Goal: Task Accomplishment & Management: Manage account settings

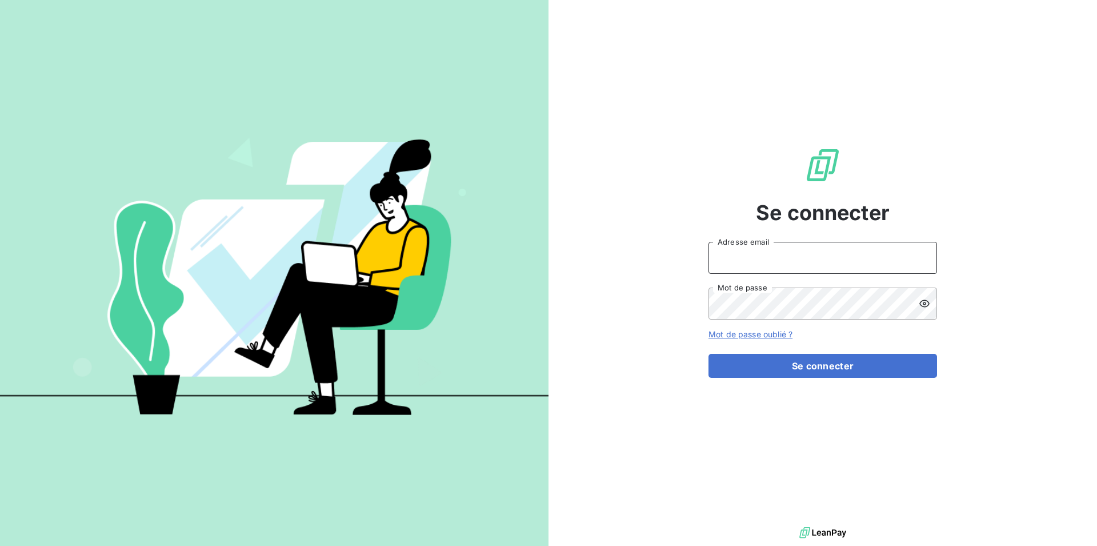
click at [819, 258] on input "Adresse email" at bounding box center [823, 258] width 229 height 32
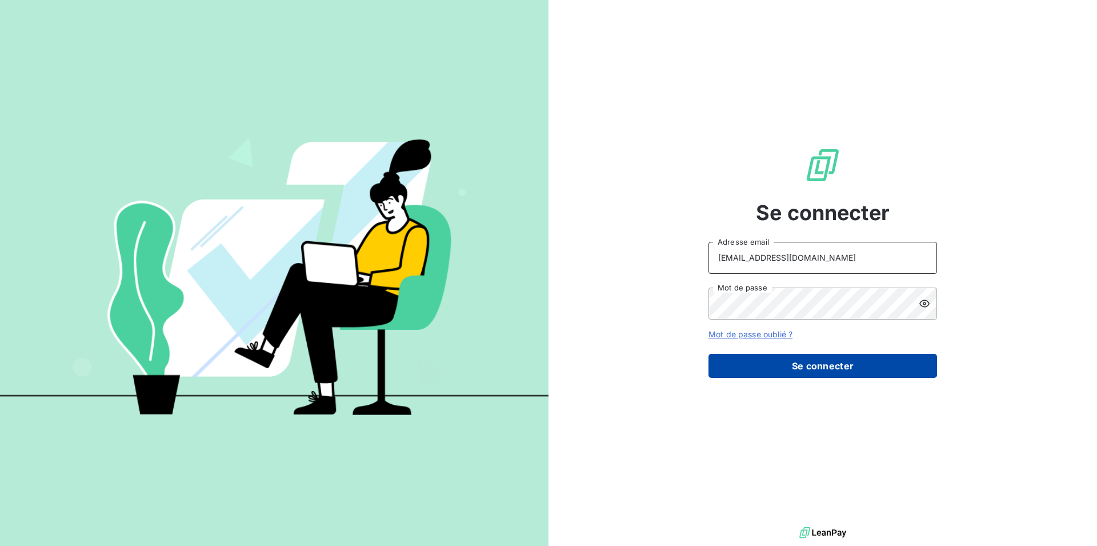
type input "RECOUVREMENT@ADAPTEL.FR"
click at [789, 371] on button "Se connecter" at bounding box center [823, 366] width 229 height 24
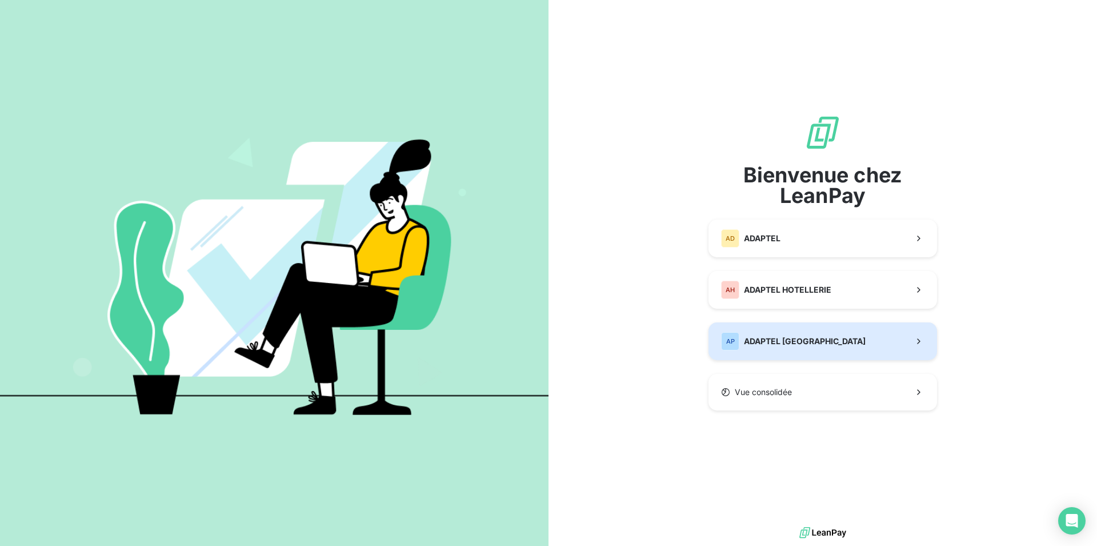
click at [815, 342] on button "AP ADAPTEL PARIS" at bounding box center [823, 341] width 229 height 38
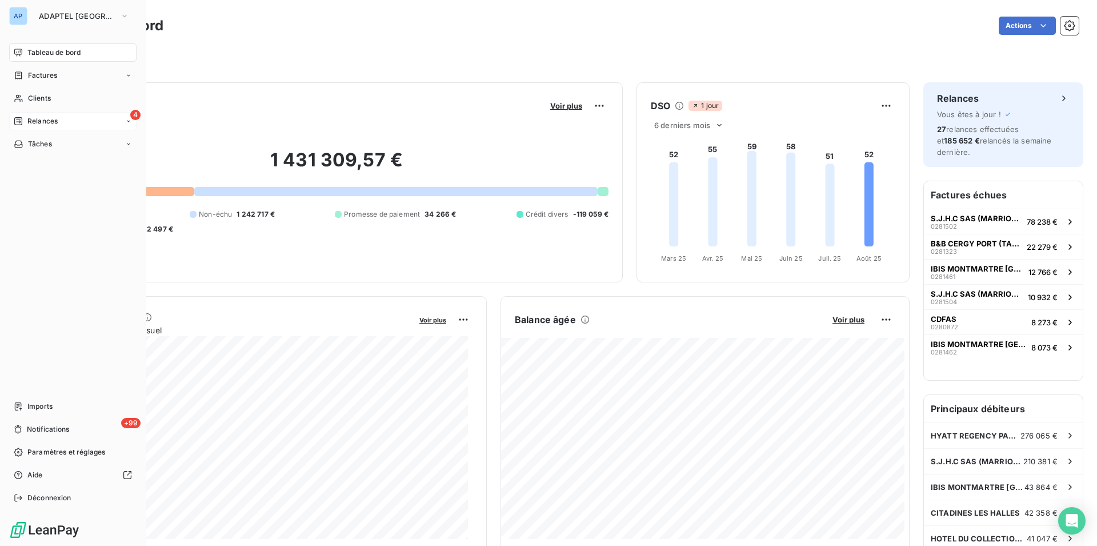
click at [19, 122] on icon at bounding box center [18, 121] width 8 height 8
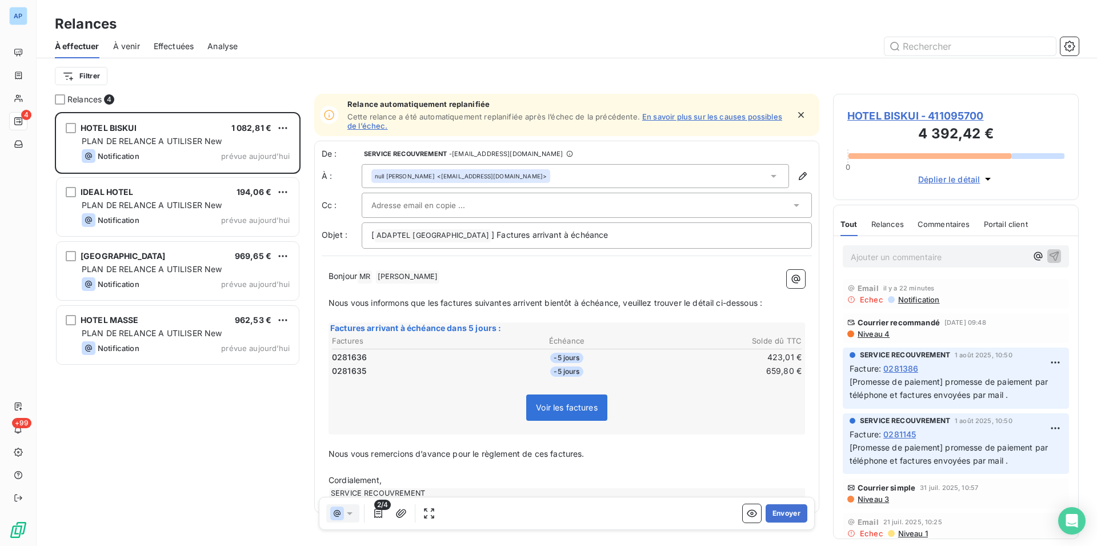
scroll to position [424, 236]
click at [205, 432] on div "HOTEL BISKUI 1 082,81 € PLAN DE RELANCE A UTILISER New Notification prévue aujo…" at bounding box center [178, 329] width 246 height 434
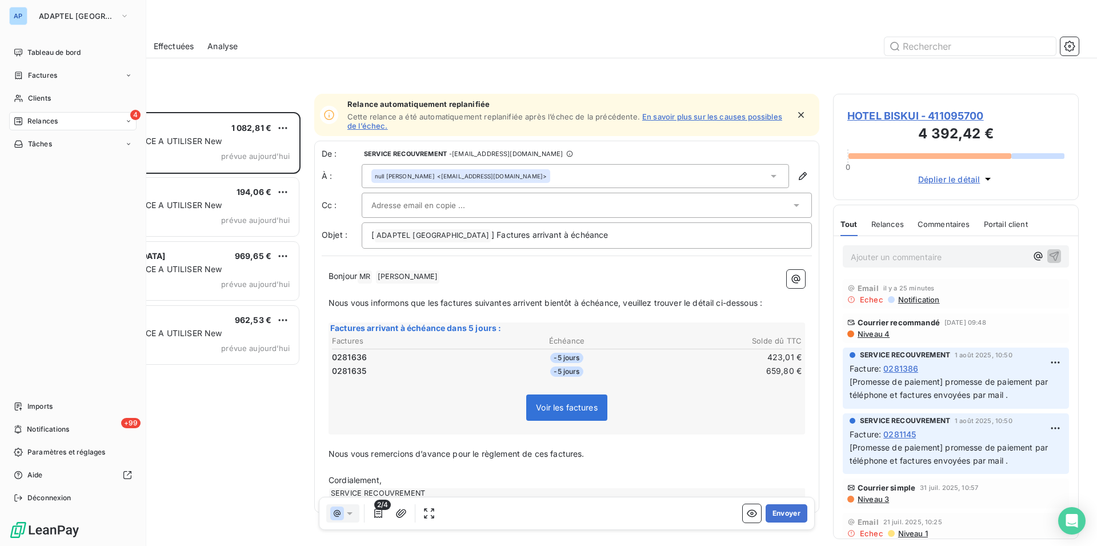
click at [22, 21] on div "AP" at bounding box center [18, 16] width 18 height 18
click at [44, 19] on span "ADAPTEL [GEOGRAPHIC_DATA]" at bounding box center [77, 15] width 77 height 9
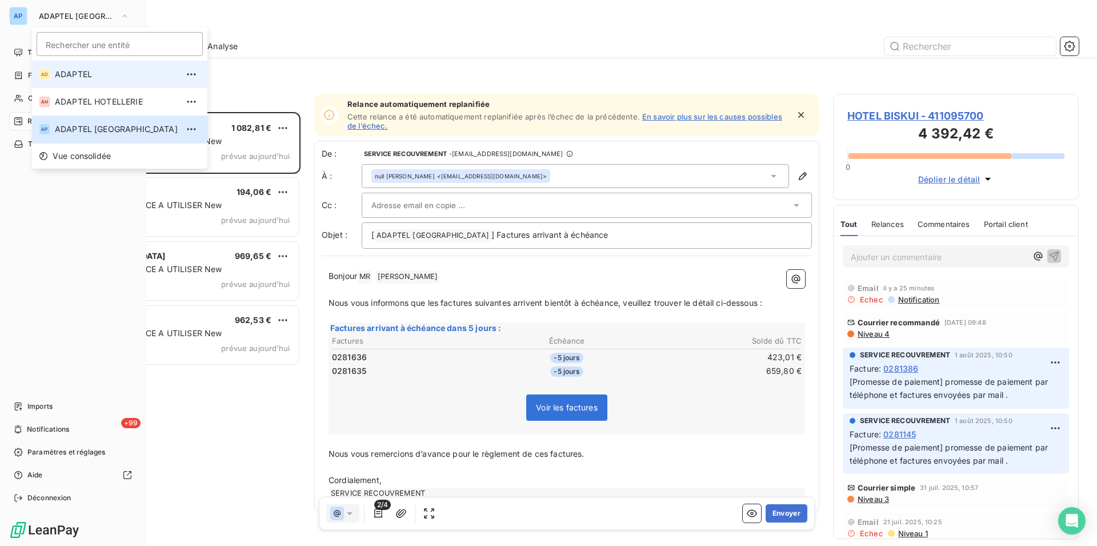
click at [65, 73] on span "ADAPTEL" at bounding box center [116, 74] width 123 height 11
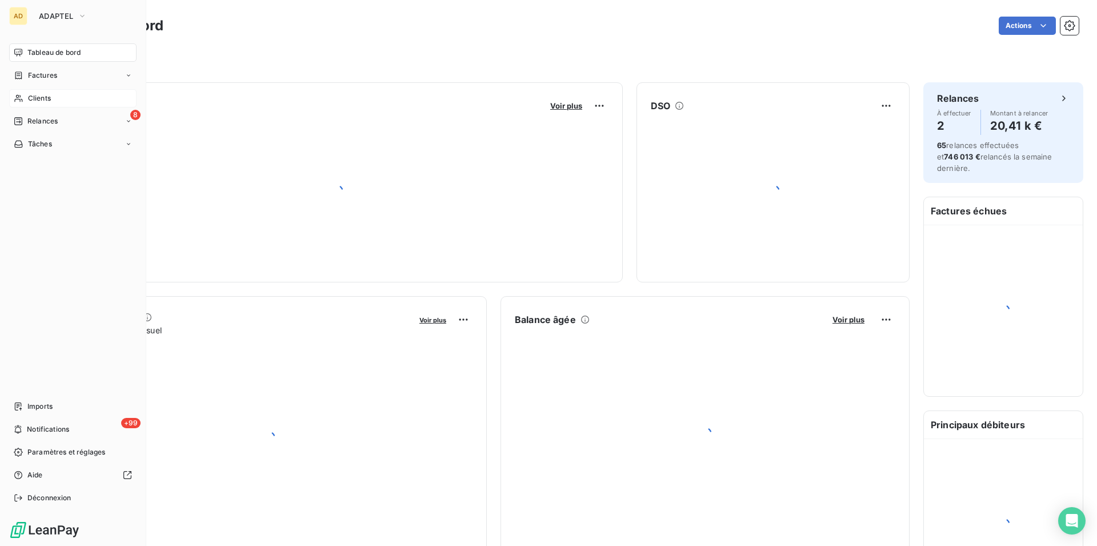
click at [26, 99] on div "Clients" at bounding box center [72, 98] width 127 height 18
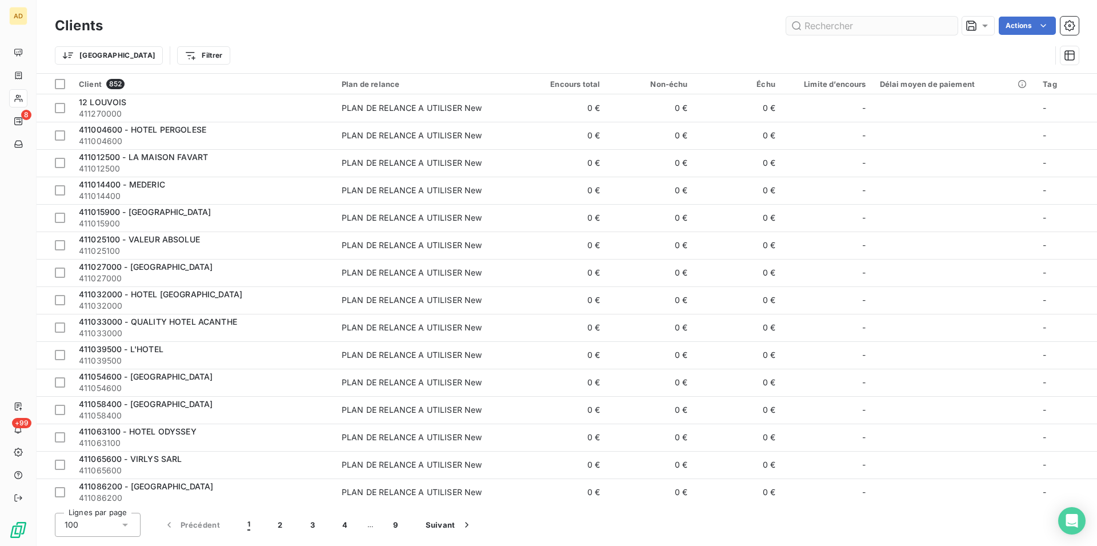
click at [831, 20] on input "text" at bounding box center [871, 26] width 171 height 18
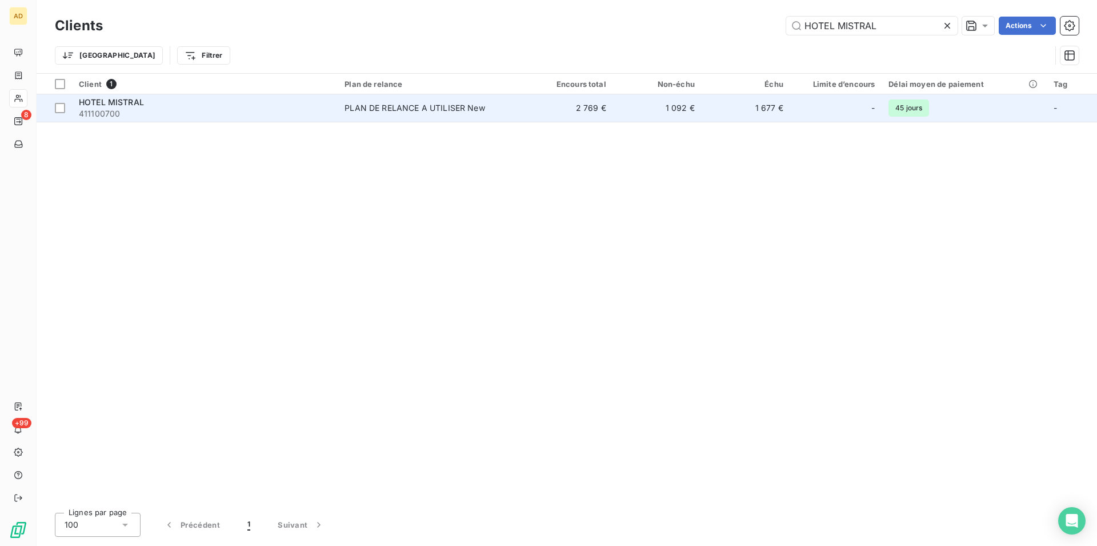
type input "HOTEL MISTRAL"
click at [386, 117] on td "PLAN DE RELANCE A UTILISER New" at bounding box center [431, 107] width 186 height 27
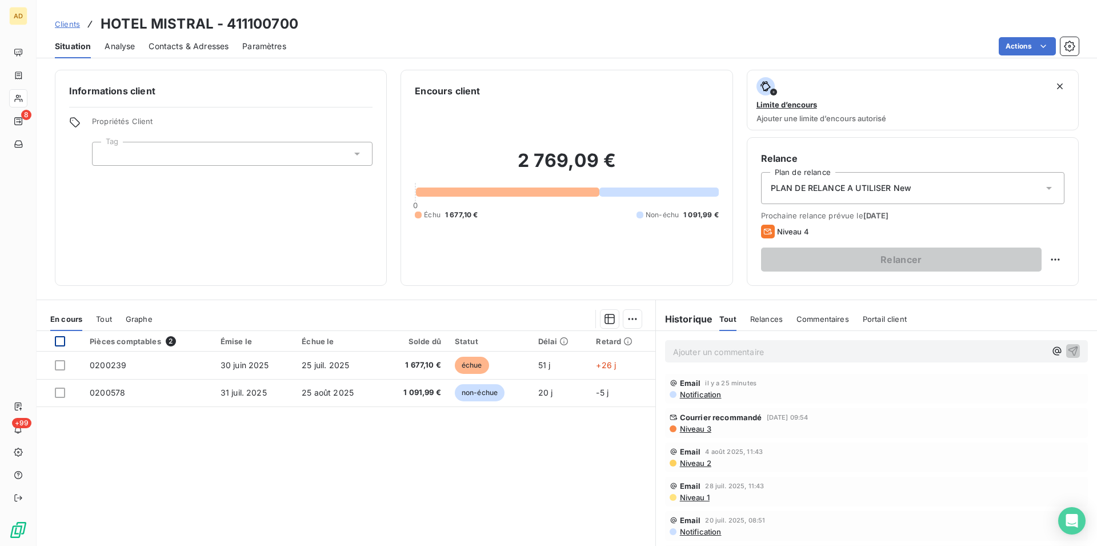
click at [57, 339] on div at bounding box center [60, 341] width 10 height 10
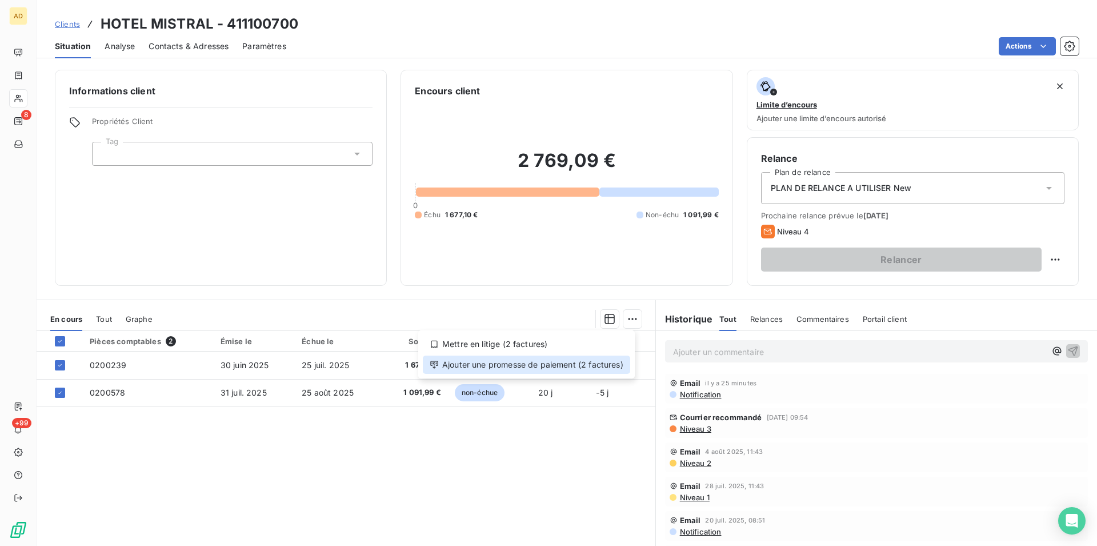
click at [555, 369] on div "Ajouter une promesse de paiement (2 factures)" at bounding box center [526, 364] width 207 height 18
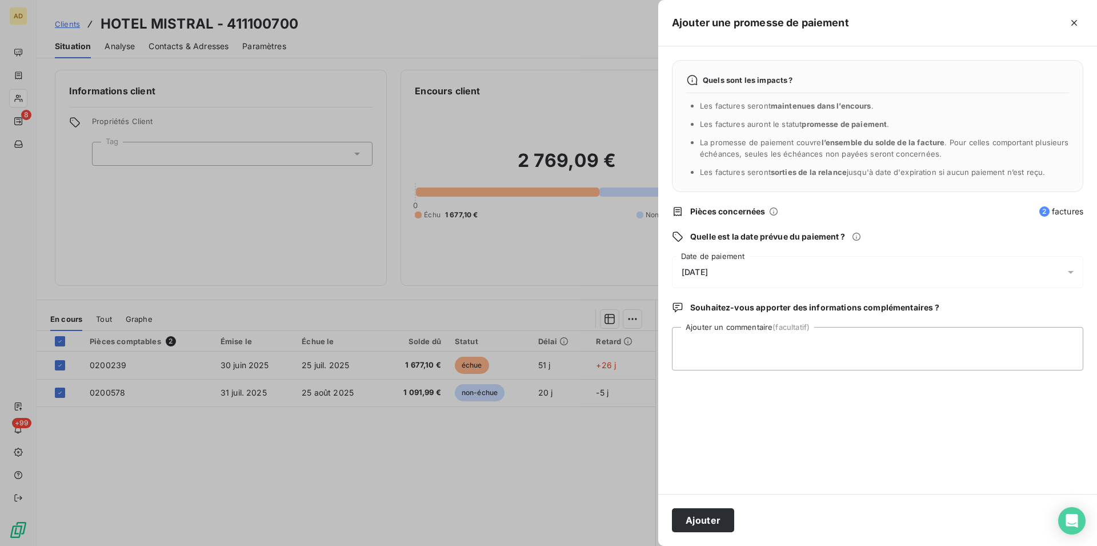
click at [797, 271] on div "21/08/2025" at bounding box center [877, 272] width 411 height 32
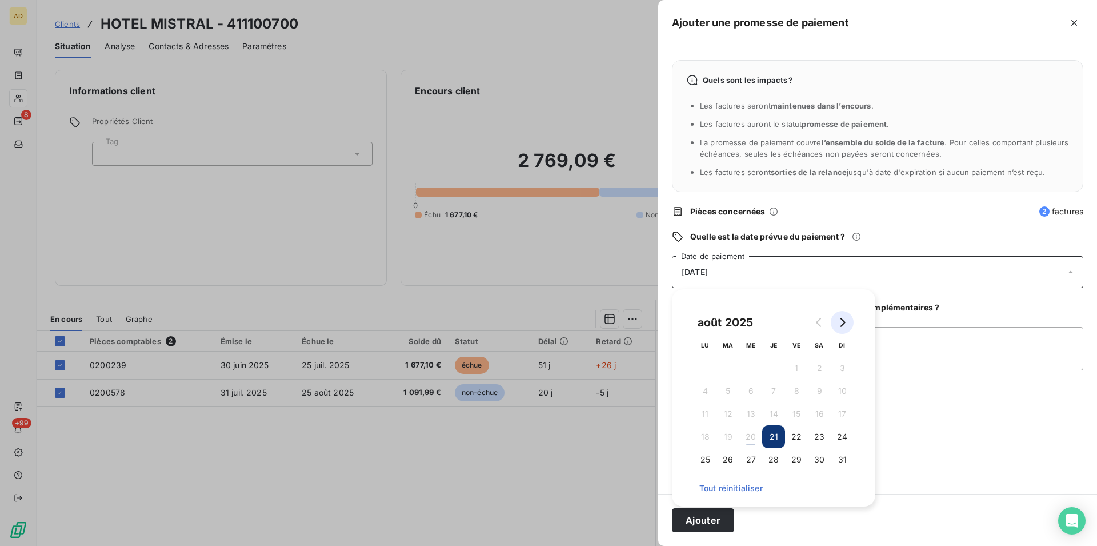
click at [846, 326] on icon "Go to next month" at bounding box center [842, 322] width 9 height 9
click at [749, 394] on button "10" at bounding box center [750, 390] width 23 height 23
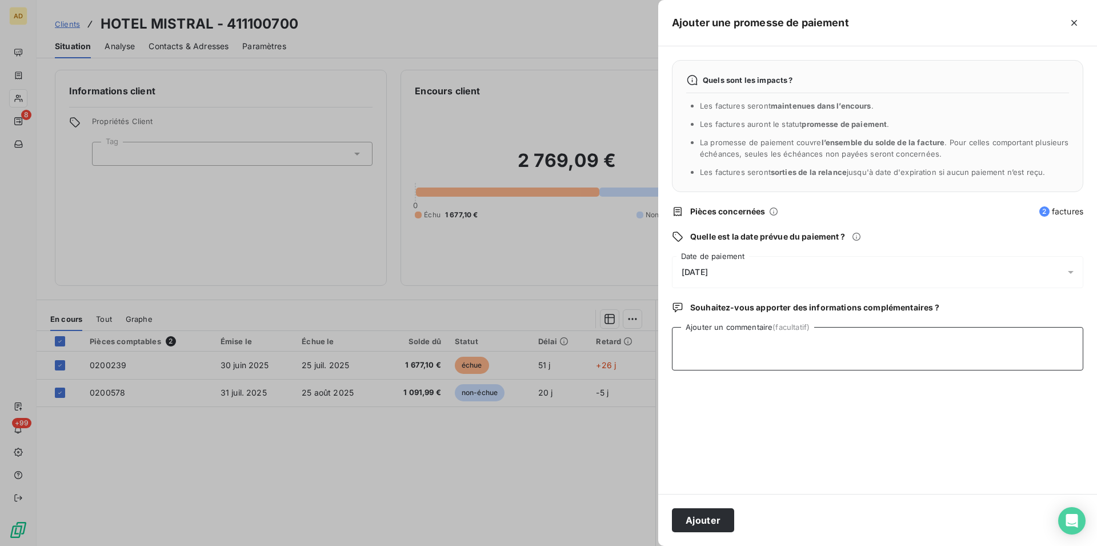
click at [904, 358] on textarea "Ajouter un commentaire (facultatif)" at bounding box center [877, 348] width 411 height 43
type textarea "PROMESSE DE PAIEMENT MAIL 20/08/2025 MME Camille Arcolle"
click at [710, 517] on button "Ajouter" at bounding box center [703, 520] width 62 height 24
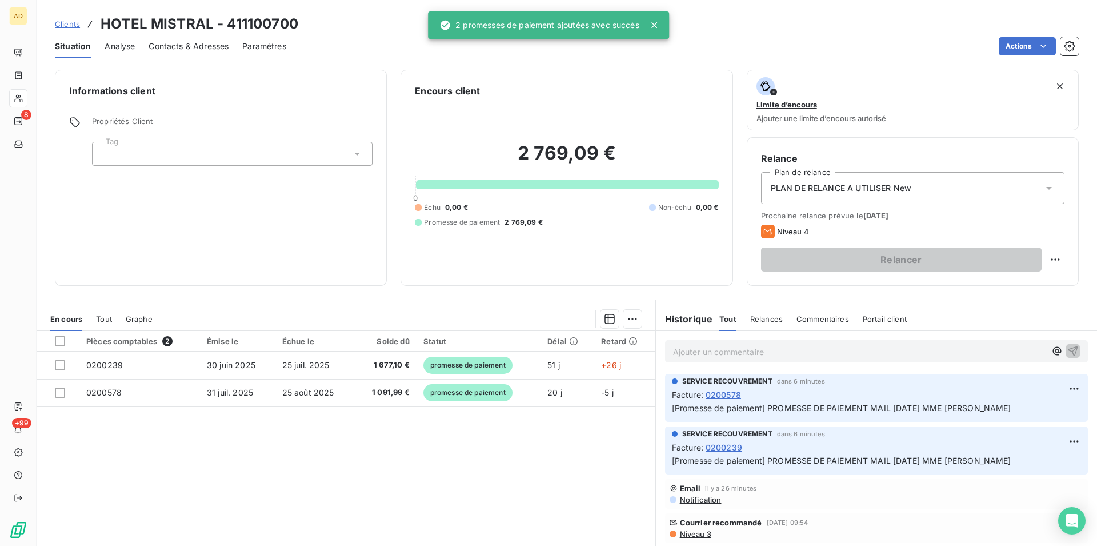
click at [474, 437] on div "Pièces comptables 2 Émise le Échue le Solde dû Statut Délai Retard 0200239 30 j…" at bounding box center [346, 441] width 619 height 220
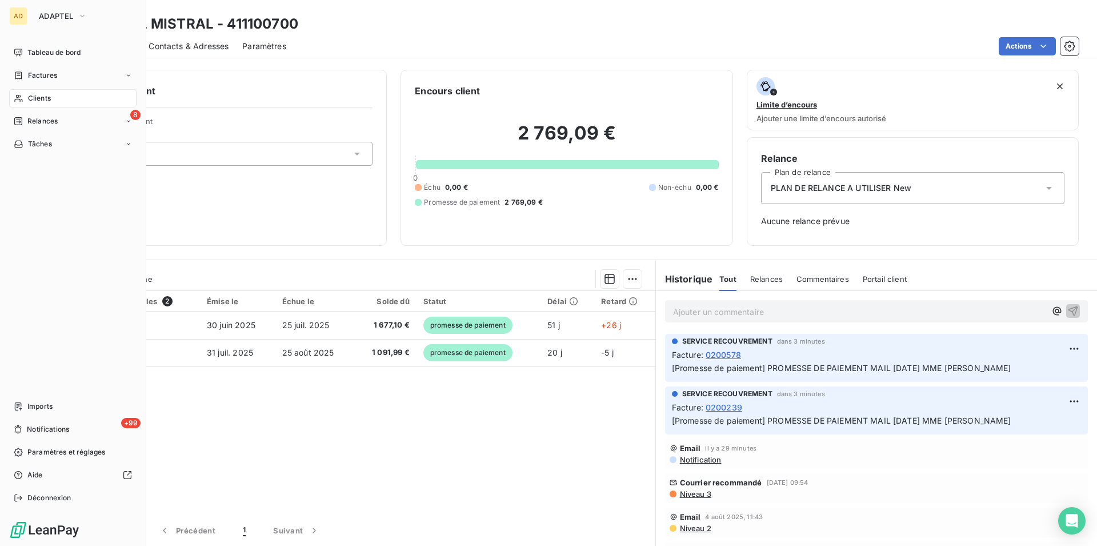
click at [8, 117] on div "AD ADAPTEL Tableau de bord Factures Clients 8 Relances Tâches Imports +99 Notif…" at bounding box center [73, 273] width 146 height 546
click at [18, 117] on icon at bounding box center [18, 121] width 9 height 9
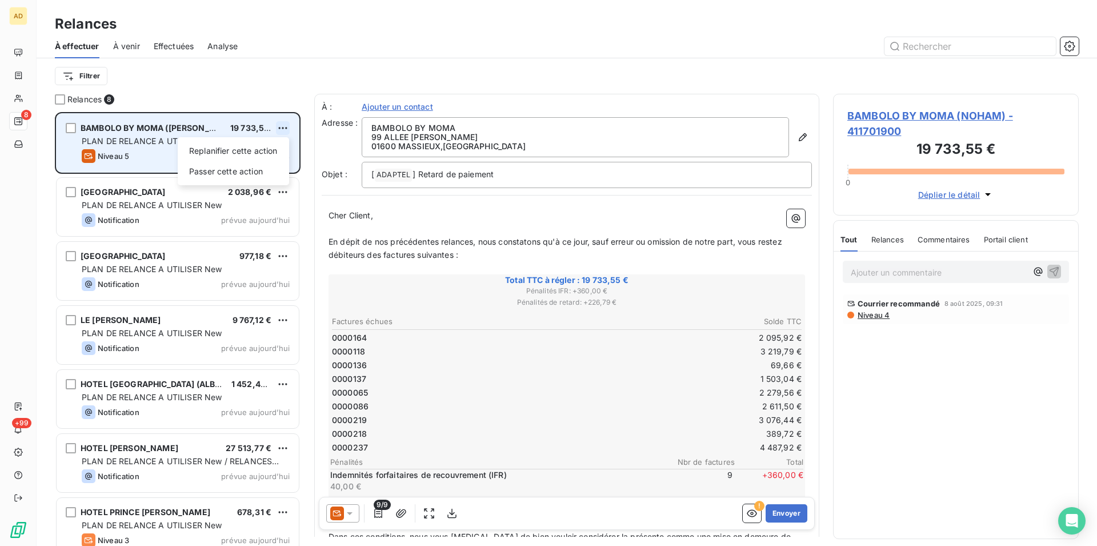
scroll to position [424, 236]
click at [270, 153] on div "Replanifier cette action" at bounding box center [233, 151] width 102 height 18
select select "7"
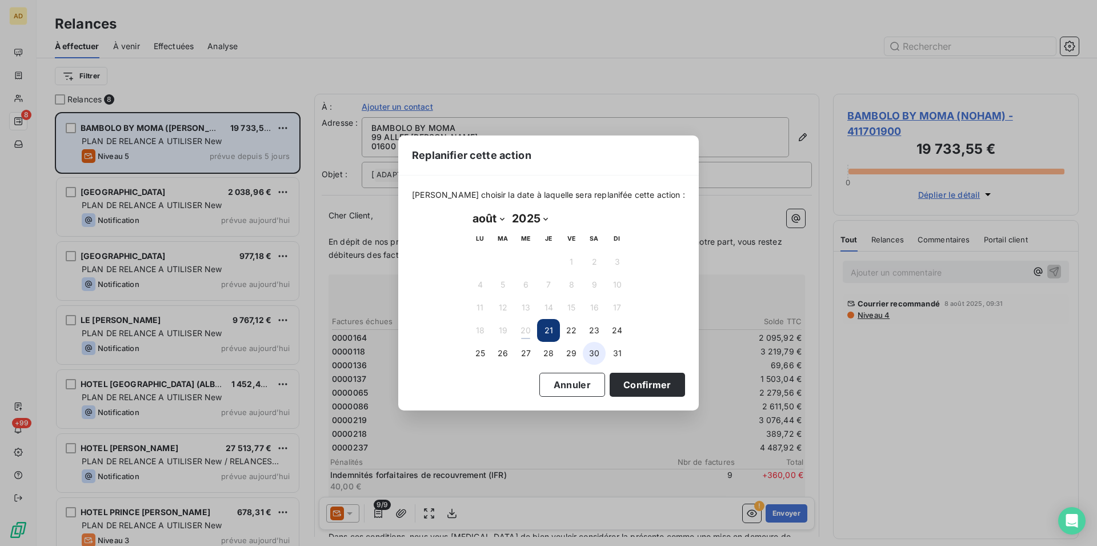
click at [595, 349] on button "30" at bounding box center [594, 353] width 23 height 23
click at [617, 382] on button "Confirmer" at bounding box center [647, 385] width 75 height 24
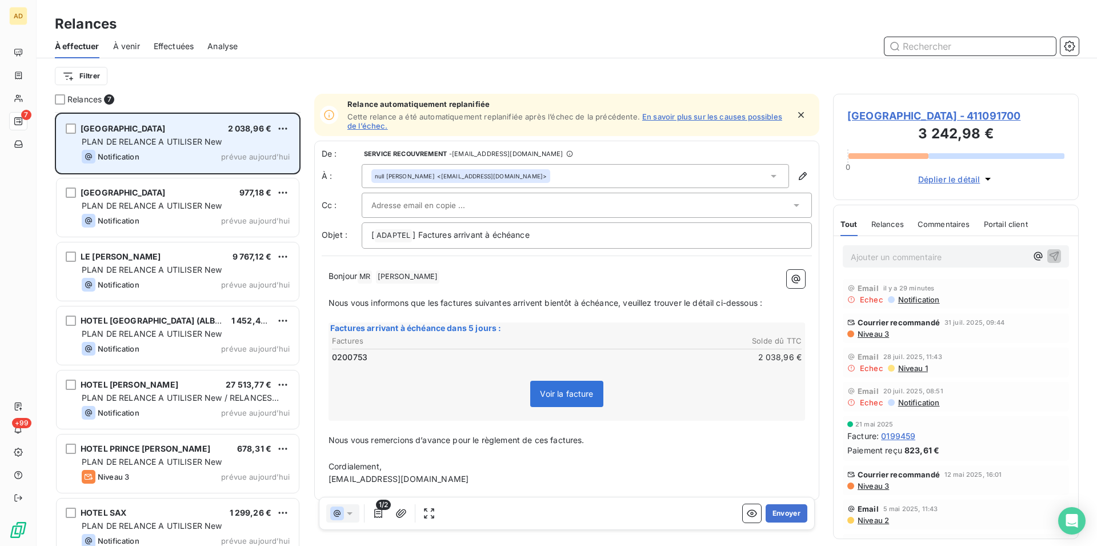
scroll to position [15, 0]
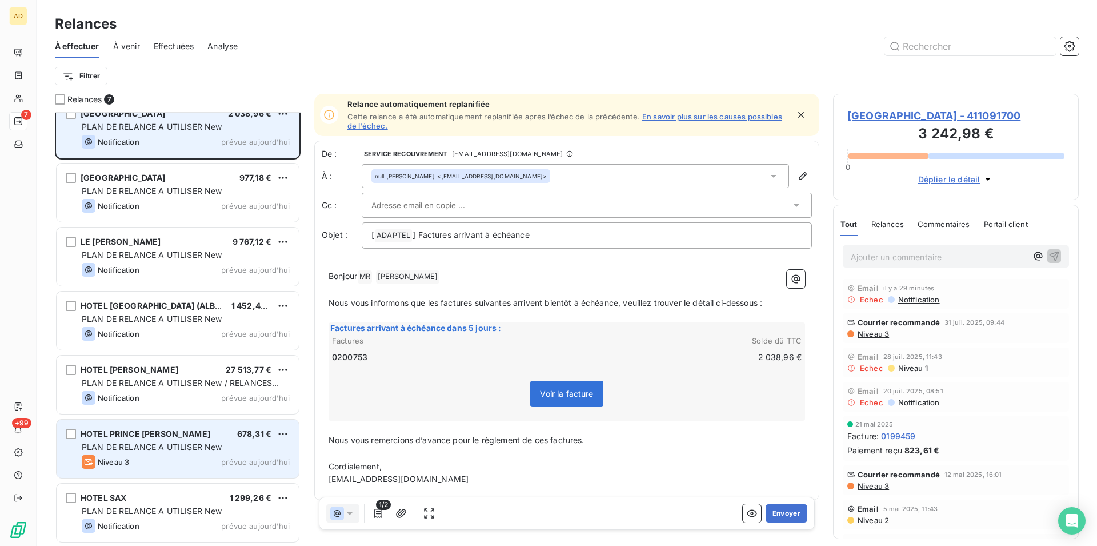
click at [180, 447] on span "PLAN DE RELANCE A UTILISER New" at bounding box center [152, 447] width 141 height 10
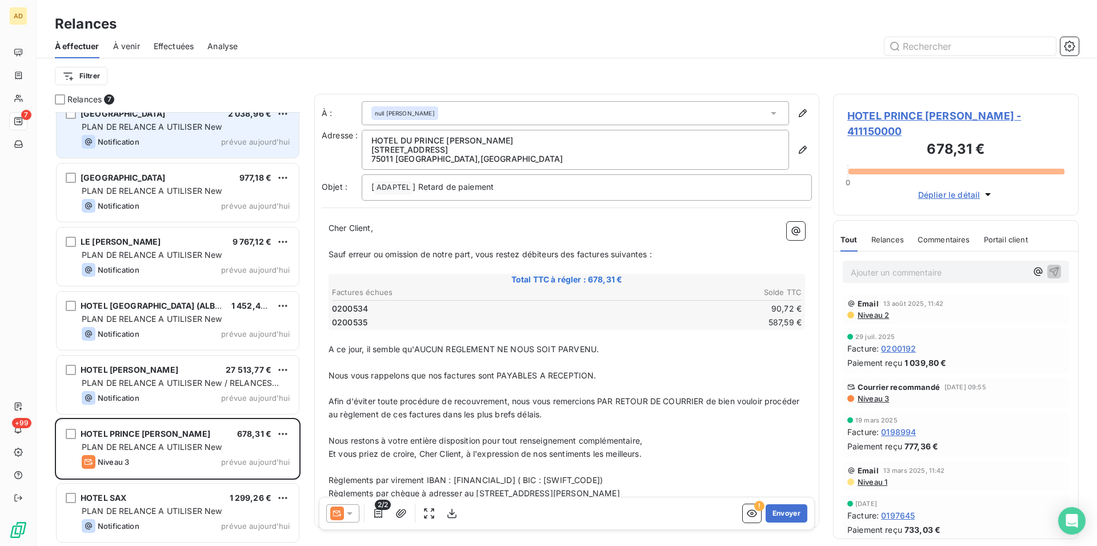
click at [351, 513] on icon at bounding box center [350, 513] width 6 height 3
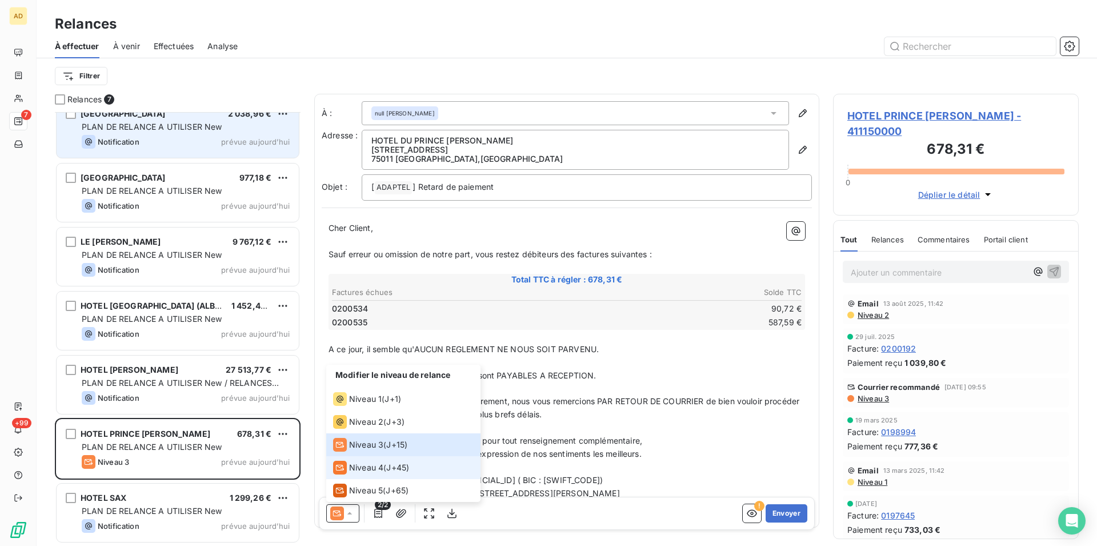
click at [364, 463] on span "Niveau 4" at bounding box center [366, 467] width 34 height 11
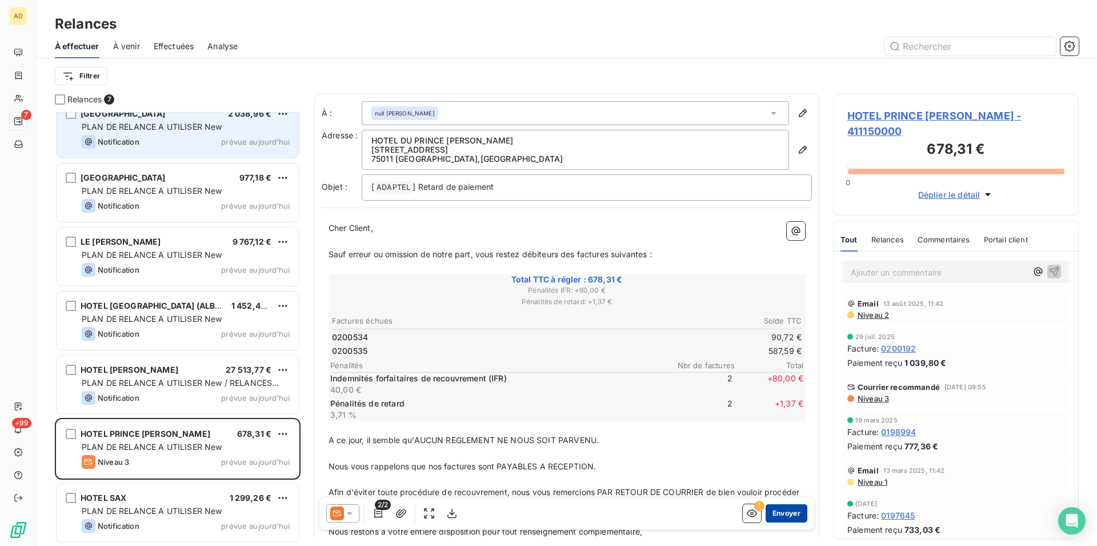
click at [787, 519] on button "Envoyer" at bounding box center [787, 513] width 42 height 18
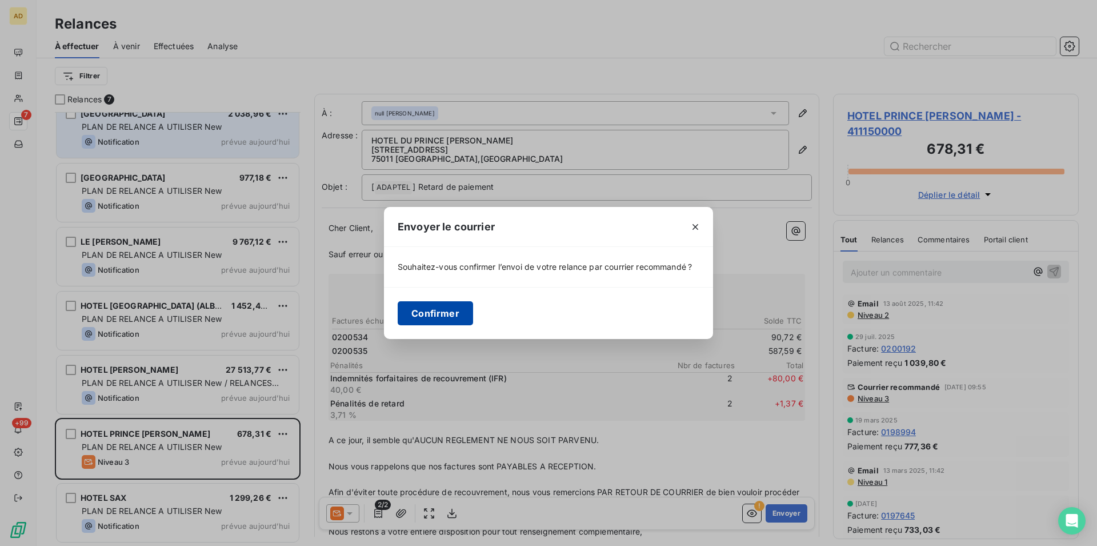
click at [406, 310] on button "Confirmer" at bounding box center [435, 313] width 75 height 24
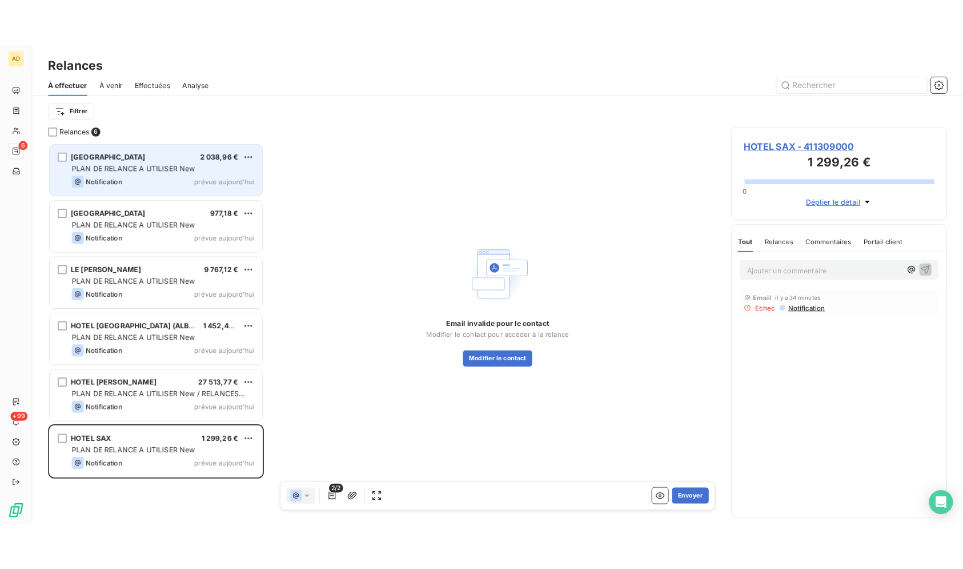
scroll to position [424, 236]
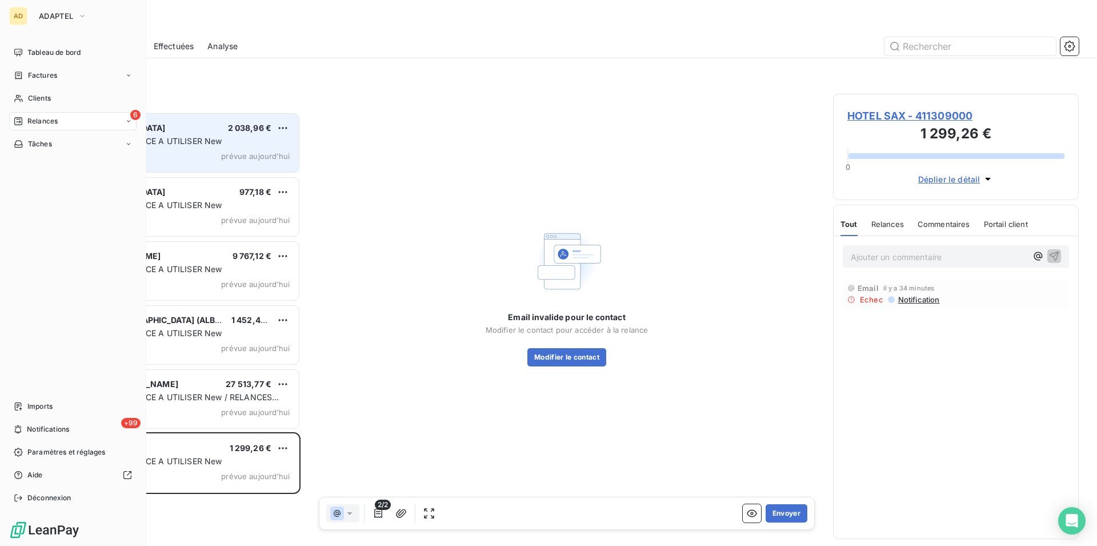
click at [28, 19] on div "AD ADAPTEL" at bounding box center [72, 16] width 127 height 18
click at [47, 15] on span "ADAPTEL" at bounding box center [56, 15] width 34 height 9
click at [35, 99] on span "Clients" at bounding box center [39, 98] width 23 height 10
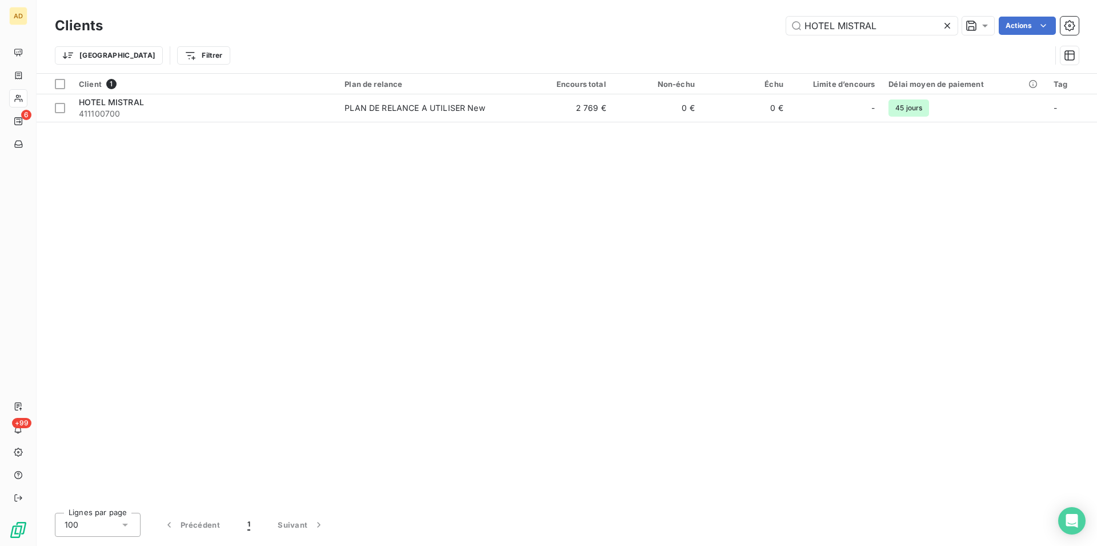
click at [942, 22] on icon at bounding box center [947, 25] width 11 height 11
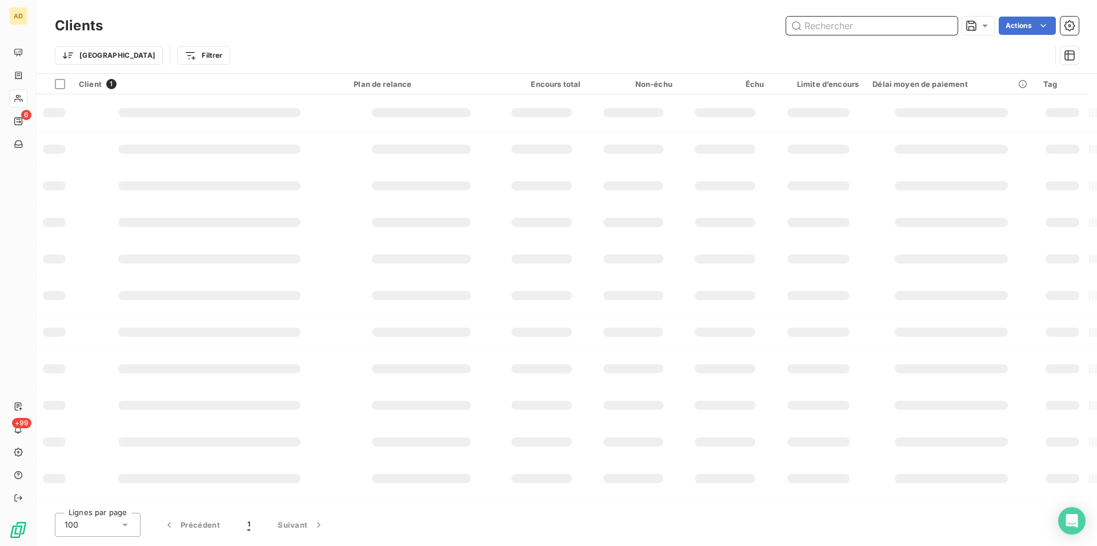
click at [803, 18] on input "text" at bounding box center [871, 26] width 171 height 18
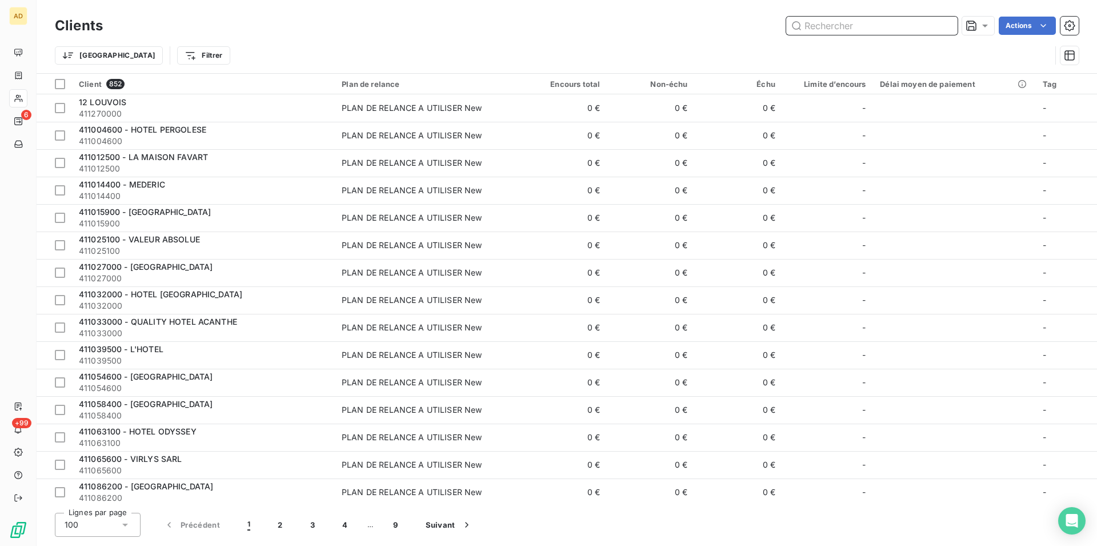
click at [797, 22] on input "text" at bounding box center [871, 26] width 171 height 18
click at [877, 17] on input "text" at bounding box center [871, 26] width 171 height 18
paste input "MARRIOTT LYON - LE ZUCCA"
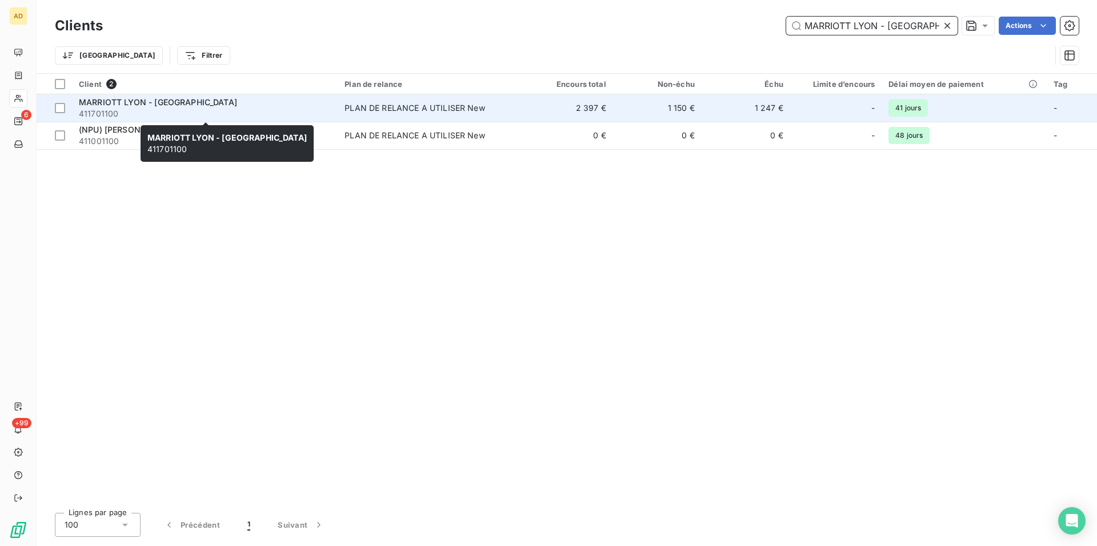
type input "MARRIOTT LYON - LE ZUCCA"
click at [322, 113] on span "411701100" at bounding box center [205, 113] width 252 height 11
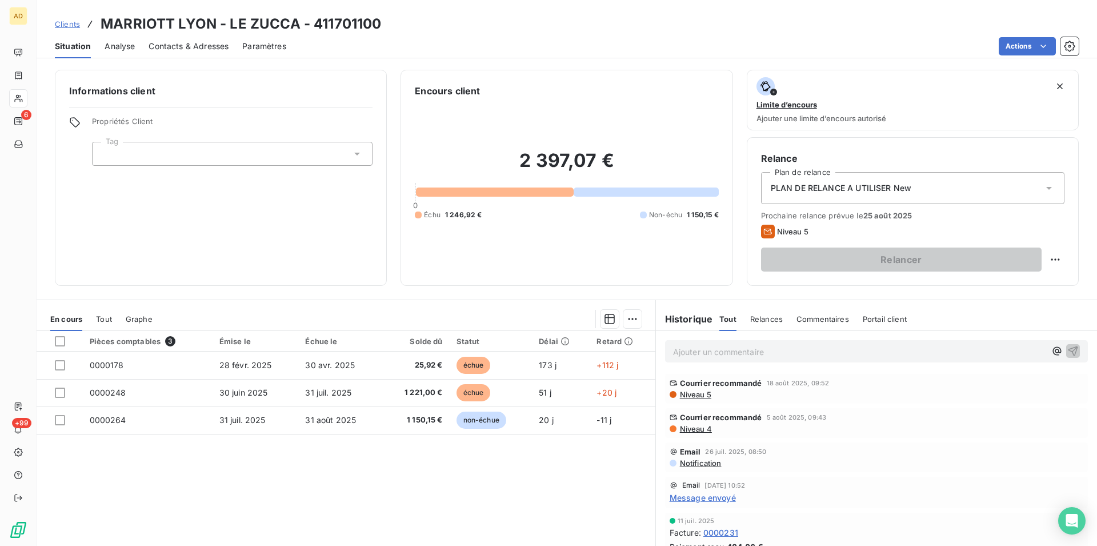
click at [178, 49] on span "Contacts & Adresses" at bounding box center [189, 46] width 80 height 11
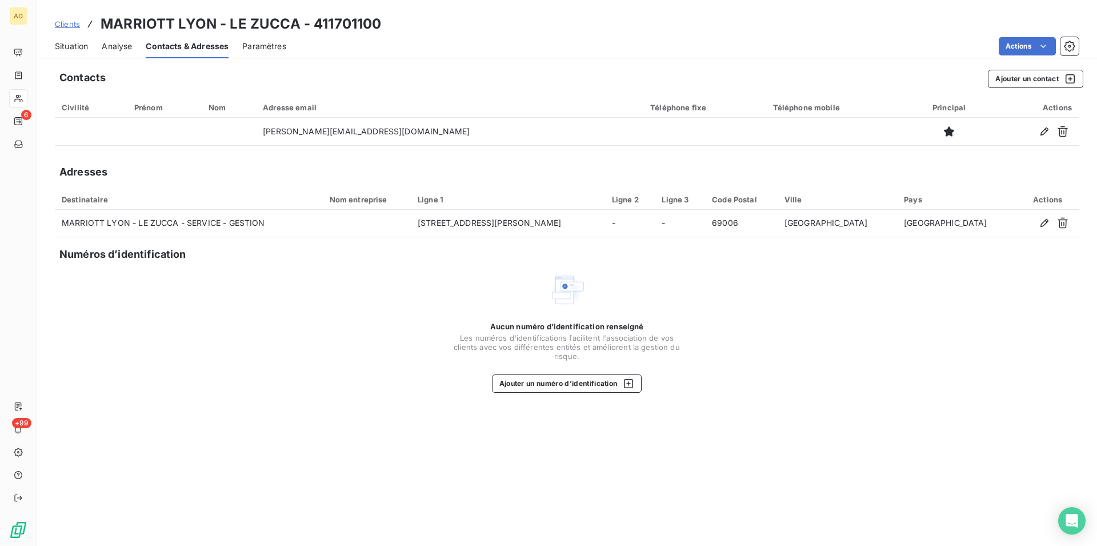
click at [74, 49] on span "Situation" at bounding box center [71, 46] width 33 height 11
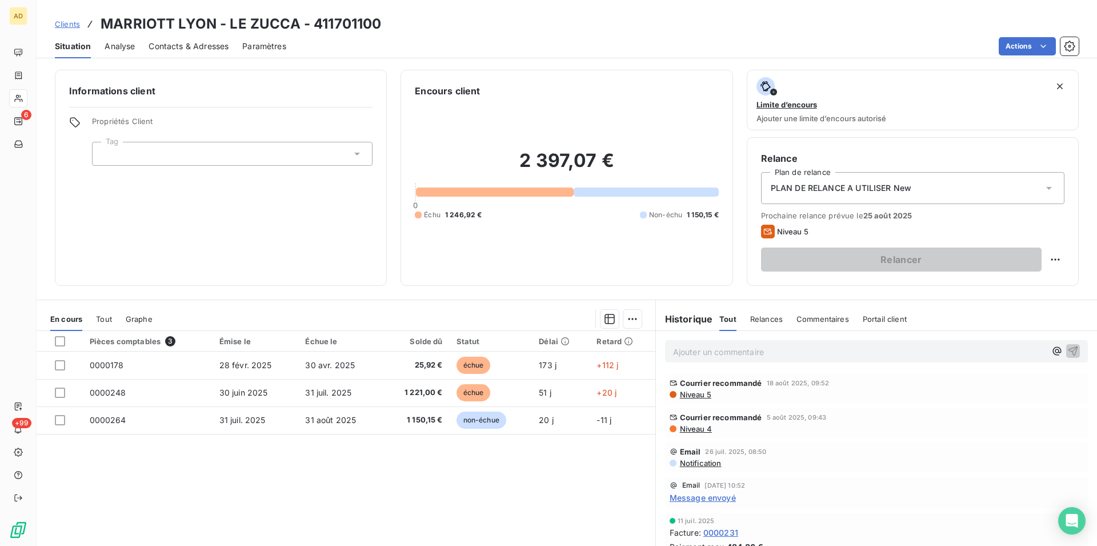
click at [214, 47] on span "Contacts & Adresses" at bounding box center [189, 46] width 80 height 11
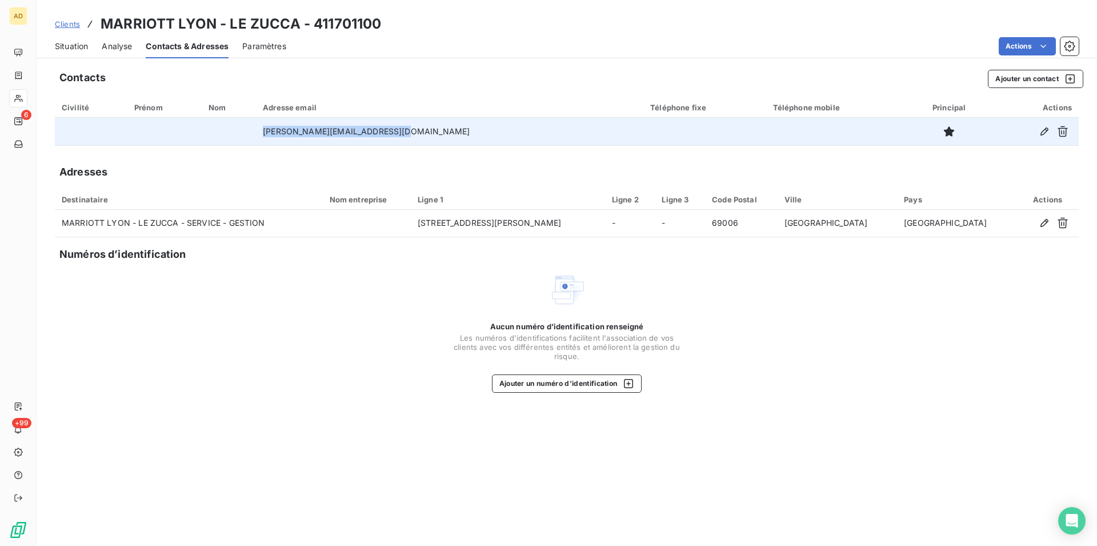
drag, startPoint x: 420, startPoint y: 127, endPoint x: 286, endPoint y: 125, distance: 133.7
click at [286, 125] on tr "adama.diallo@lavorelhotels.com" at bounding box center [567, 131] width 1024 height 27
copy tr "adama.diallo@lavorelhotels.com"
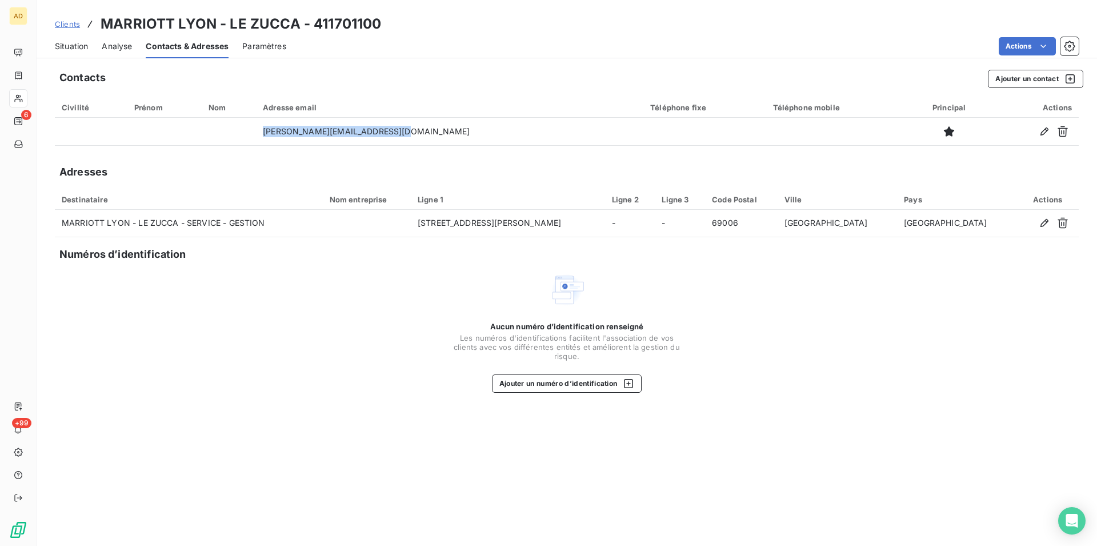
click at [73, 40] on div "Situation" at bounding box center [71, 46] width 33 height 24
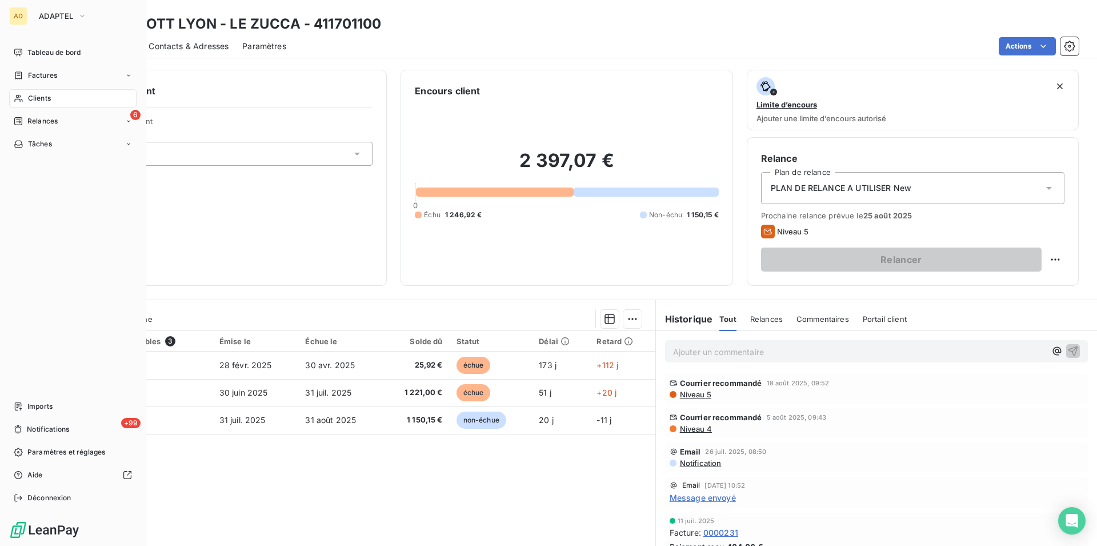
click at [18, 101] on icon at bounding box center [19, 98] width 10 height 9
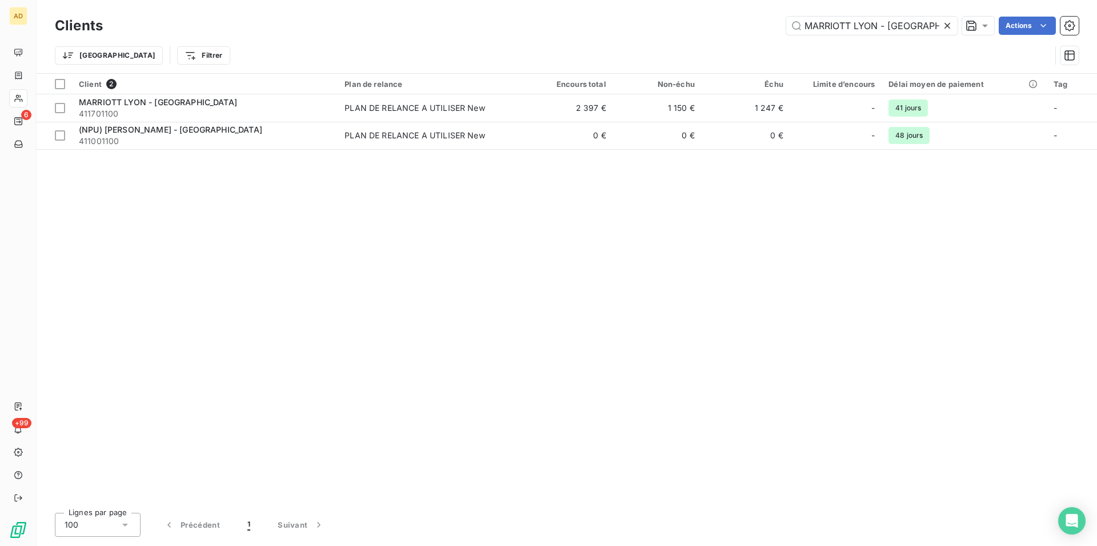
click at [949, 23] on icon at bounding box center [947, 25] width 11 height 11
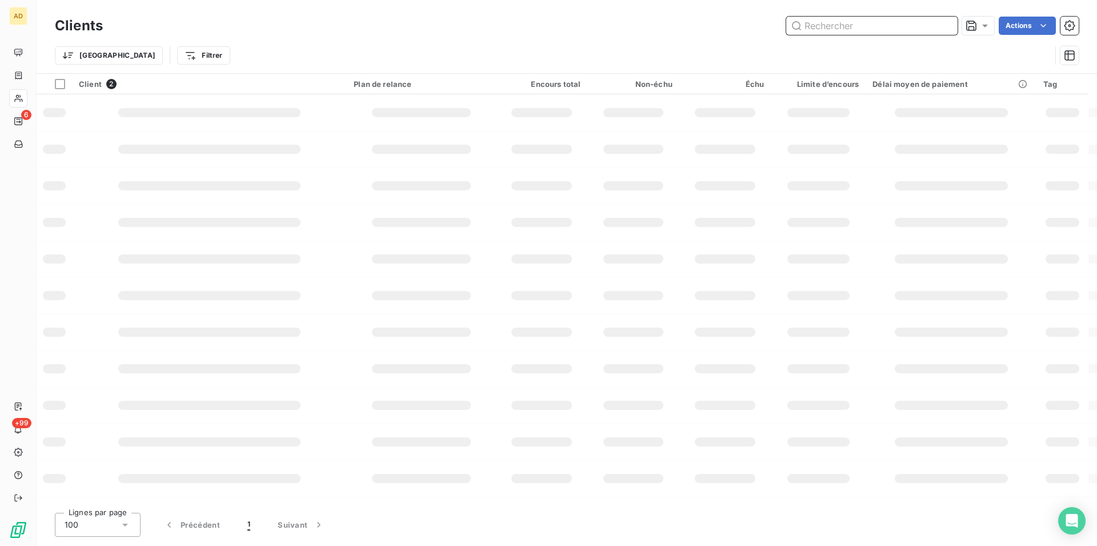
click at [949, 23] on input "text" at bounding box center [871, 26] width 171 height 18
click at [887, 9] on div "Clients Actions Trier Filtrer" at bounding box center [567, 36] width 1061 height 73
click at [879, 18] on input "text" at bounding box center [871, 26] width 171 height 18
click at [879, 19] on input "text" at bounding box center [871, 26] width 171 height 18
click at [874, 28] on input "text" at bounding box center [871, 26] width 171 height 18
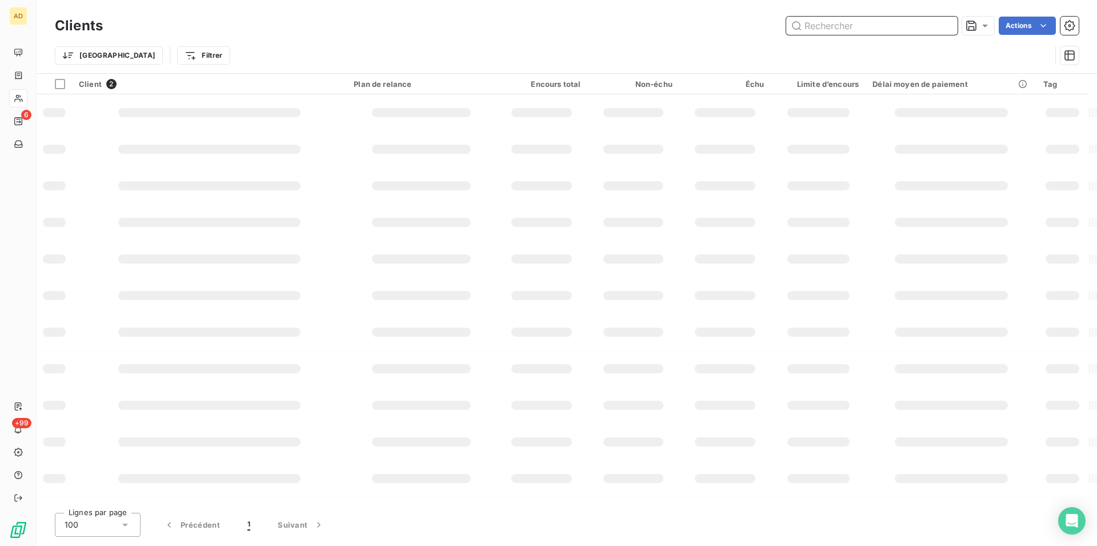
click at [873, 29] on input "text" at bounding box center [871, 26] width 171 height 18
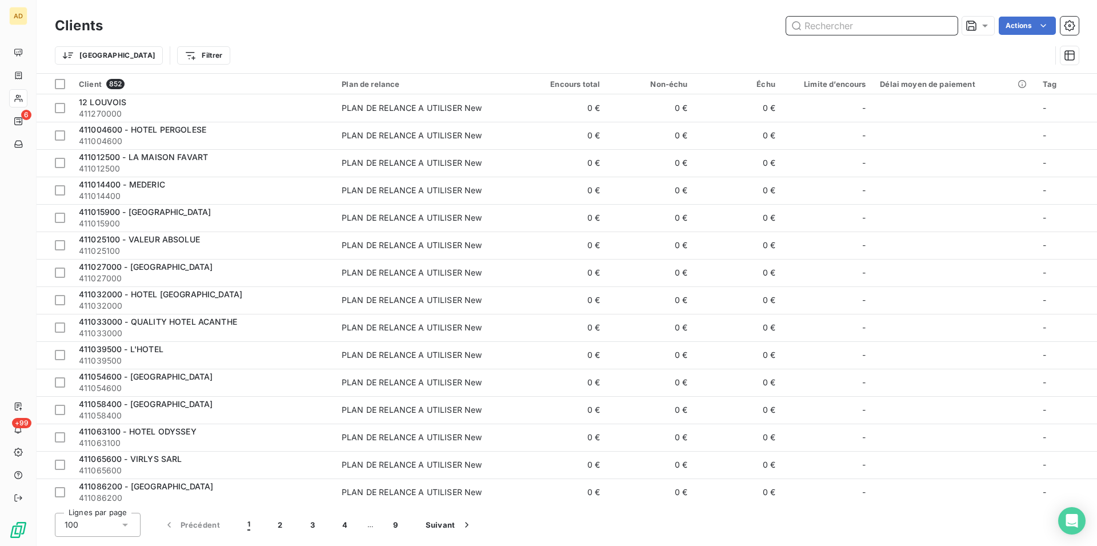
click at [873, 29] on input "text" at bounding box center [871, 26] width 171 height 18
paste input "KOPSTER COLOMBES"
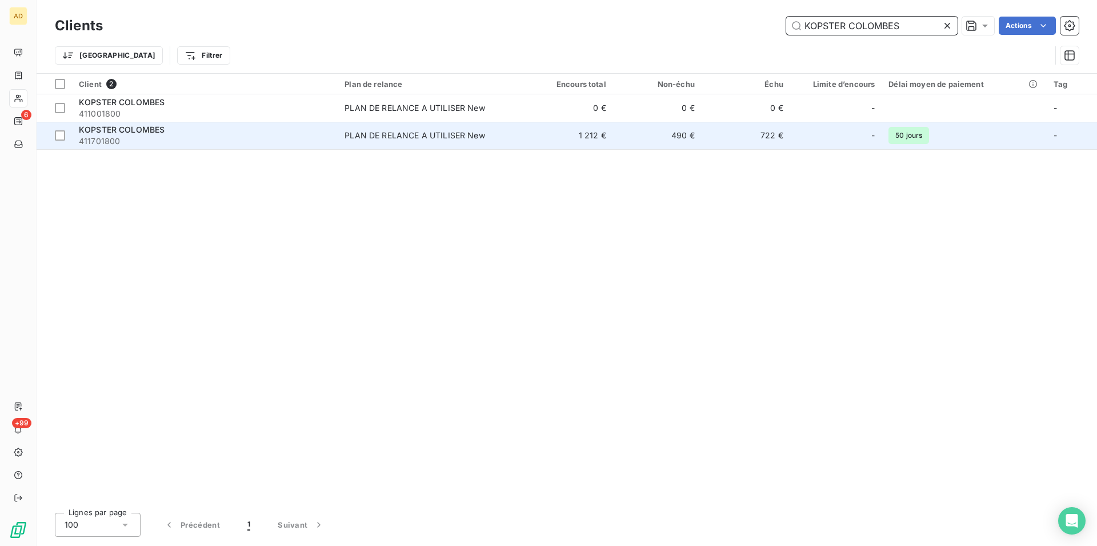
type input "KOPSTER COLOMBES"
click at [418, 141] on div "PLAN DE RELANCE A UTILISER New" at bounding box center [415, 135] width 141 height 11
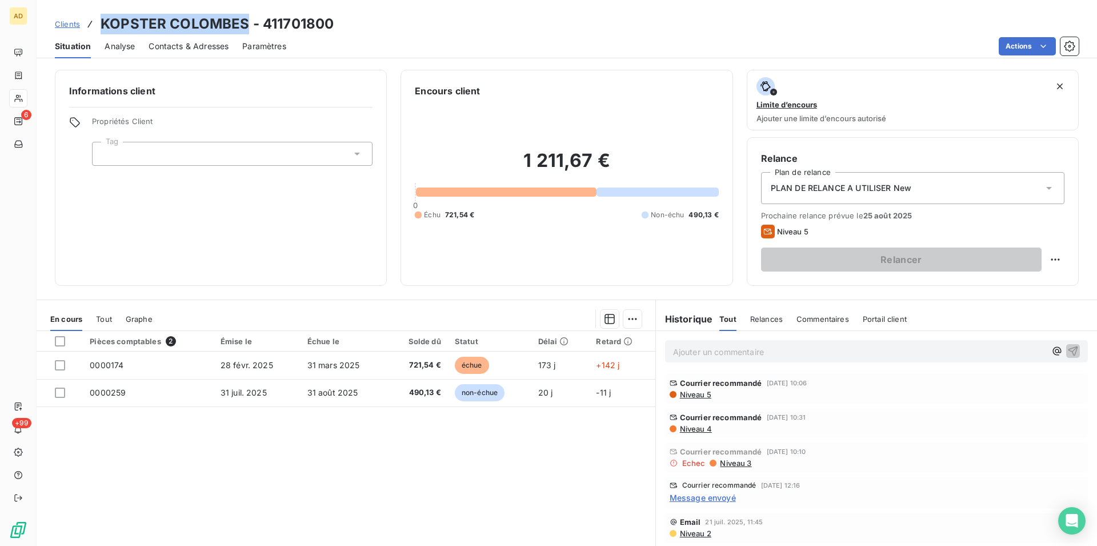
drag, startPoint x: 243, startPoint y: 21, endPoint x: 97, endPoint y: 23, distance: 146.3
click at [97, 23] on div "Clients KOPSTER COLOMBES - 411701800" at bounding box center [194, 24] width 279 height 21
copy div "KOPSTER COLOMBES"
drag, startPoint x: 82, startPoint y: 342, endPoint x: 378, endPoint y: 433, distance: 309.6
click at [367, 425] on div "Pièces comptables 2 Émise le Échue le Solde dû Statut Délai Retard 0000174 28 f…" at bounding box center [346, 441] width 619 height 220
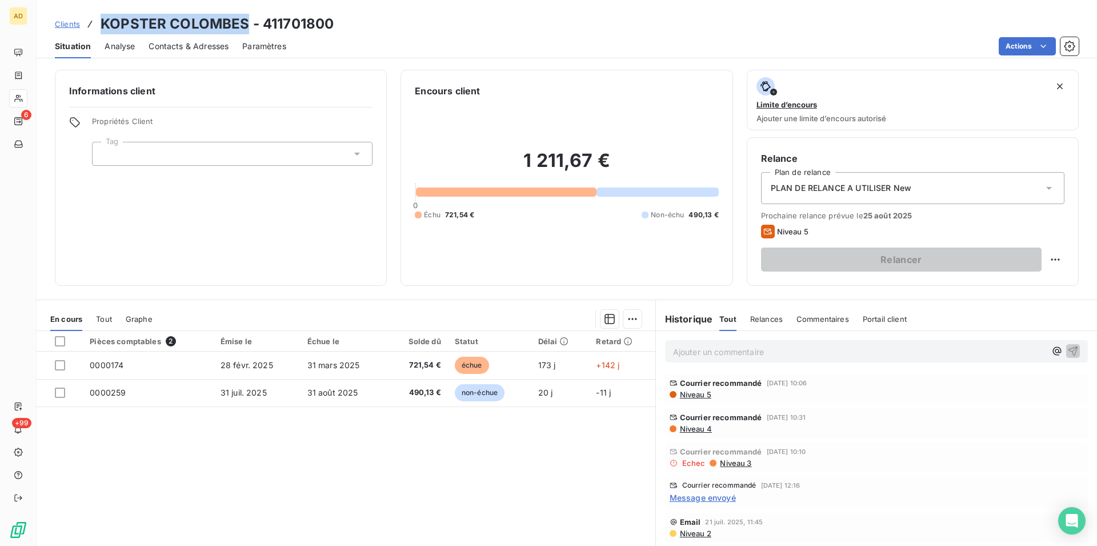
click at [471, 465] on div "Pièces comptables 2 Émise le Échue le Solde dû Statut Délai Retard 0000174 28 f…" at bounding box center [346, 441] width 619 height 220
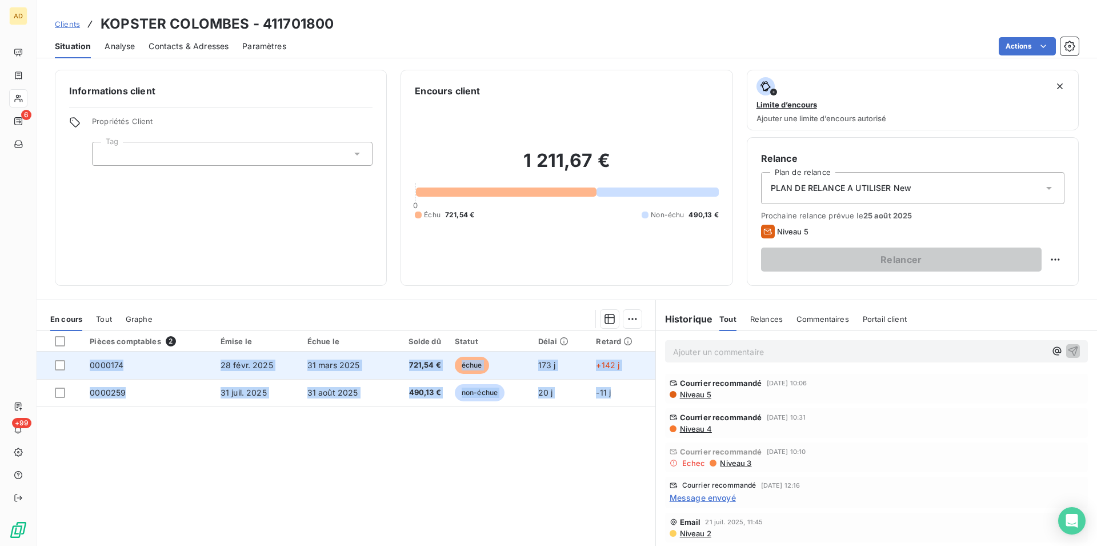
drag, startPoint x: 617, startPoint y: 398, endPoint x: 82, endPoint y: 364, distance: 536.5
click at [82, 364] on tbody "0000174 28 févr. 2025 31 mars 2025 721,54 € échue 173 j +142 j 0000259 31 juil.…" at bounding box center [346, 378] width 619 height 55
copy tbody "0000174 28 févr. 2025 31 mars 2025 721,54 € échue 173 j +142 j 0000259 31 juil.…"
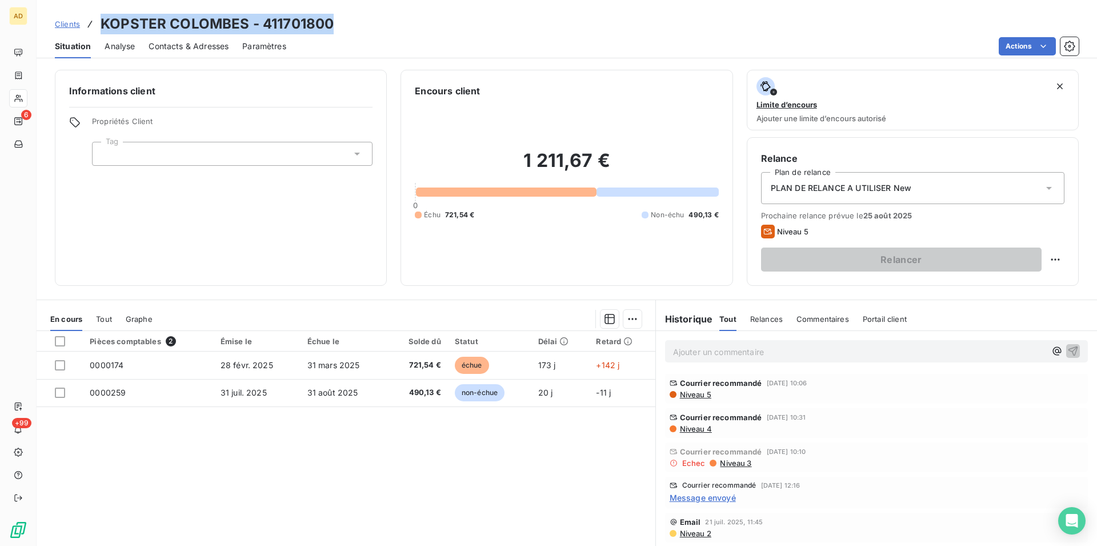
drag, startPoint x: 340, startPoint y: 28, endPoint x: 101, endPoint y: 25, distance: 239.5
click at [101, 25] on div "Clients KOPSTER COLOMBES - 411701800" at bounding box center [567, 24] width 1061 height 21
copy h3 "KOPSTER COLOMBES - 411701800"
click at [189, 46] on span "Contacts & Adresses" at bounding box center [189, 46] width 80 height 11
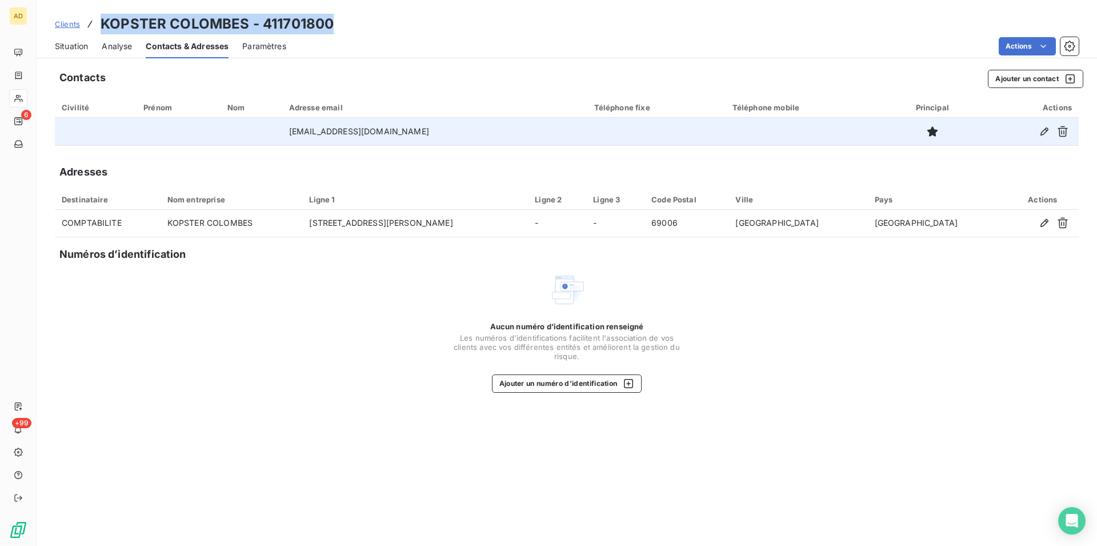
drag, startPoint x: 414, startPoint y: 130, endPoint x: 303, endPoint y: 127, distance: 111.5
click at [303, 127] on td "comptabilite@lavorelhotels.com" at bounding box center [434, 131] width 305 height 27
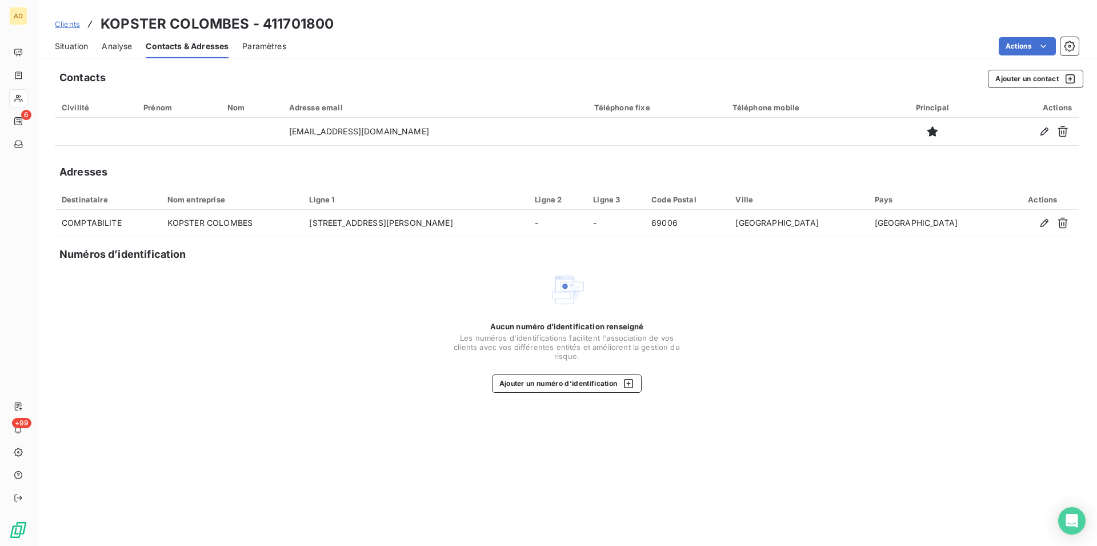
click at [406, 70] on div "Contacts Ajouter un contact" at bounding box center [571, 79] width 1024 height 18
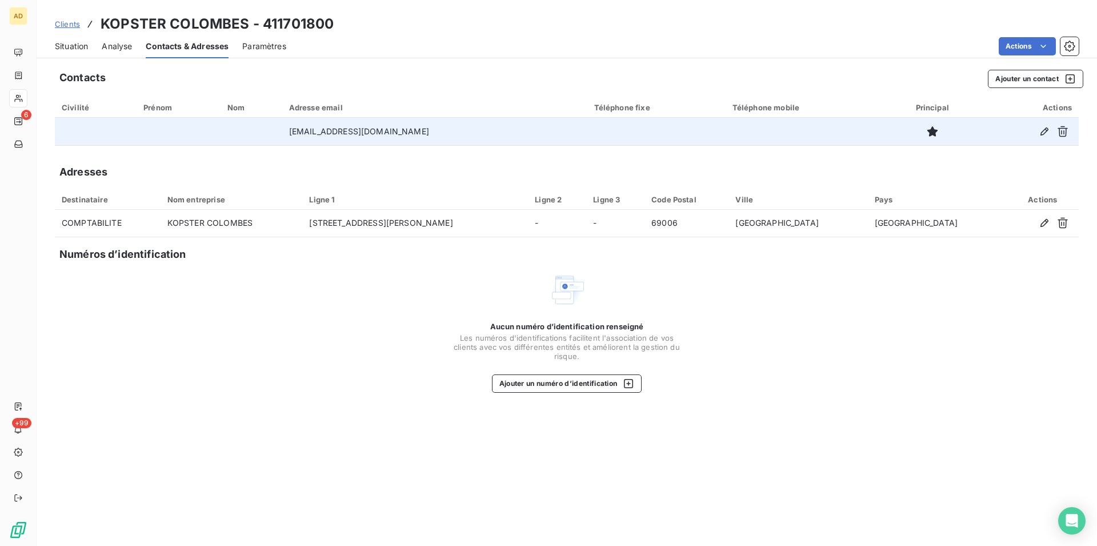
drag, startPoint x: 417, startPoint y: 131, endPoint x: 291, endPoint y: 134, distance: 126.3
click at [288, 134] on tr "comptabilite@lavorelhotels.com" at bounding box center [567, 131] width 1024 height 27
copy tr "comptabilite@lavorelhotels.com"
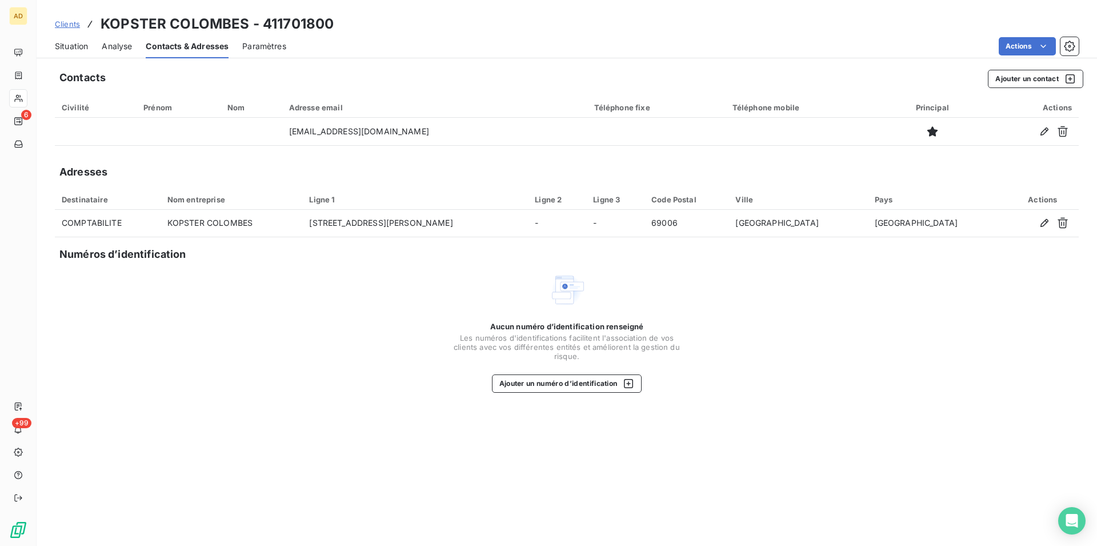
click at [79, 50] on span "Situation" at bounding box center [71, 46] width 33 height 11
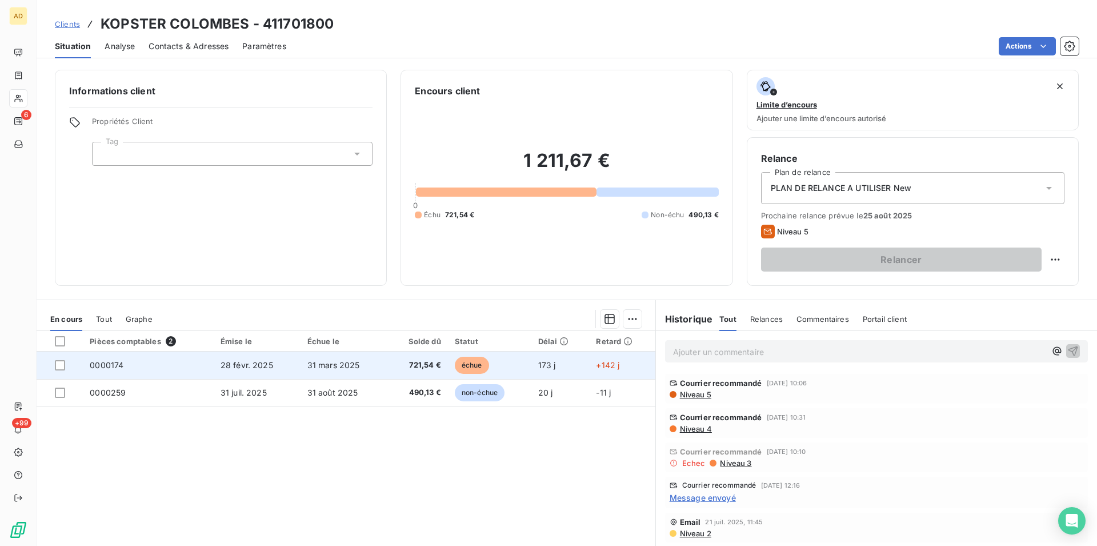
click at [376, 369] on td "31 mars 2025" at bounding box center [344, 364] width 87 height 27
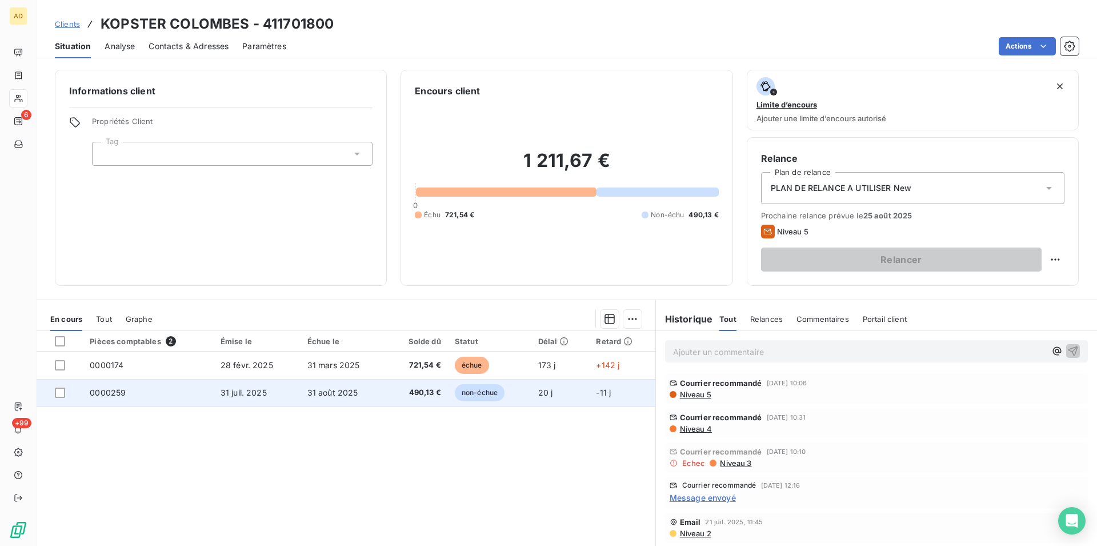
click at [279, 395] on td "31 juil. 2025" at bounding box center [257, 392] width 87 height 27
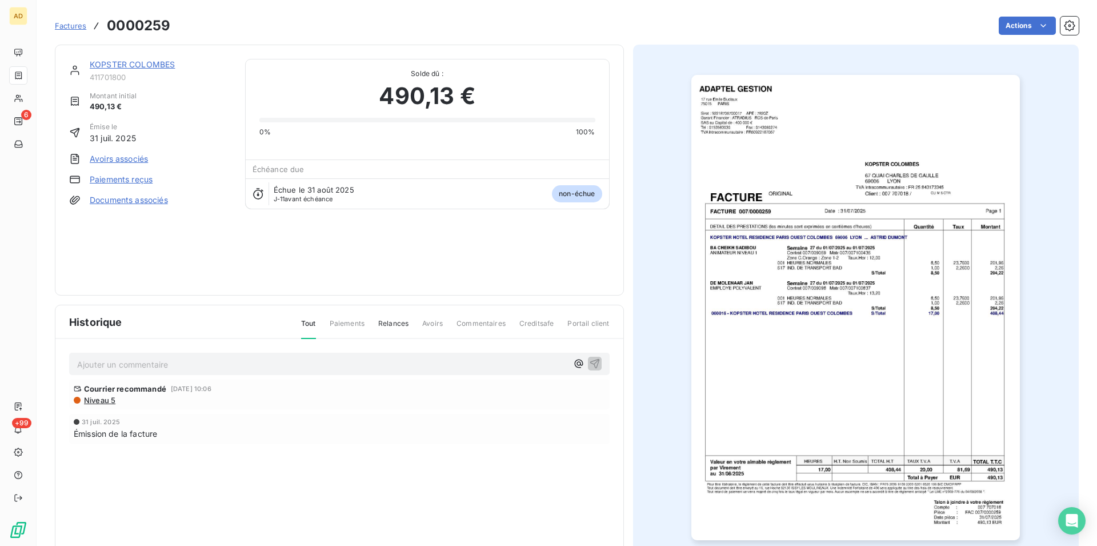
click at [873, 291] on img "button" at bounding box center [855, 307] width 329 height 465
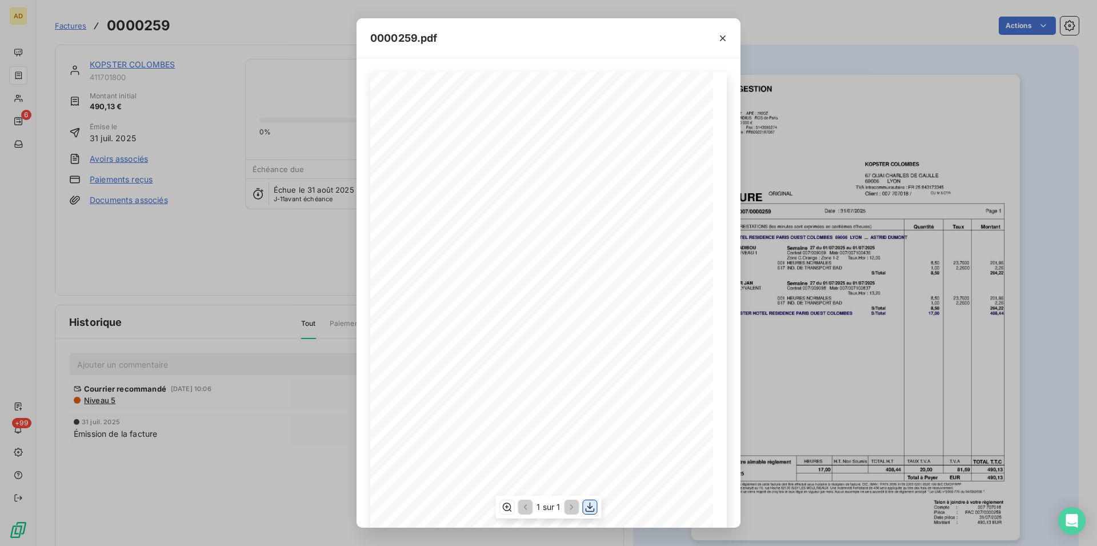
click at [594, 509] on icon "button" at bounding box center [590, 507] width 9 height 10
click at [724, 37] on icon "button" at bounding box center [723, 38] width 6 height 6
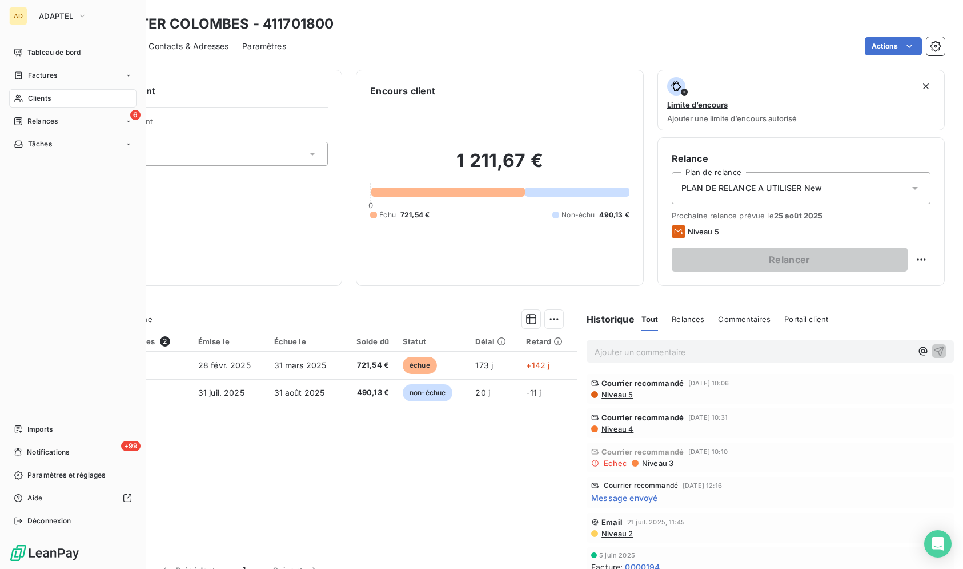
click at [33, 105] on div "Clients" at bounding box center [72, 98] width 127 height 18
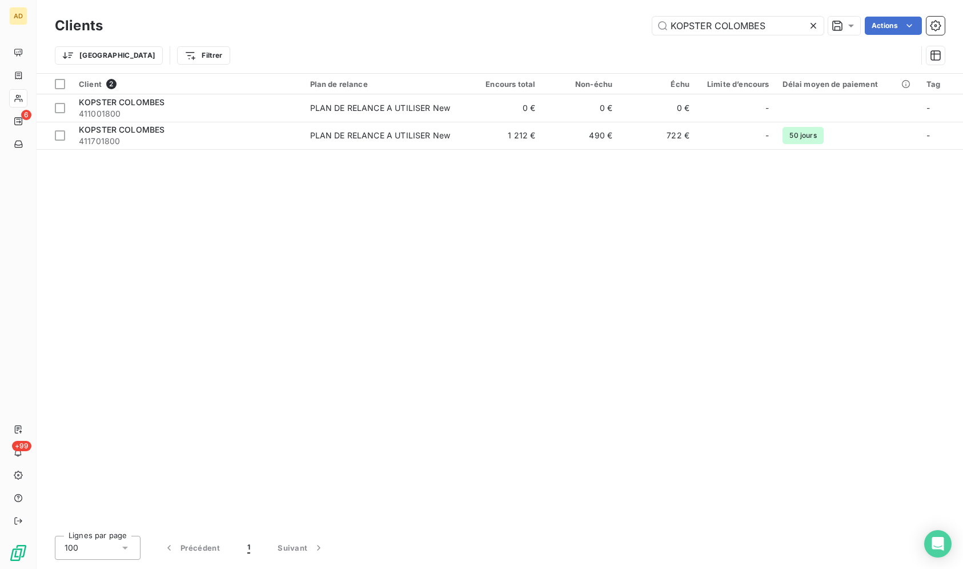
click at [808, 25] on icon at bounding box center [813, 25] width 11 height 11
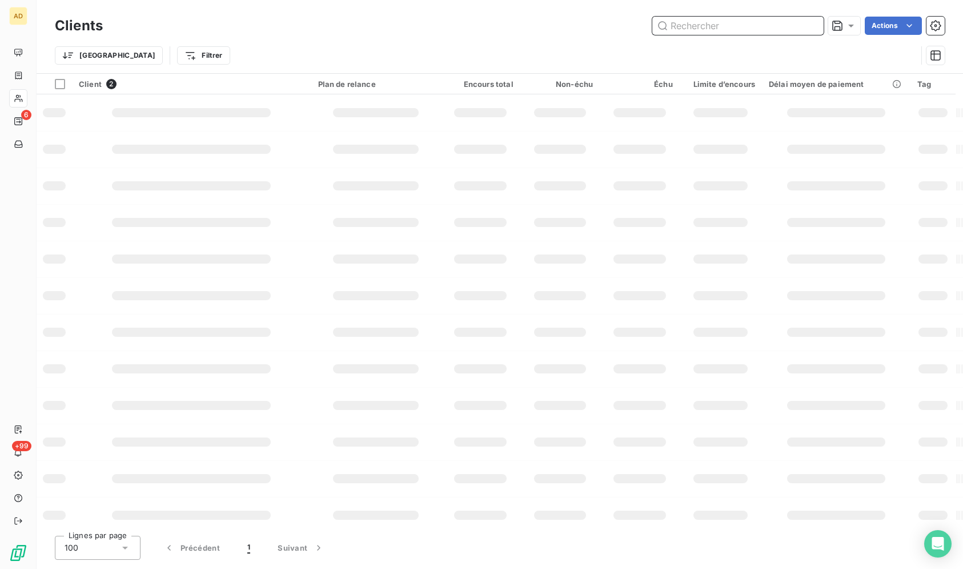
click at [796, 26] on input "text" at bounding box center [738, 26] width 171 height 18
click at [795, 26] on input "text" at bounding box center [738, 26] width 171 height 18
click at [711, 30] on input "text" at bounding box center [738, 26] width 171 height 18
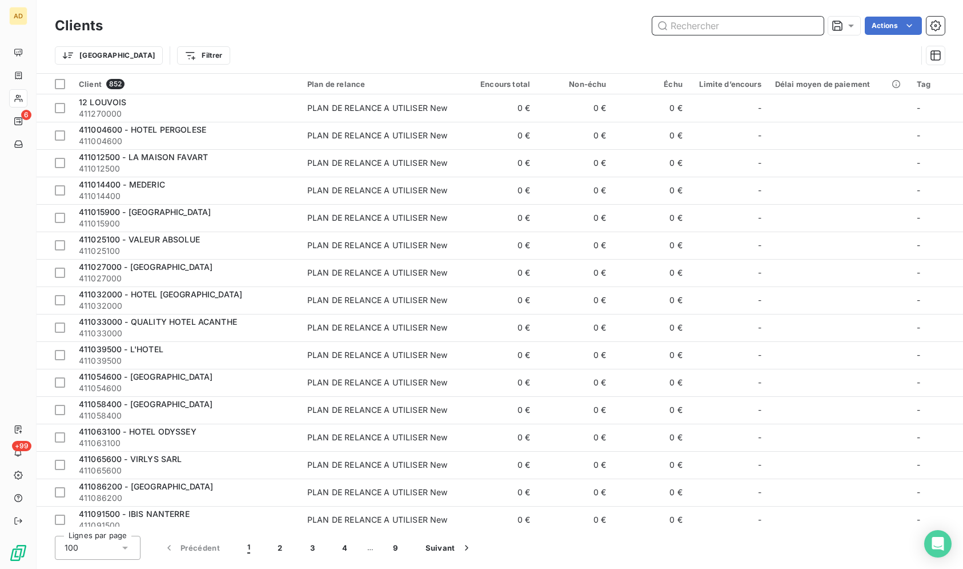
paste input "HOTEL RESTAURANT LE JULES"
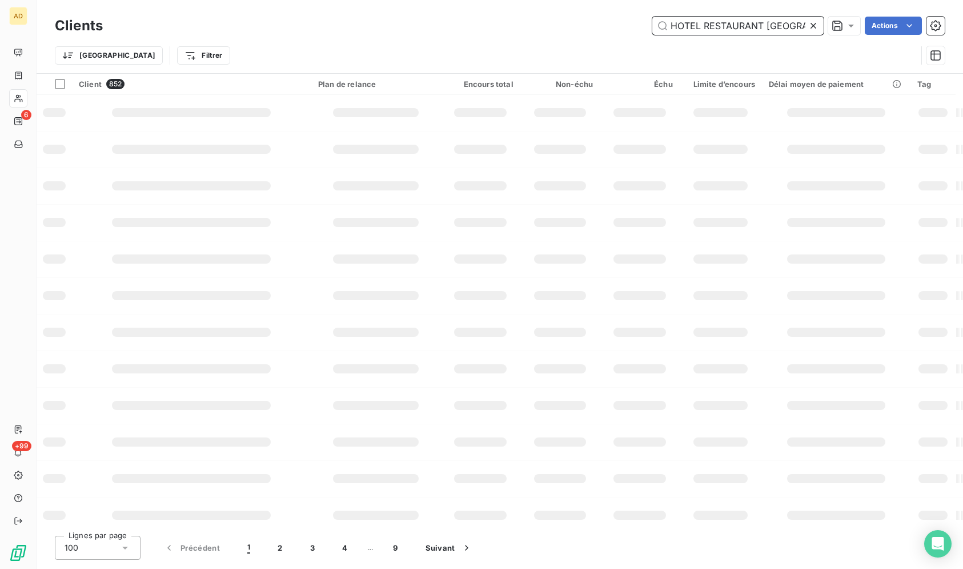
scroll to position [0, 2]
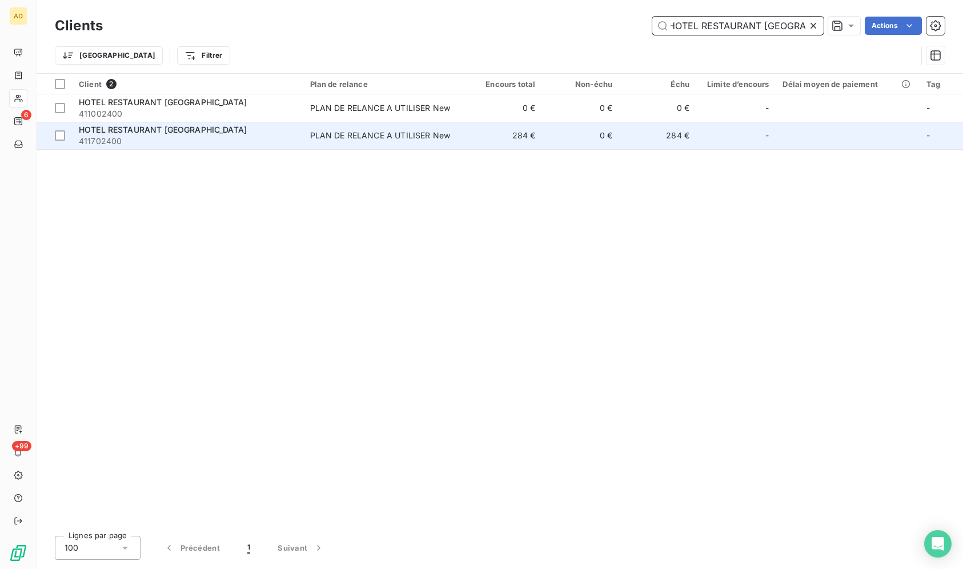
type input "HOTEL RESTAURANT LE JULES"
click at [539, 148] on td "284 €" at bounding box center [503, 135] width 77 height 27
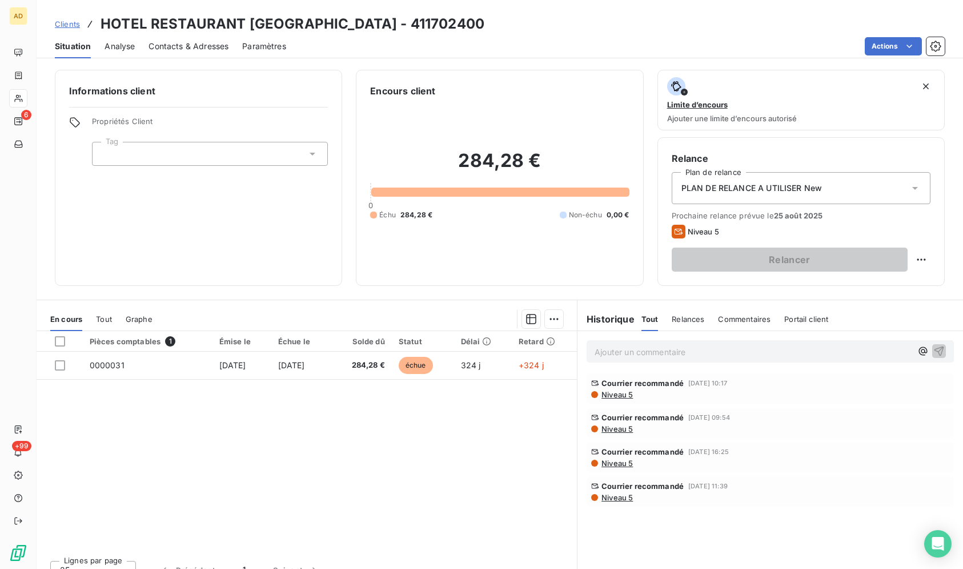
click at [164, 46] on span "Contacts & Adresses" at bounding box center [189, 46] width 80 height 11
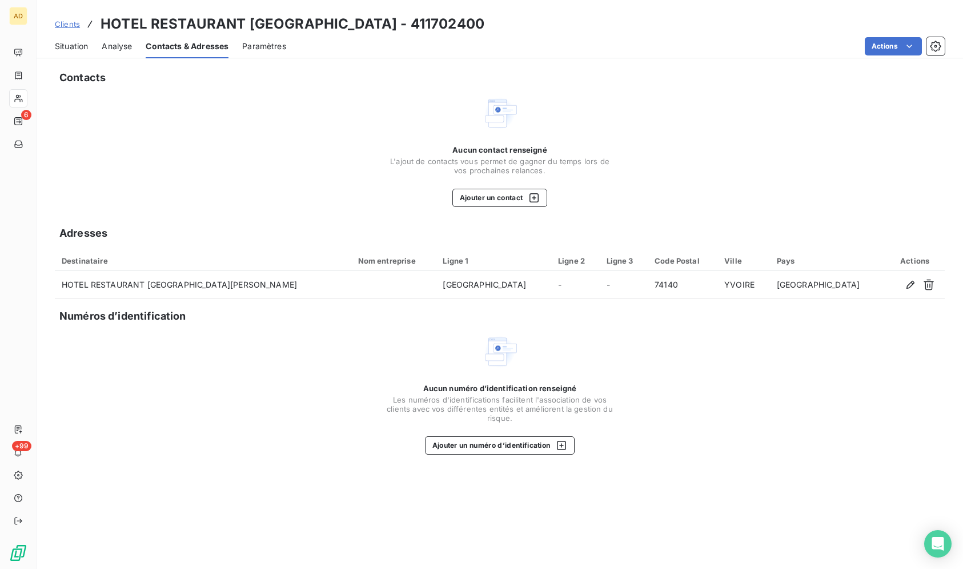
click at [75, 46] on span "Situation" at bounding box center [71, 46] width 33 height 11
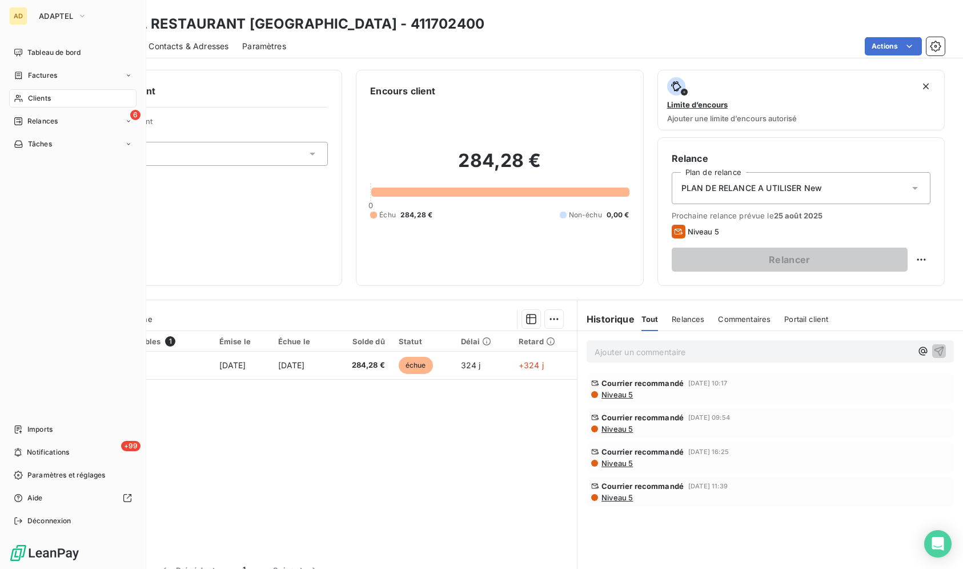
click at [26, 94] on div "Clients" at bounding box center [72, 98] width 127 height 18
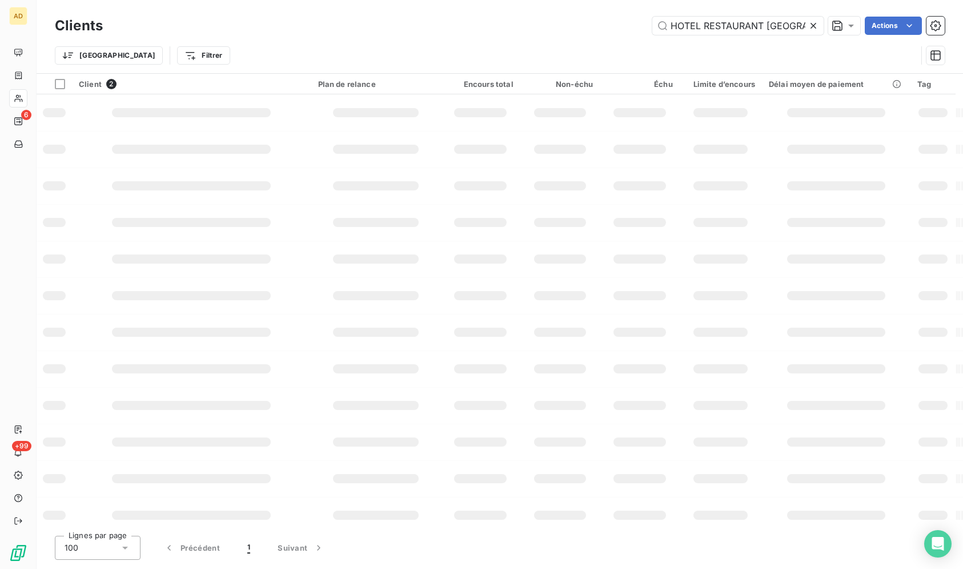
scroll to position [0, 2]
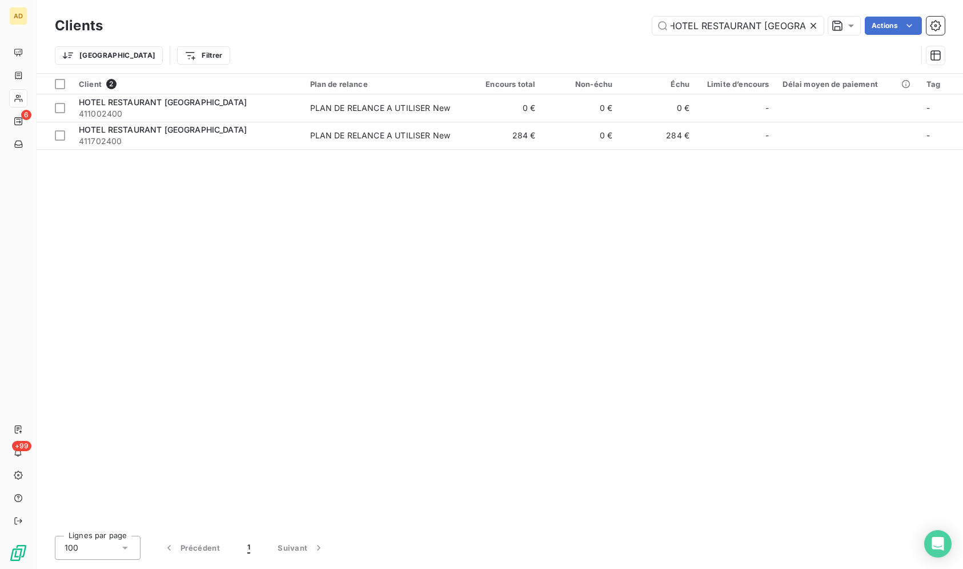
click at [812, 25] on icon at bounding box center [814, 26] width 6 height 6
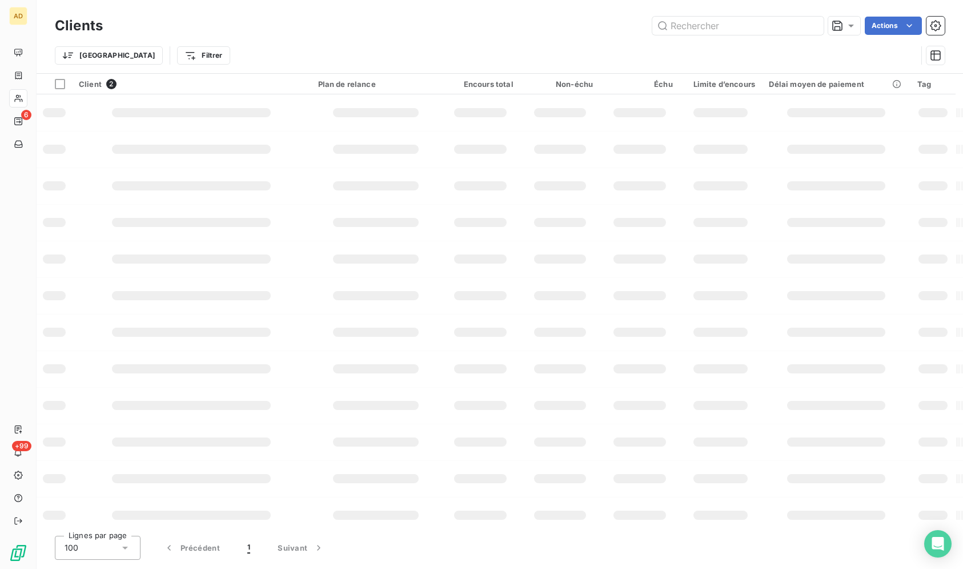
scroll to position [0, 0]
click at [806, 26] on input "text" at bounding box center [738, 26] width 171 height 18
click at [777, 24] on input "text" at bounding box center [738, 26] width 171 height 18
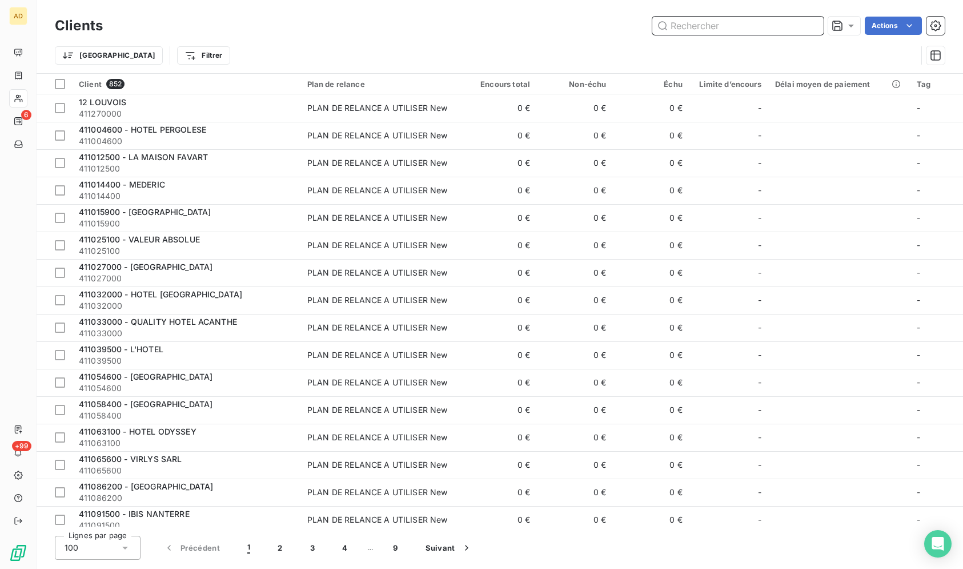
click at [777, 24] on input "text" at bounding box center [738, 26] width 171 height 18
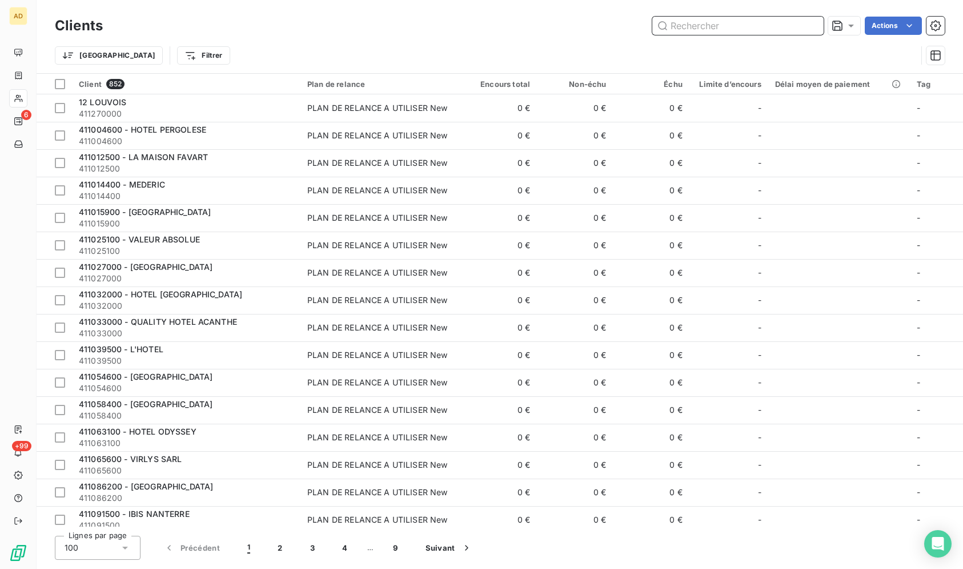
click at [777, 24] on input "text" at bounding box center [738, 26] width 171 height 18
drag, startPoint x: 777, startPoint y: 24, endPoint x: 767, endPoint y: 26, distance: 10.0
paste input "CHATEAU DE BAGNOLS"
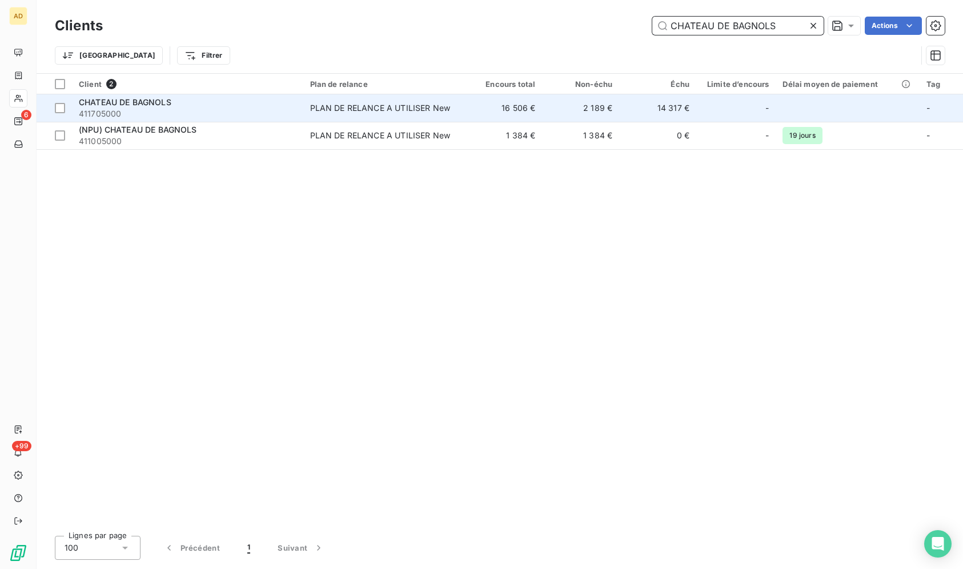
type input "CHATEAU DE BAGNOLS"
click at [602, 111] on td "2 189 €" at bounding box center [580, 107] width 77 height 27
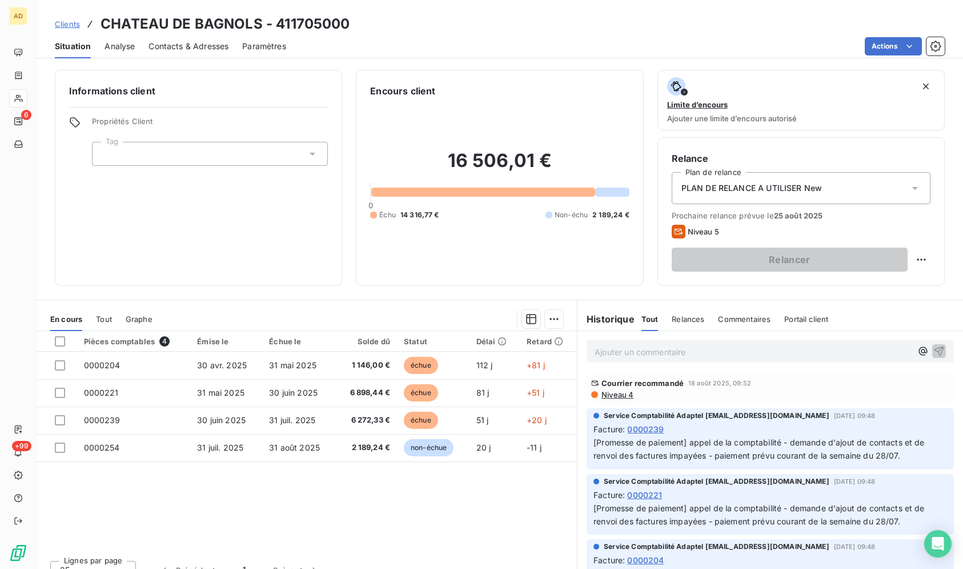
click at [214, 47] on span "Contacts & Adresses" at bounding box center [189, 46] width 80 height 11
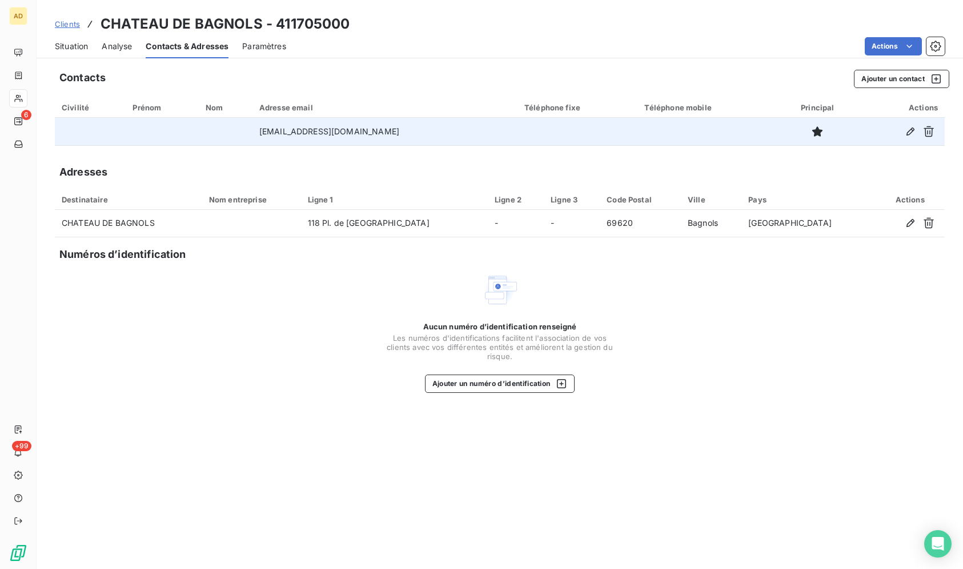
drag, startPoint x: 391, startPoint y: 137, endPoint x: 264, endPoint y: 132, distance: 127.5
click at [264, 132] on td "direction@chateaudebagnols.fr" at bounding box center [385, 131] width 265 height 27
copy td "direction@chateaudebagnols.fr"
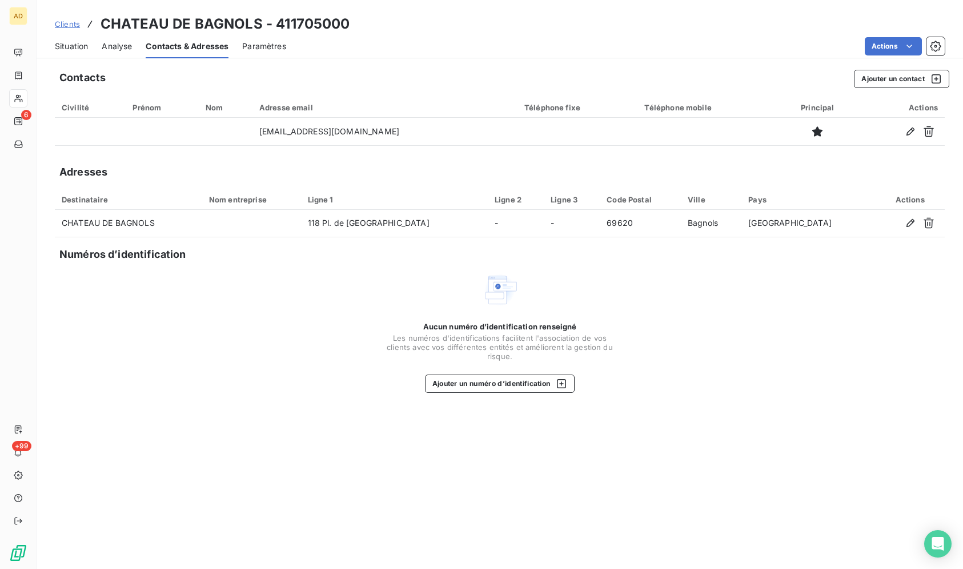
click at [85, 46] on span "Situation" at bounding box center [71, 46] width 33 height 11
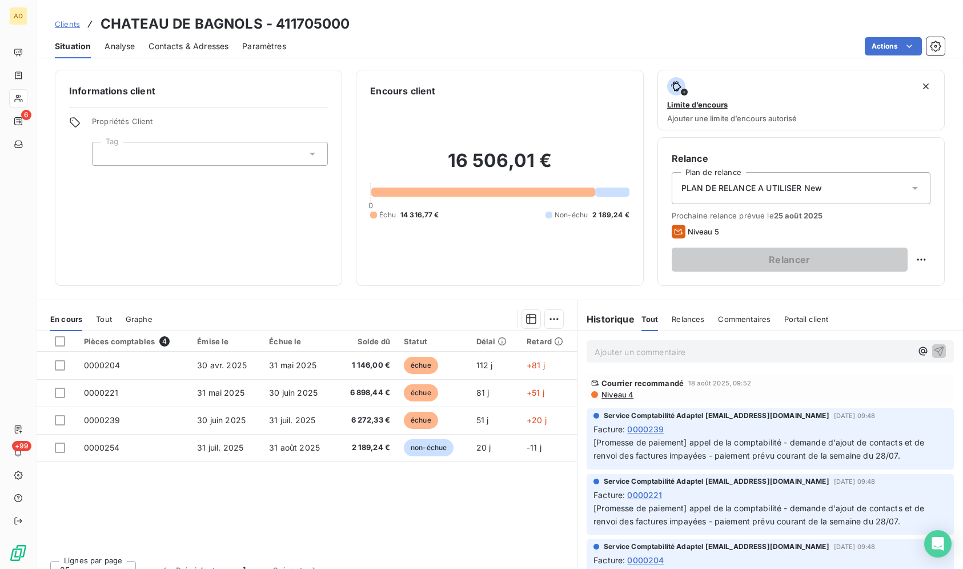
drag, startPoint x: 97, startPoint y: 18, endPoint x: 483, endPoint y: 280, distance: 466.9
click at [483, 280] on div "Clients CHATEAU DE BAGNOLS - 411705000 Situation Analyse Contacts & Adresses Pa…" at bounding box center [500, 284] width 927 height 569
drag, startPoint x: 474, startPoint y: 256, endPoint x: 482, endPoint y: 299, distance: 43.6
click at [474, 255] on div "16 506,01 € 0 Échu 14 316,77 € Non-échu 2 189,24 €" at bounding box center [499, 185] width 259 height 174
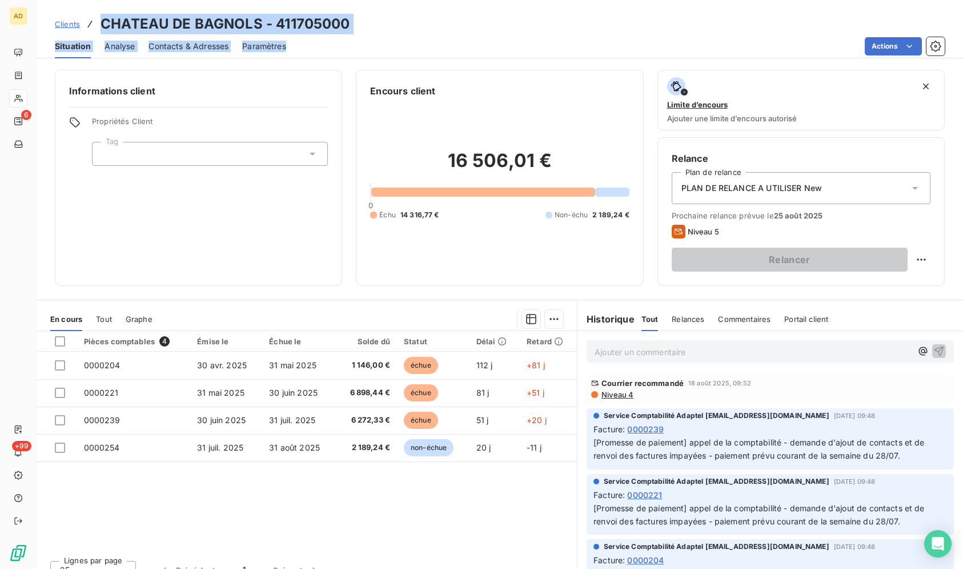
drag, startPoint x: 547, startPoint y: 453, endPoint x: 126, endPoint y: 25, distance: 601.3
click at [87, 331] on div "Pièces comptables 4 Émise le Échue le Solde dû Statut Délai Retard 0000204 30 a…" at bounding box center [307, 441] width 541 height 220
copy div "CHATEAU DE BAGNOLS - 411705000 Situation Analyse Contacts & Adresses Paramètres"
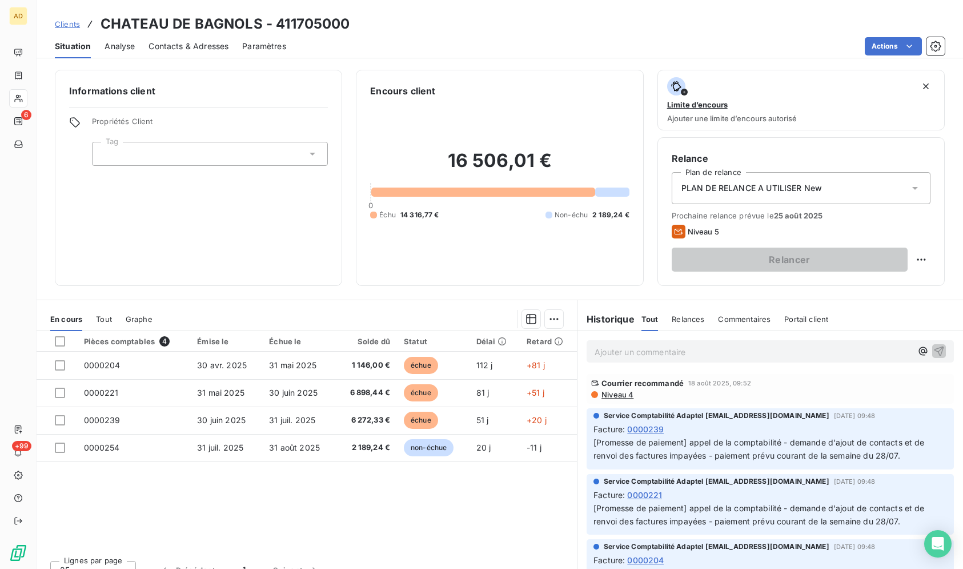
click at [873, 392] on div "Niveau 4" at bounding box center [770, 394] width 358 height 9
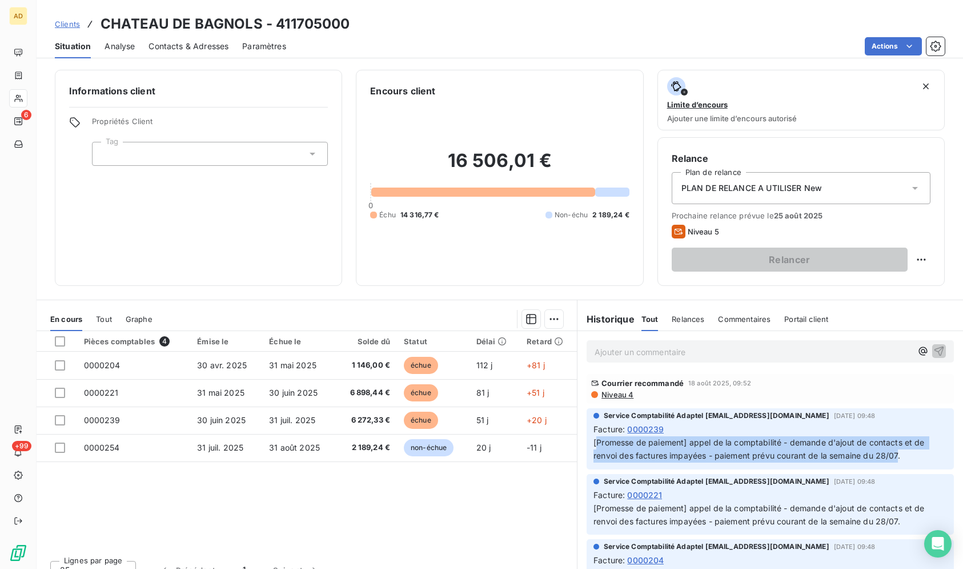
drag, startPoint x: 892, startPoint y: 458, endPoint x: 590, endPoint y: 444, distance: 302.6
click at [594, 444] on span "[Promesse de paiement] appel de la comptabilité - demande d'ajout de contacts e…" at bounding box center [761, 448] width 334 height 23
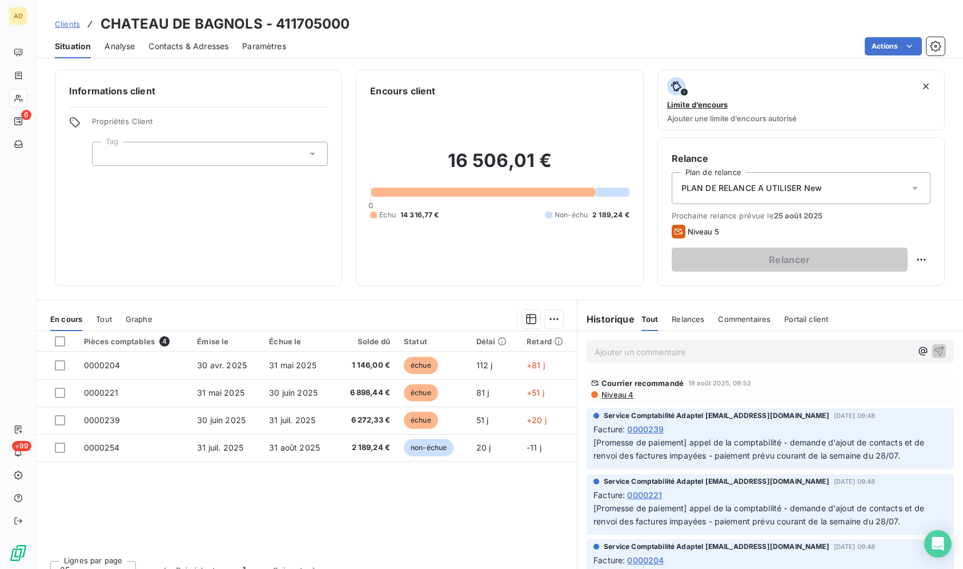
click at [805, 387] on div "Courrier recommandé 18 août 2025, 09:52" at bounding box center [770, 382] width 358 height 9
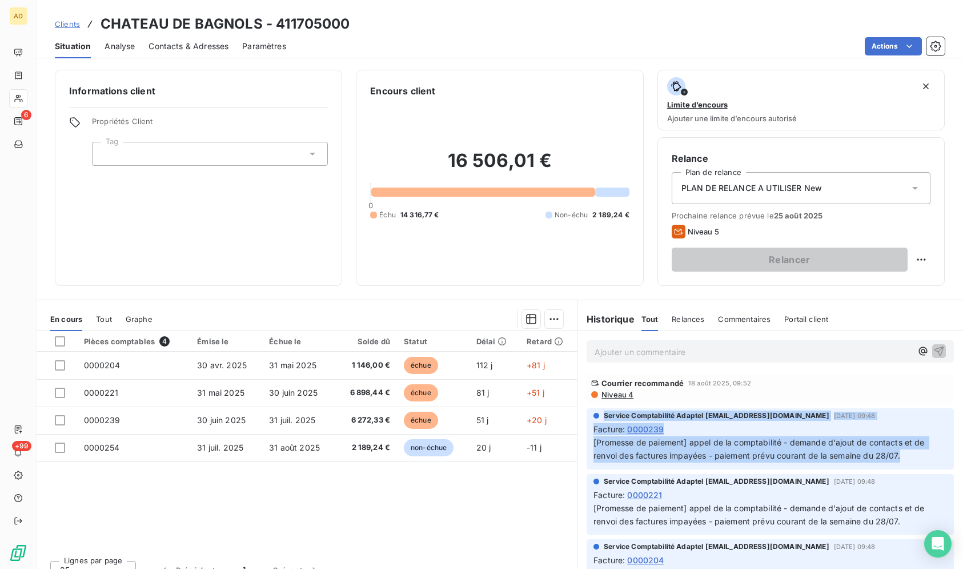
drag, startPoint x: 898, startPoint y: 458, endPoint x: 587, endPoint y: 415, distance: 314.4
click at [587, 415] on div "Service Comptabilité Adaptel recouvrement@adaptel.fr 24 juil. 2025, 09:48 Factu…" at bounding box center [770, 438] width 367 height 61
copy div "Service Comptabilité Adaptel recouvrement@adaptel.fr 24 juil. 2025, 09:48 Factu…"
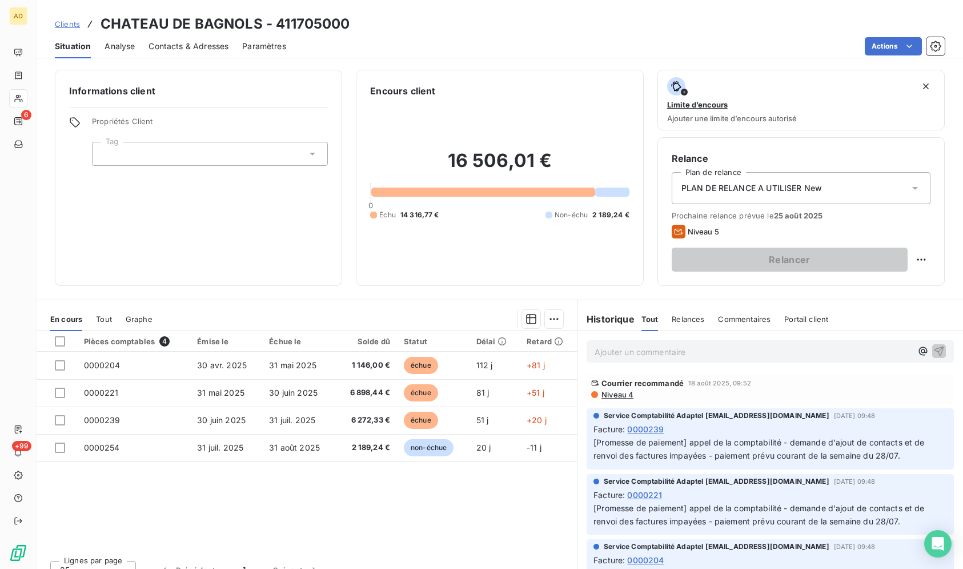
click at [178, 518] on div "Pièces comptables 4 Émise le Échue le Solde dû Statut Délai Retard 0000204 30 a…" at bounding box center [307, 441] width 541 height 220
click at [194, 52] on div "Contacts & Adresses" at bounding box center [189, 46] width 80 height 24
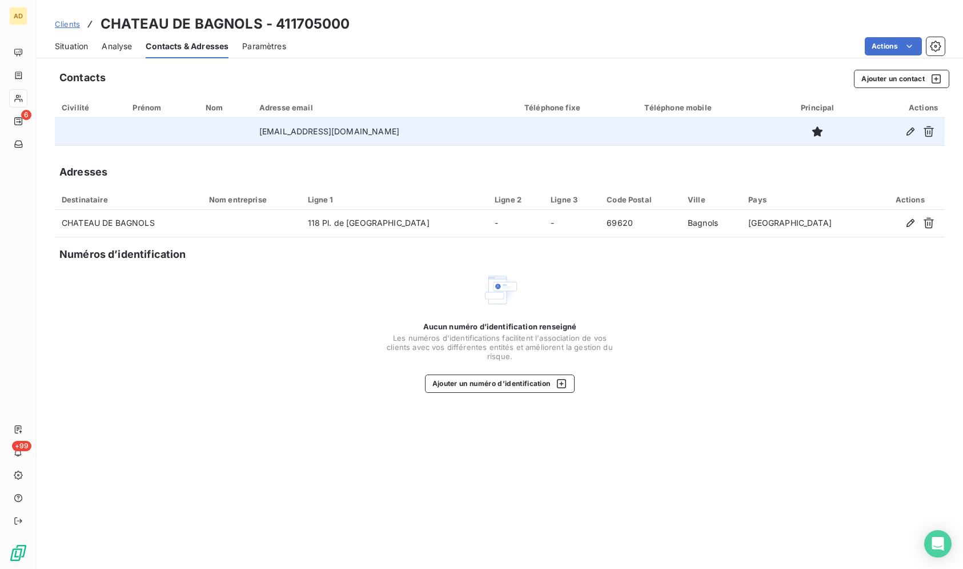
drag, startPoint x: 384, startPoint y: 131, endPoint x: 259, endPoint y: 134, distance: 124.6
click at [259, 134] on td "direction@chateaudebagnols.fr" at bounding box center [385, 131] width 265 height 27
copy td "direction@chateaudebagnols.fr"
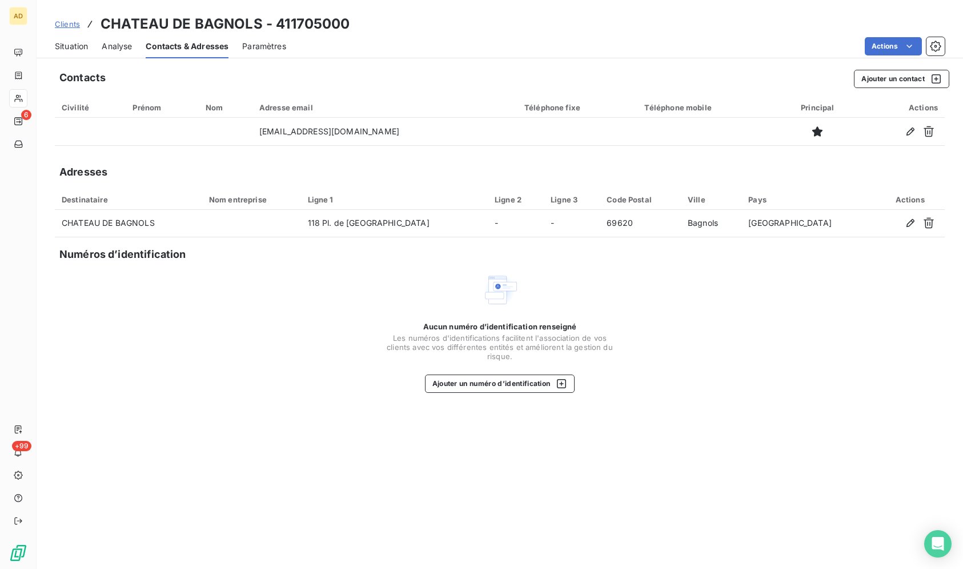
click at [83, 47] on span "Situation" at bounding box center [71, 46] width 33 height 11
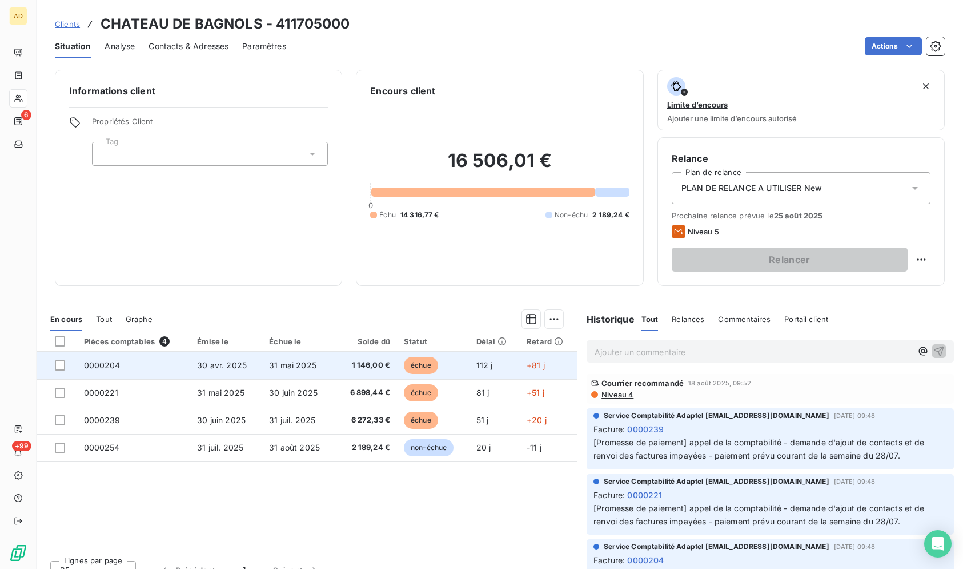
click at [343, 360] on span "1 146,00 €" at bounding box center [366, 364] width 47 height 11
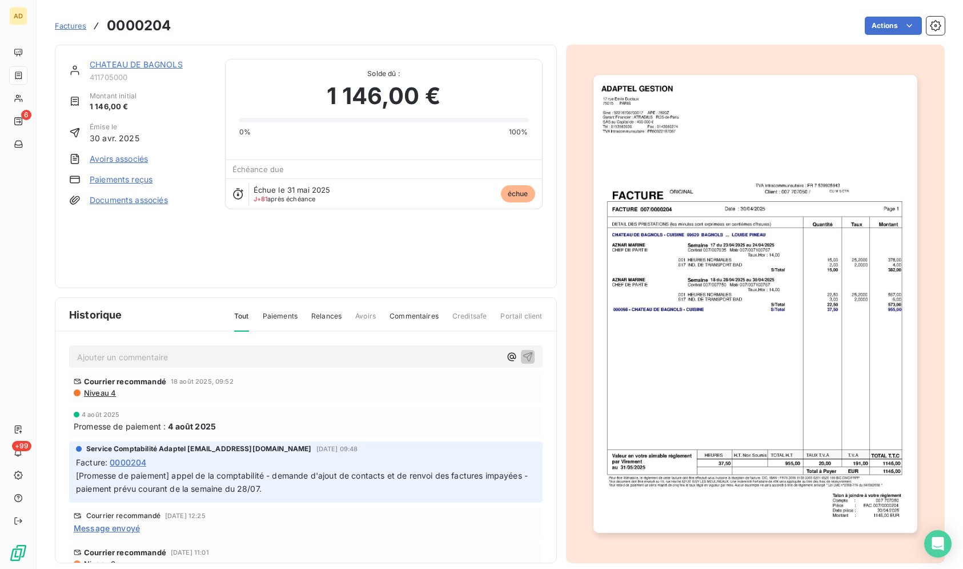
click at [760, 205] on img "button" at bounding box center [756, 304] width 324 height 458
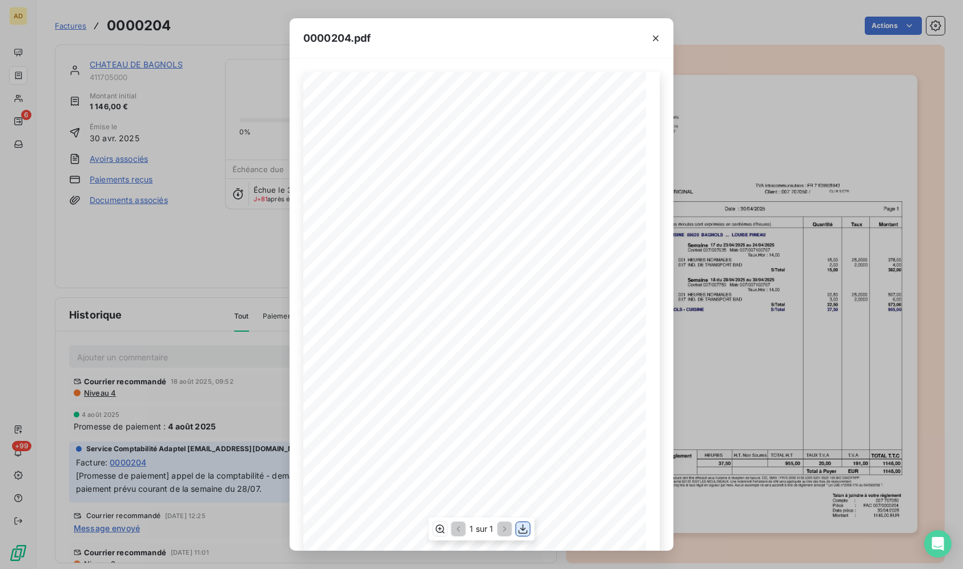
click at [530, 530] on button "button" at bounding box center [524, 529] width 14 height 14
drag, startPoint x: 659, startPoint y: 44, endPoint x: 363, endPoint y: 2, distance: 298.4
click at [658, 44] on button "button" at bounding box center [656, 38] width 18 height 18
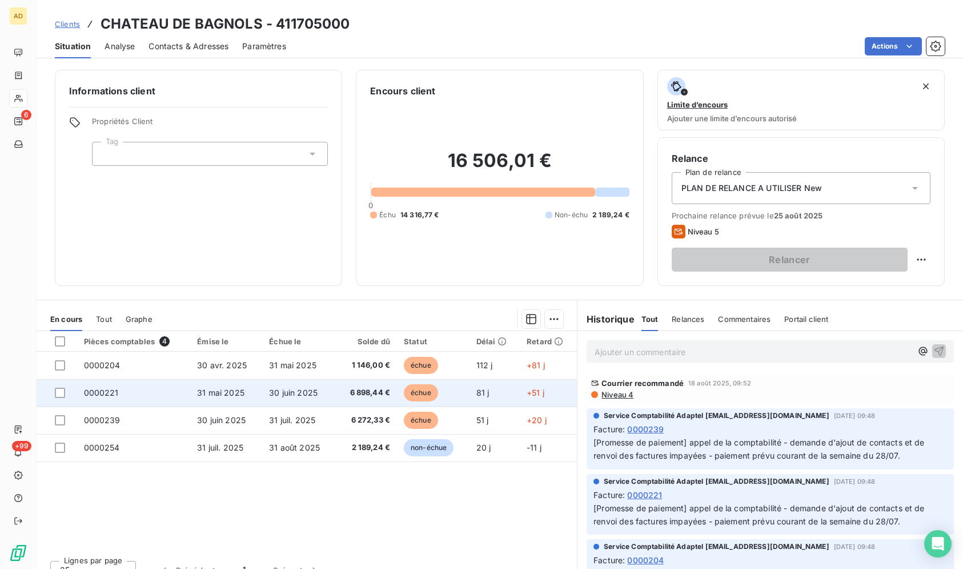
click at [175, 385] on td "0000221" at bounding box center [134, 392] width 114 height 27
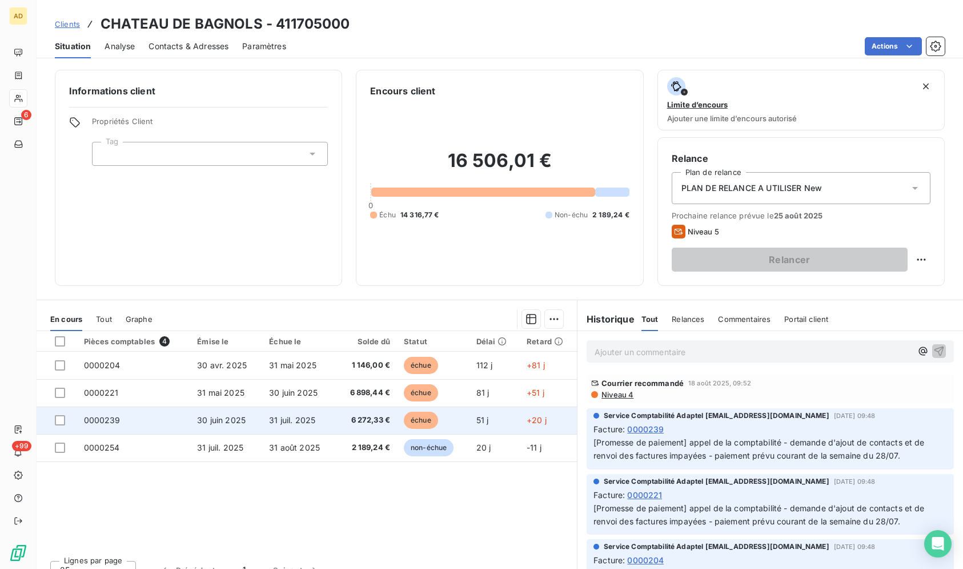
click at [262, 418] on td "31 juil. 2025" at bounding box center [298, 419] width 73 height 27
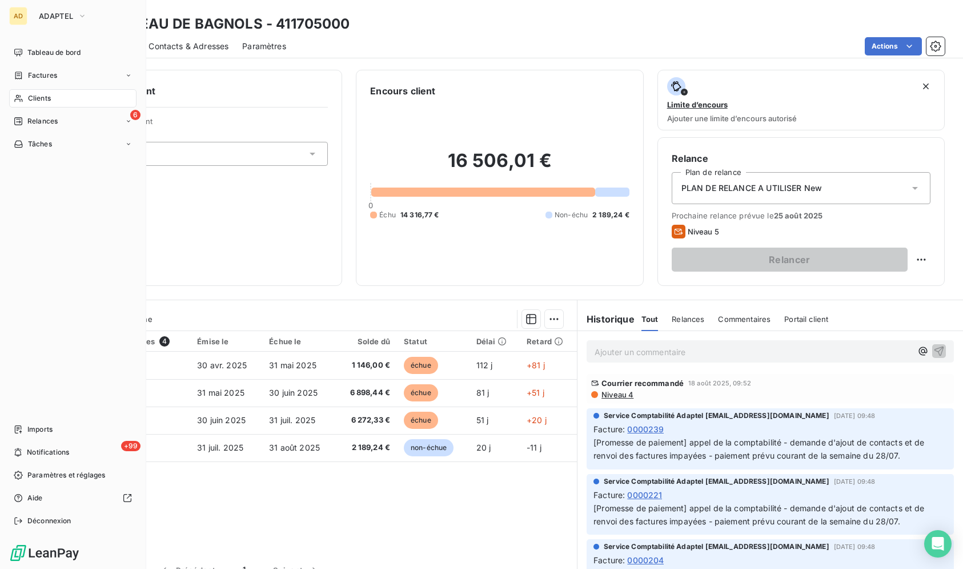
click at [18, 100] on icon at bounding box center [19, 98] width 10 height 9
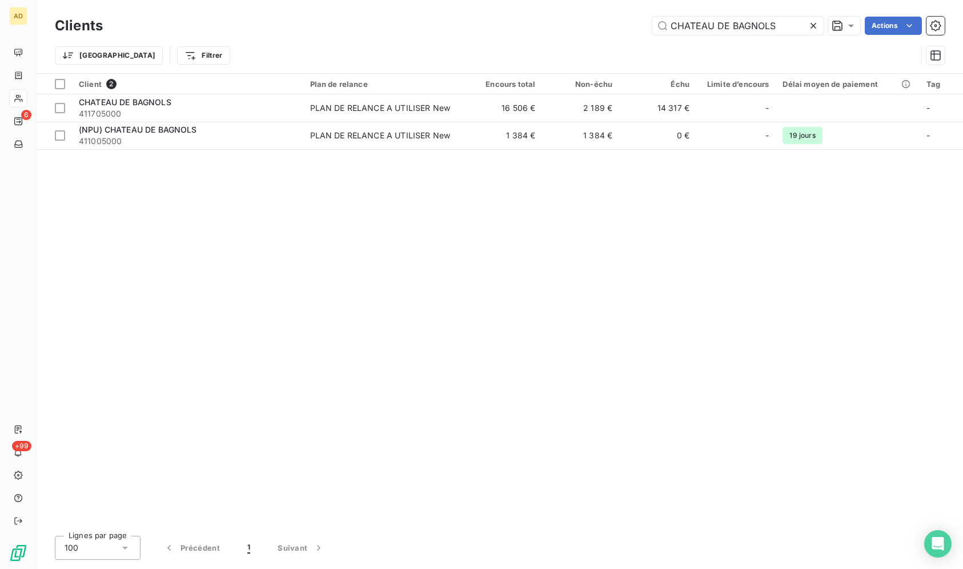
click at [814, 22] on icon at bounding box center [813, 25] width 11 height 11
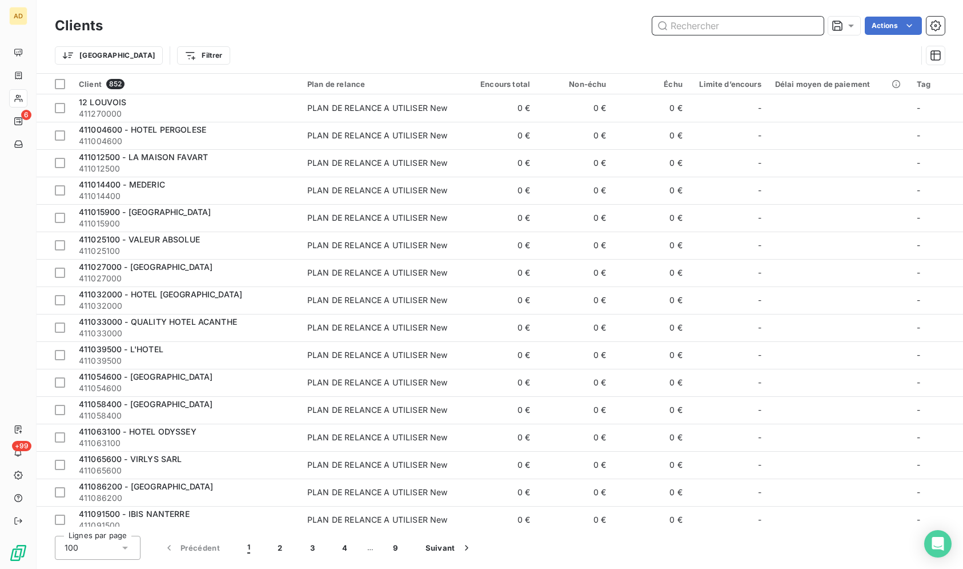
click at [815, 22] on input "text" at bounding box center [738, 26] width 171 height 18
paste input "ATELIER DES CHEFS PARIS P"
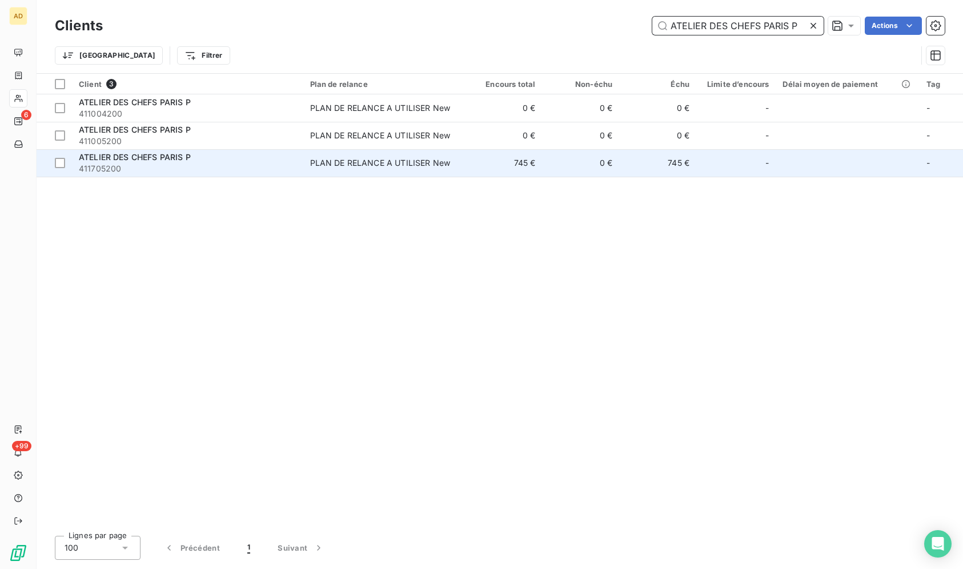
type input "ATELIER DES CHEFS PARIS P"
click at [497, 161] on td "745 €" at bounding box center [503, 162] width 77 height 27
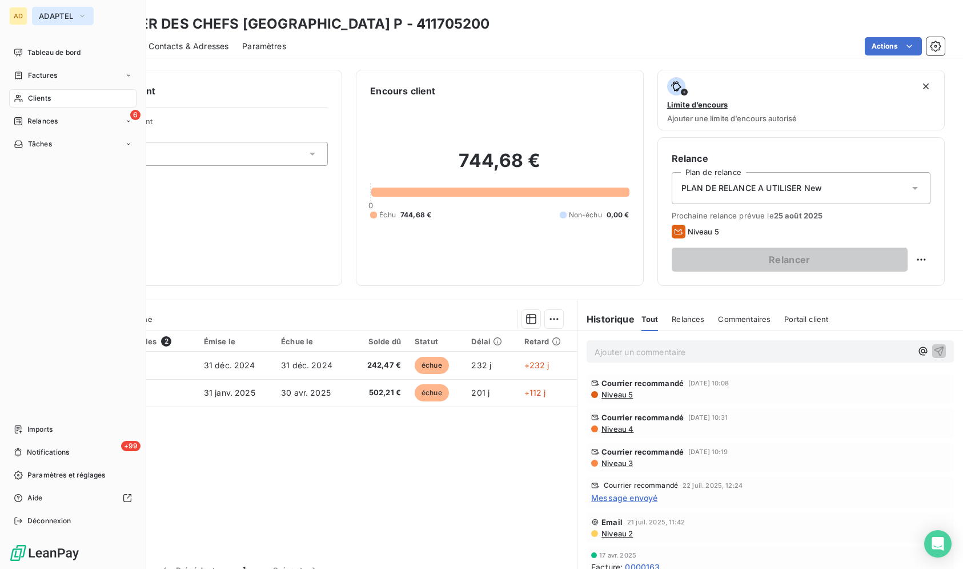
click at [38, 21] on button "ADAPTEL" at bounding box center [63, 16] width 62 height 18
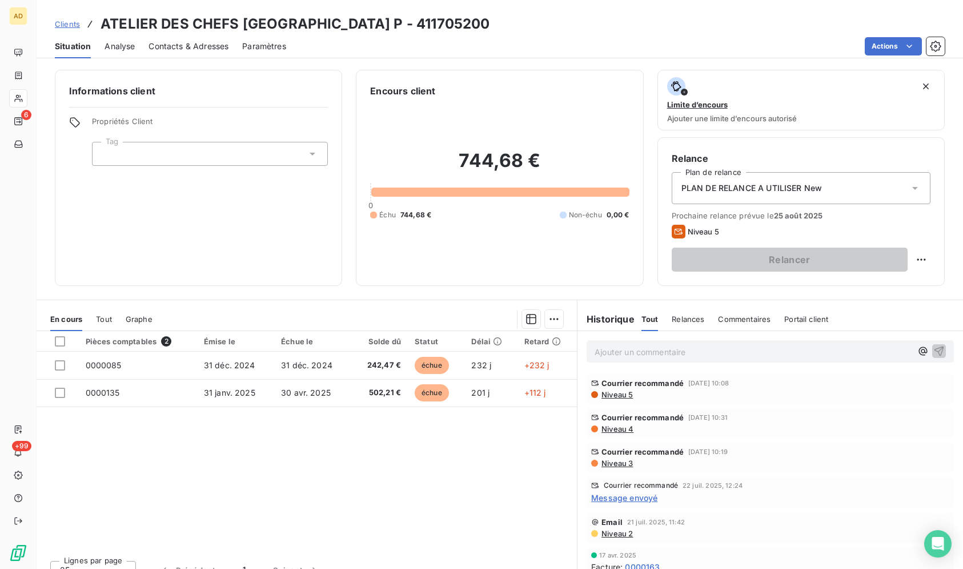
drag, startPoint x: 413, startPoint y: 12, endPoint x: 374, endPoint y: 35, distance: 45.1
click at [413, 13] on div "Clients ATELIER DES CHEFS PARIS P - 411705200 Situation Analyse Contacts & Adre…" at bounding box center [500, 29] width 927 height 58
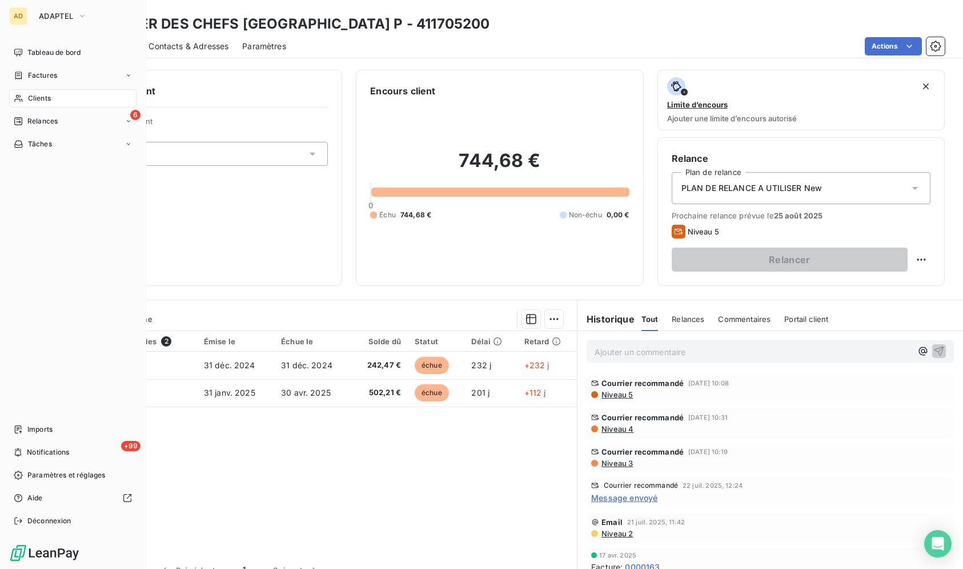
click at [15, 100] on icon at bounding box center [19, 98] width 10 height 9
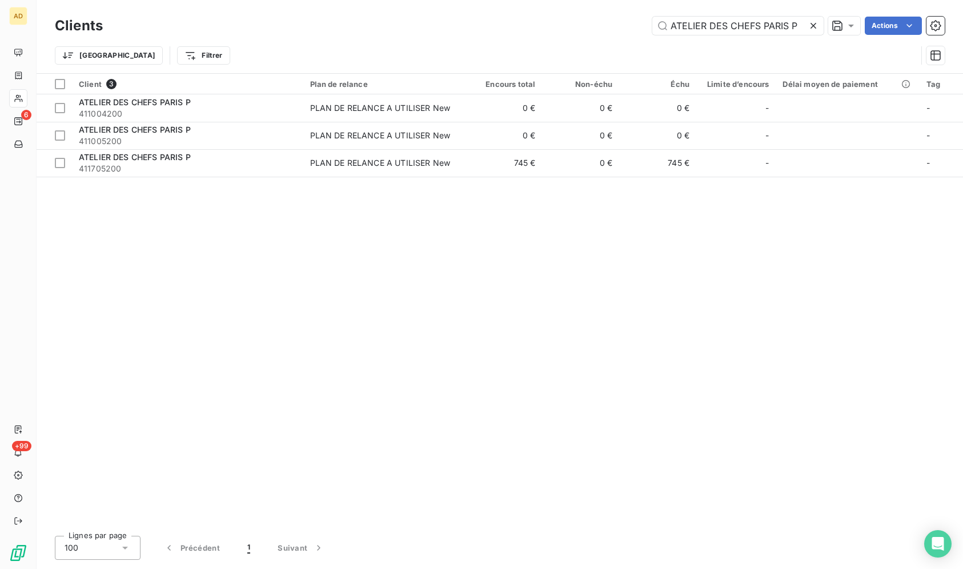
click at [817, 21] on icon at bounding box center [813, 25] width 11 height 11
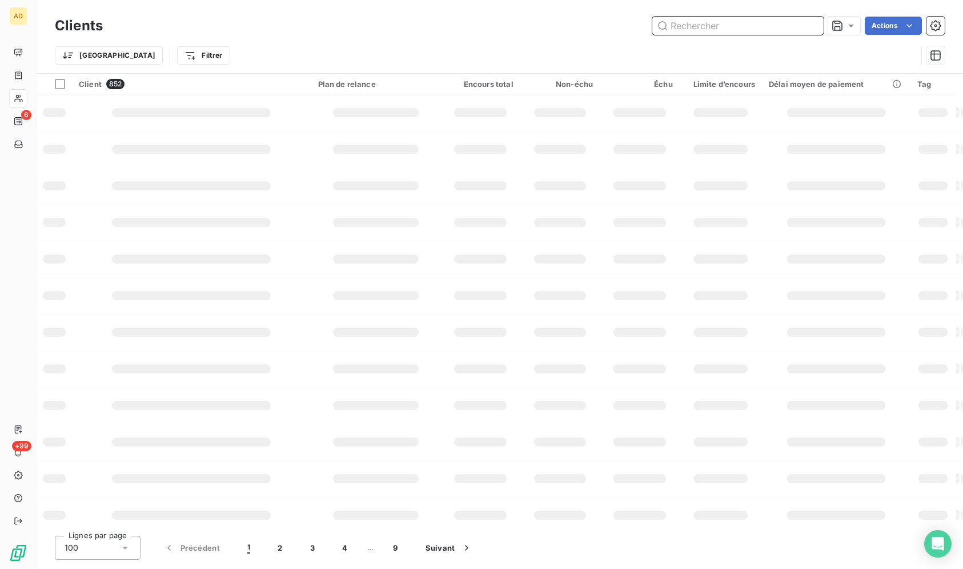
click at [702, 21] on input "text" at bounding box center [738, 26] width 171 height 18
click at [701, 22] on input "text" at bounding box center [738, 26] width 171 height 18
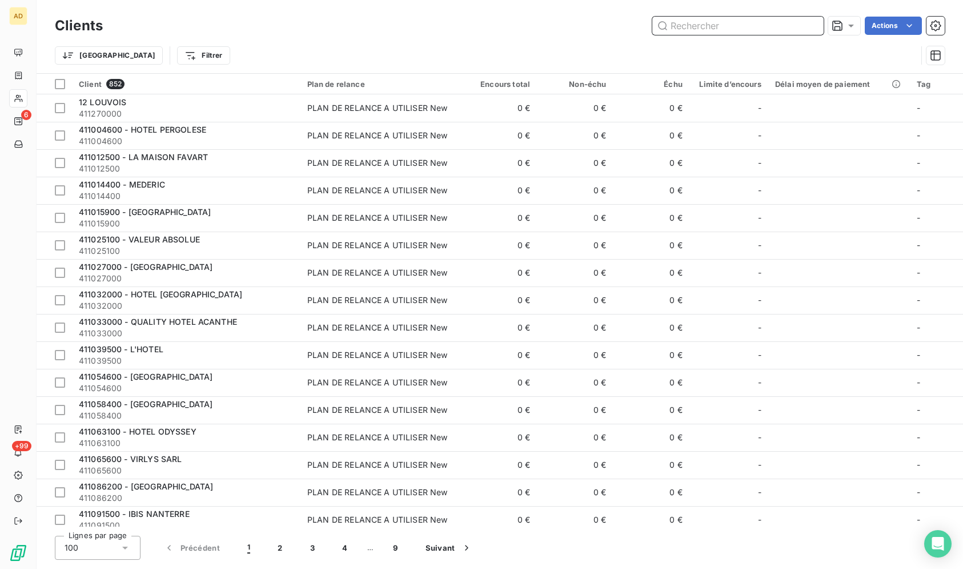
click at [695, 27] on input "text" at bounding box center [738, 26] width 171 height 18
paste input "HOTEL D'ARGENSON"
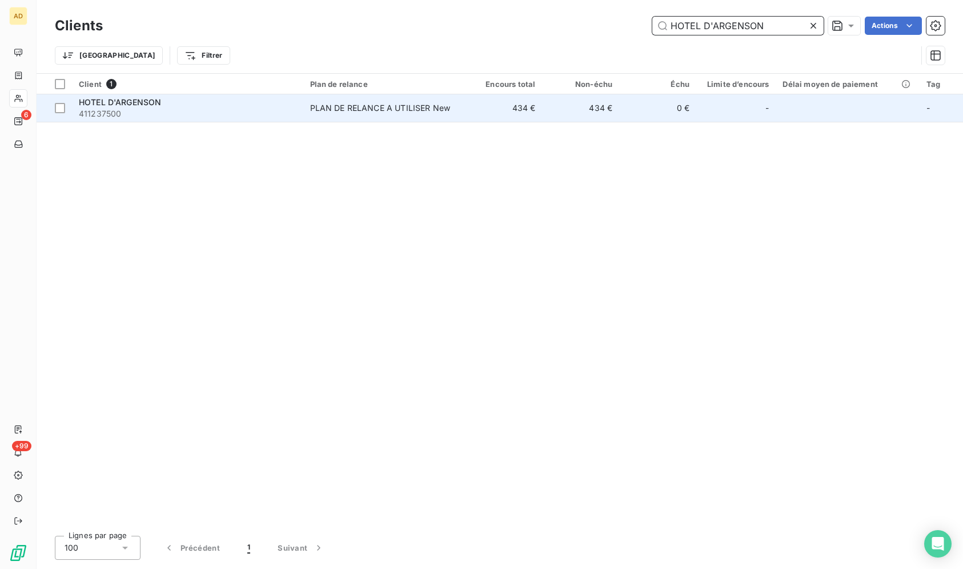
type input "HOTEL D'ARGENSON"
click at [611, 109] on td "434 €" at bounding box center [580, 107] width 77 height 27
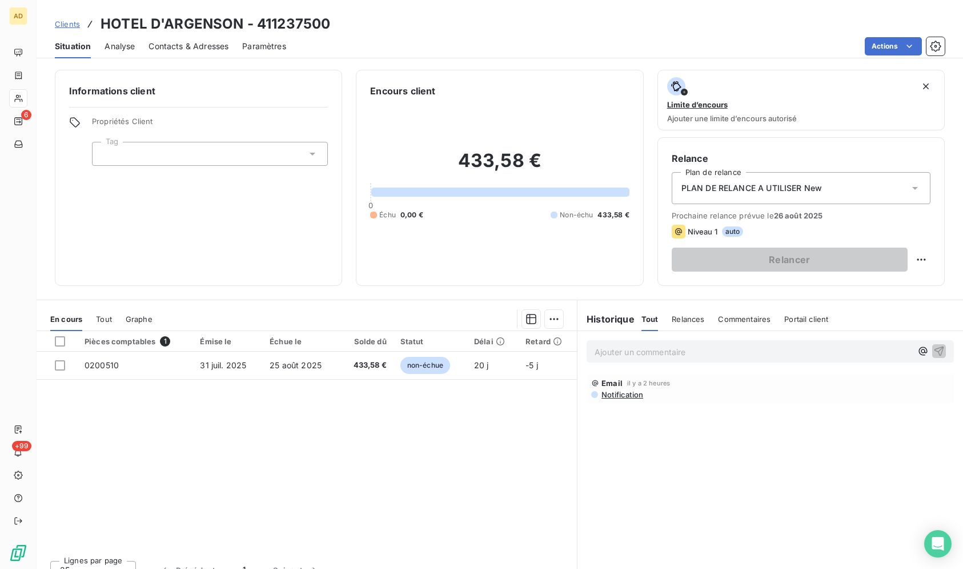
click at [185, 47] on span "Contacts & Adresses" at bounding box center [189, 46] width 80 height 11
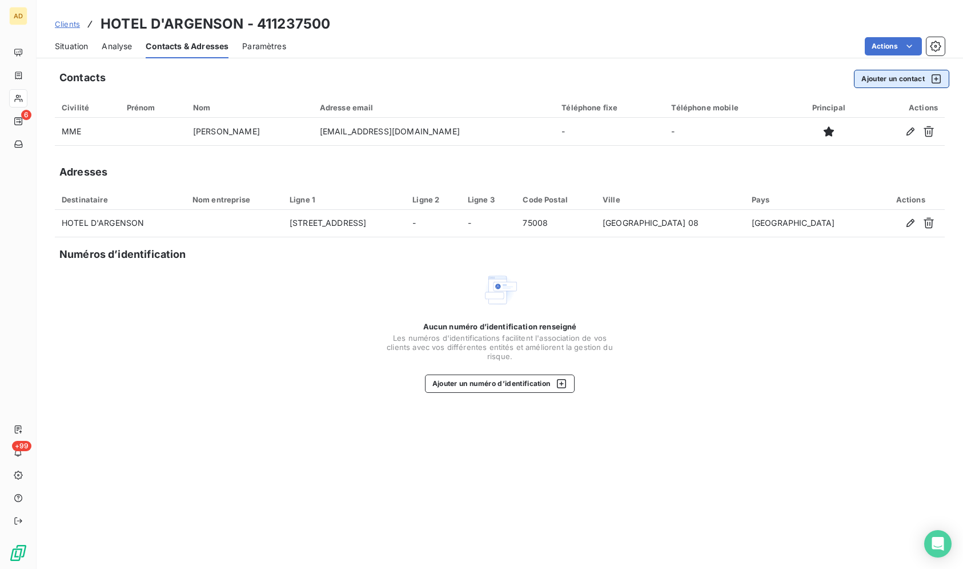
click at [916, 79] on button "Ajouter un contact" at bounding box center [901, 79] width 95 height 18
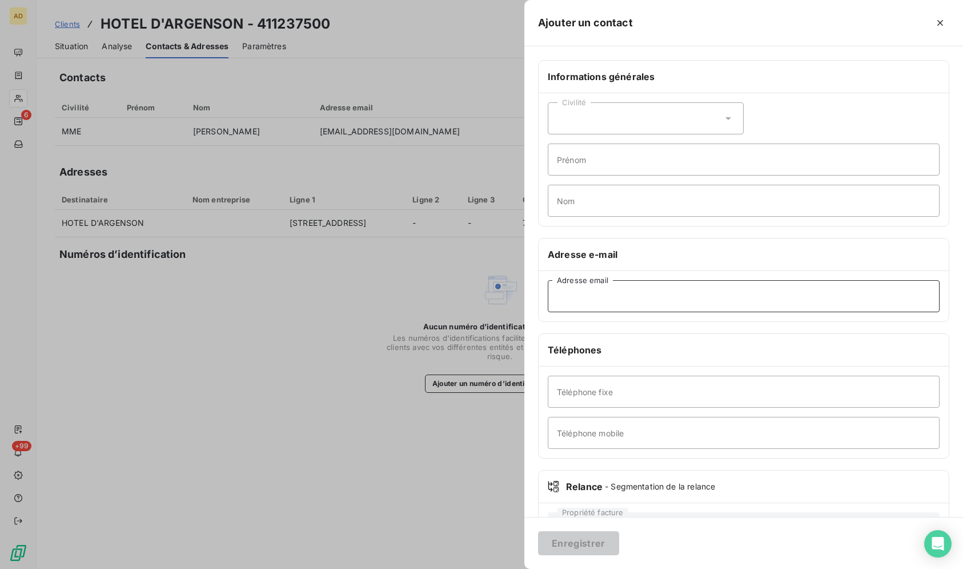
click at [596, 286] on input "Adresse email" at bounding box center [744, 296] width 392 height 32
paste input "HOTEL D'ARGENSON"
type input "HOTEL D'ARGENSON"
drag, startPoint x: 617, startPoint y: 306, endPoint x: 542, endPoint y: 307, distance: 74.9
click at [548, 307] on input "HOTEL D'ARGENSON" at bounding box center [744, 296] width 392 height 32
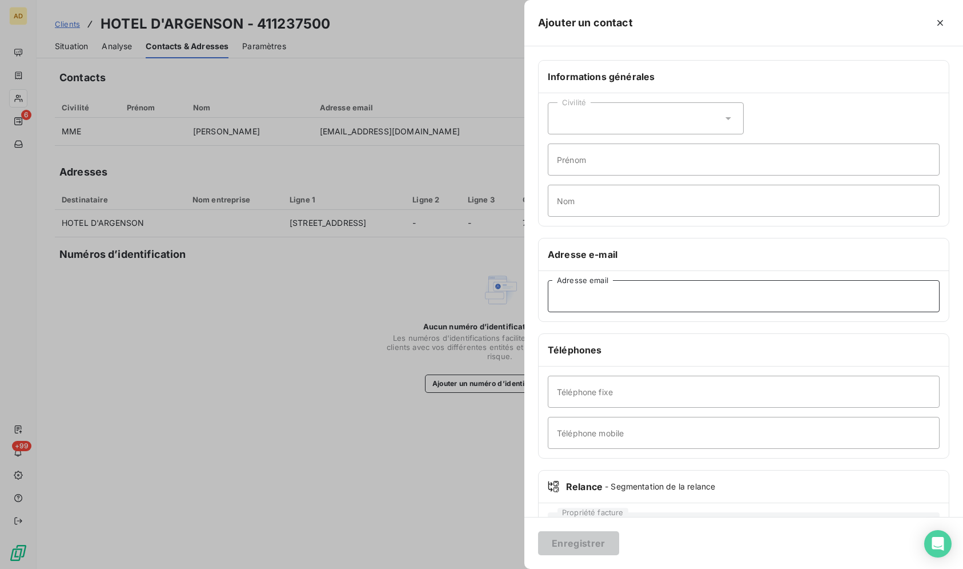
click at [603, 295] on input "Adresse email" at bounding box center [744, 296] width 392 height 32
paste input "direction@hotelargenson.com"
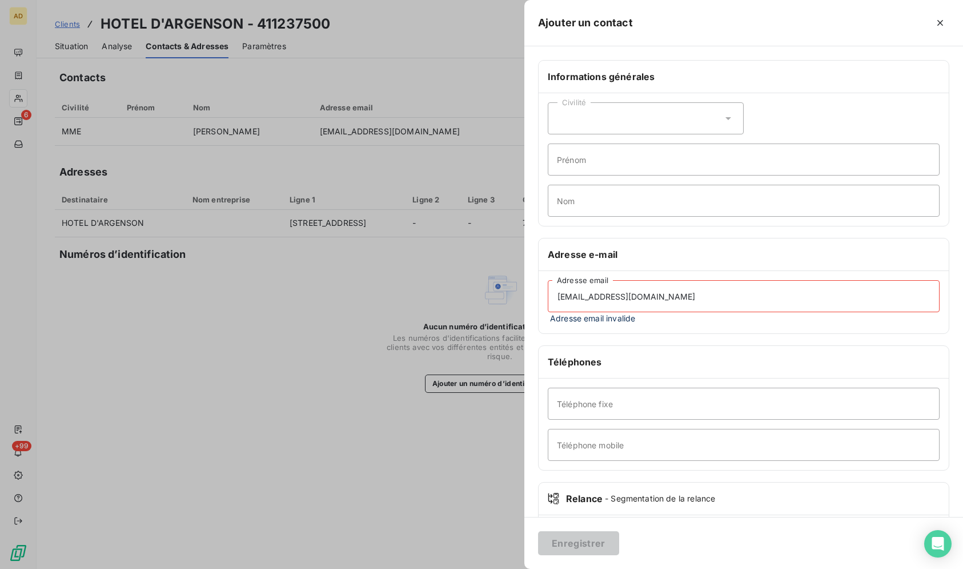
click at [554, 300] on input "direction@hotelargenson.com" at bounding box center [744, 296] width 392 height 32
click at [782, 298] on input "direction@hotelargenson.com" at bounding box center [744, 296] width 392 height 32
type input "direction@hotelargenson.com"
drag, startPoint x: 670, startPoint y: 293, endPoint x: 532, endPoint y: 270, distance: 140.3
click at [548, 280] on input "direction@hotelargenson.com" at bounding box center [744, 296] width 392 height 32
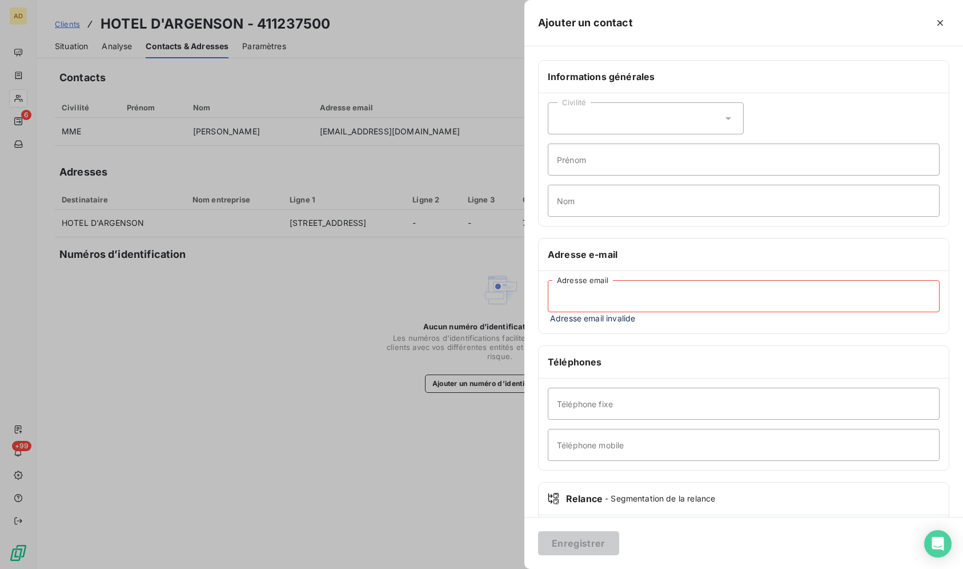
click at [937, 13] on div "Ajouter un contact" at bounding box center [744, 23] width 439 height 46
click at [928, 22] on div at bounding box center [794, 23] width 312 height 18
click at [938, 17] on button "button" at bounding box center [940, 23] width 18 height 18
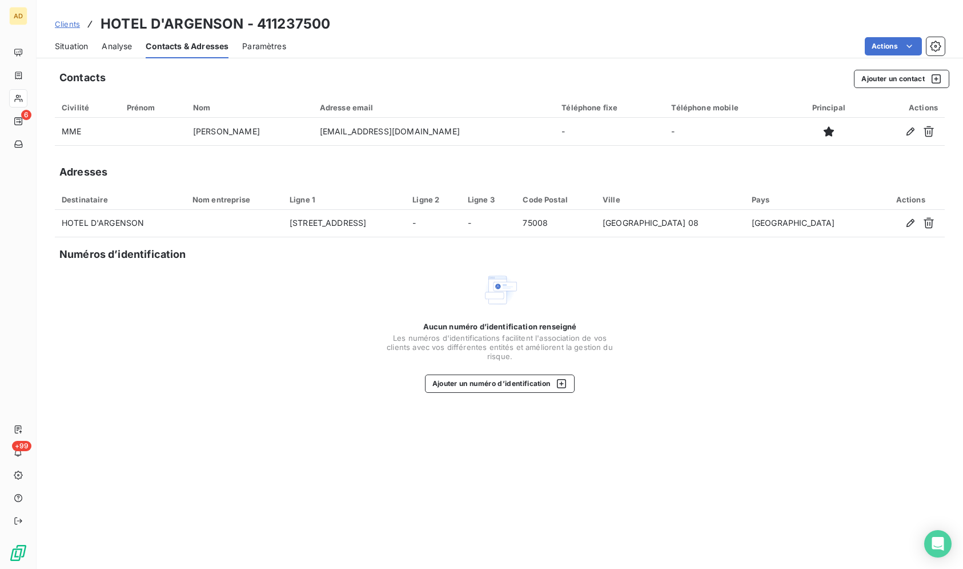
click at [939, 19] on div "Clients HOTEL D'ARGENSON - 411237500" at bounding box center [500, 24] width 927 height 21
click at [874, 83] on button "Ajouter un contact" at bounding box center [901, 79] width 95 height 18
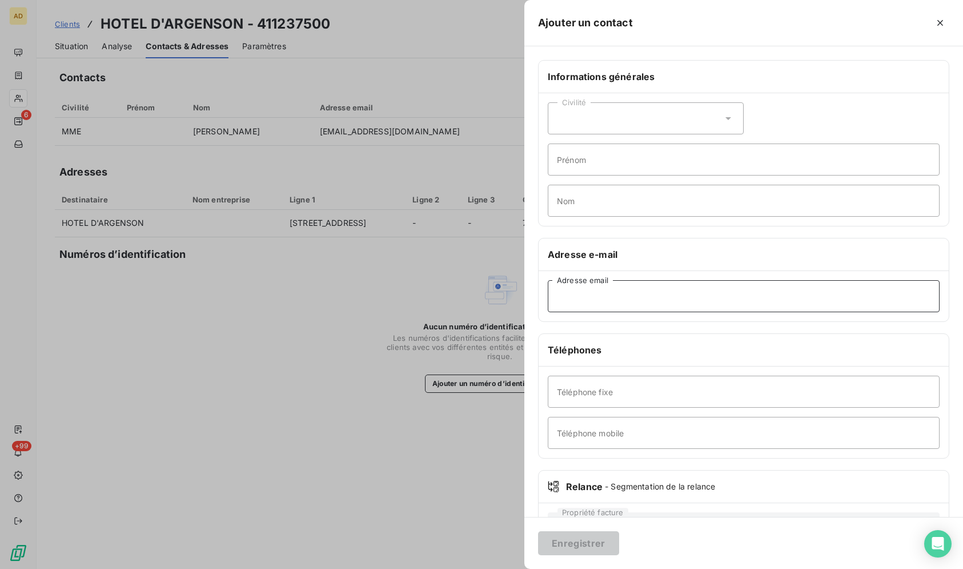
click at [581, 307] on input "Adresse email" at bounding box center [744, 296] width 392 height 32
paste input "direction@hotelargenson.com"
type input "direction@hotelargenson.com"
click at [627, 117] on div "Civilité" at bounding box center [646, 118] width 196 height 32
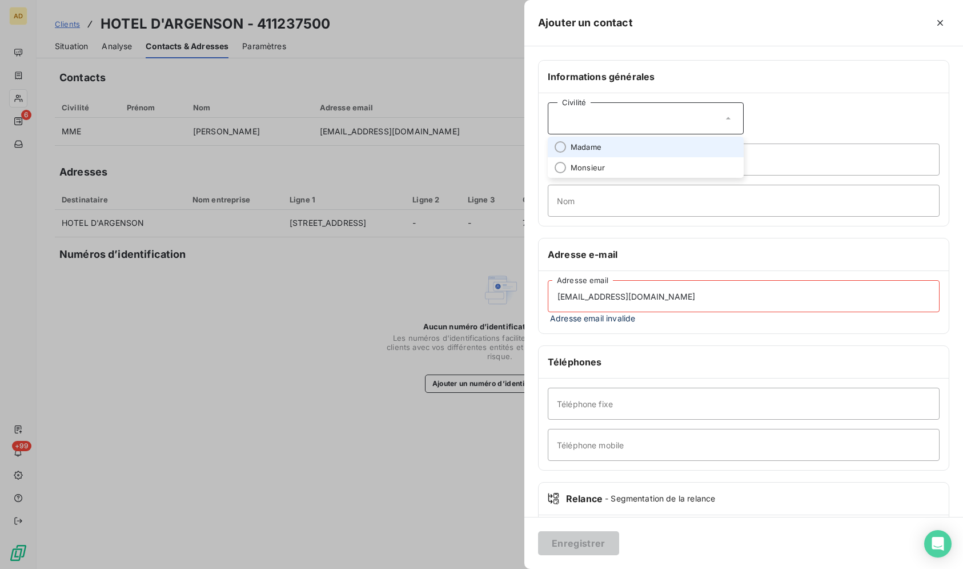
click at [557, 298] on input "direction@hotelargenson.com" at bounding box center [744, 296] width 392 height 32
click at [940, 25] on icon "button" at bounding box center [940, 22] width 11 height 11
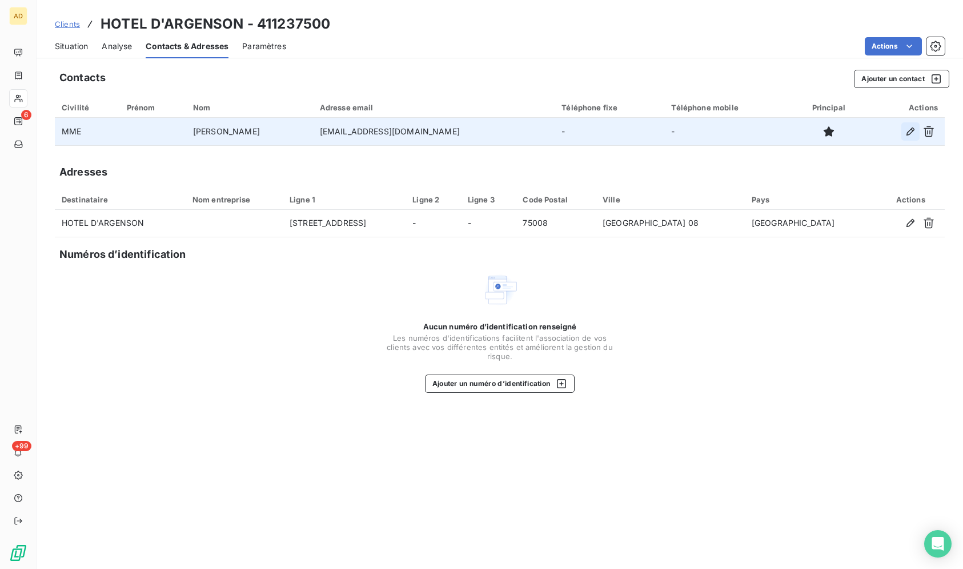
click at [913, 126] on icon "button" at bounding box center [910, 131] width 11 height 11
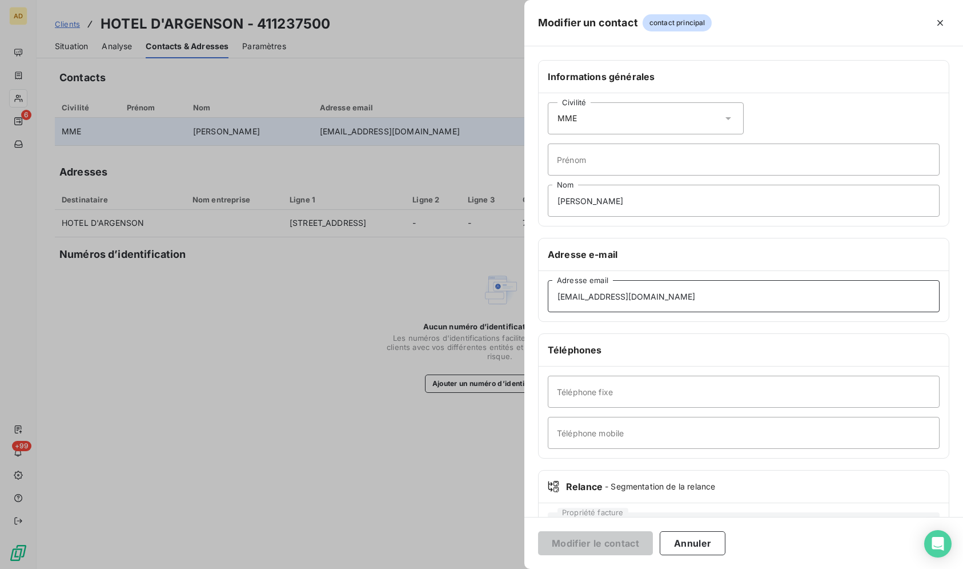
drag, startPoint x: 748, startPoint y: 299, endPoint x: 507, endPoint y: 269, distance: 243.0
click at [548, 280] on input "argenson15r@gmail.com" at bounding box center [744, 296] width 392 height 32
paste input "direction@hotelargenson.com"
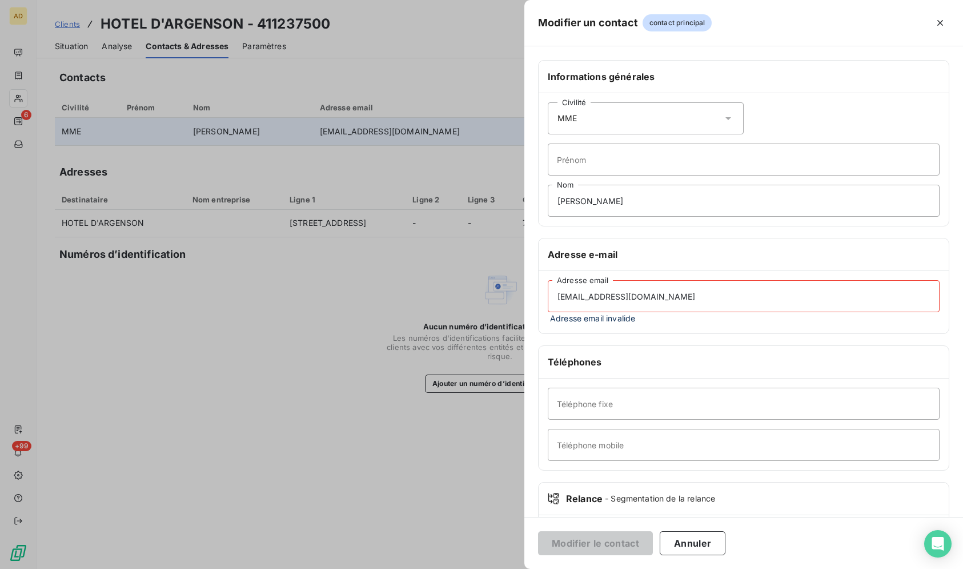
click at [685, 303] on input "direction@hotelargenson.com" at bounding box center [744, 296] width 392 height 32
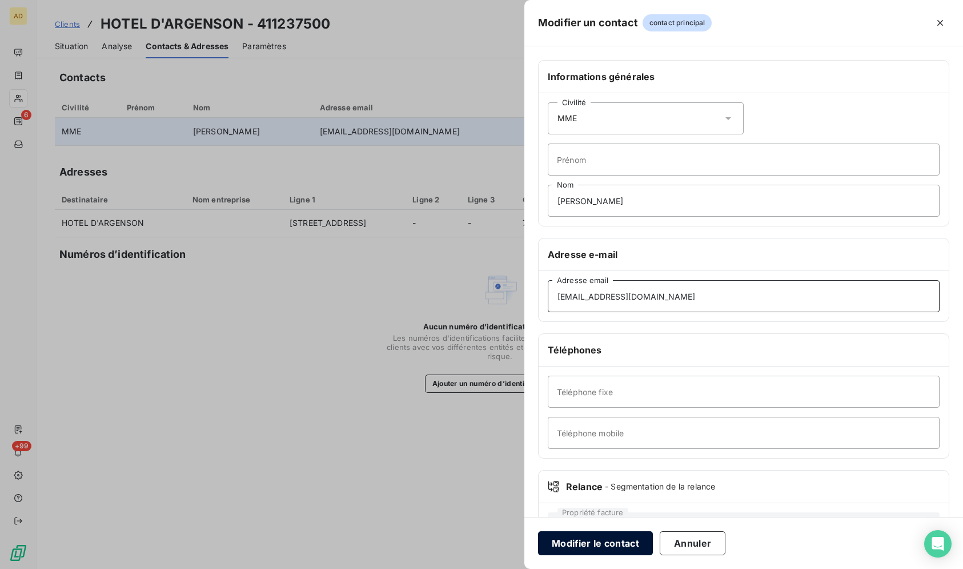
type input "direction@hotelargenson.com"
click at [588, 545] on button "Modifier le contact" at bounding box center [595, 543] width 115 height 24
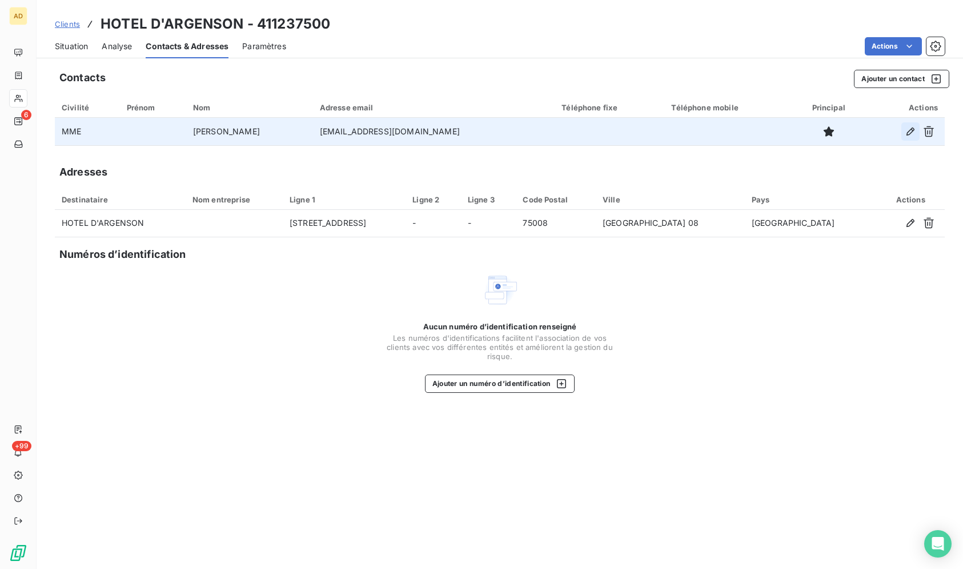
click at [909, 132] on icon "button" at bounding box center [910, 131] width 11 height 11
type input "MOURMONT Martine"
type input "direction@hotelargenson.com"
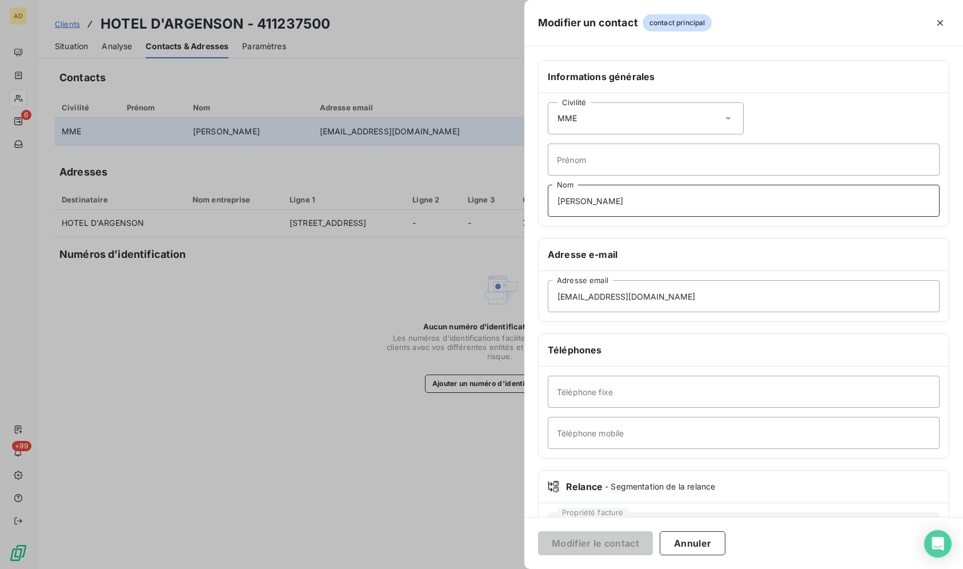
click at [674, 202] on input "MOURMONT Martine" at bounding box center [744, 201] width 392 height 32
type input "M"
click at [570, 543] on button "Modifier le contact" at bounding box center [595, 543] width 115 height 24
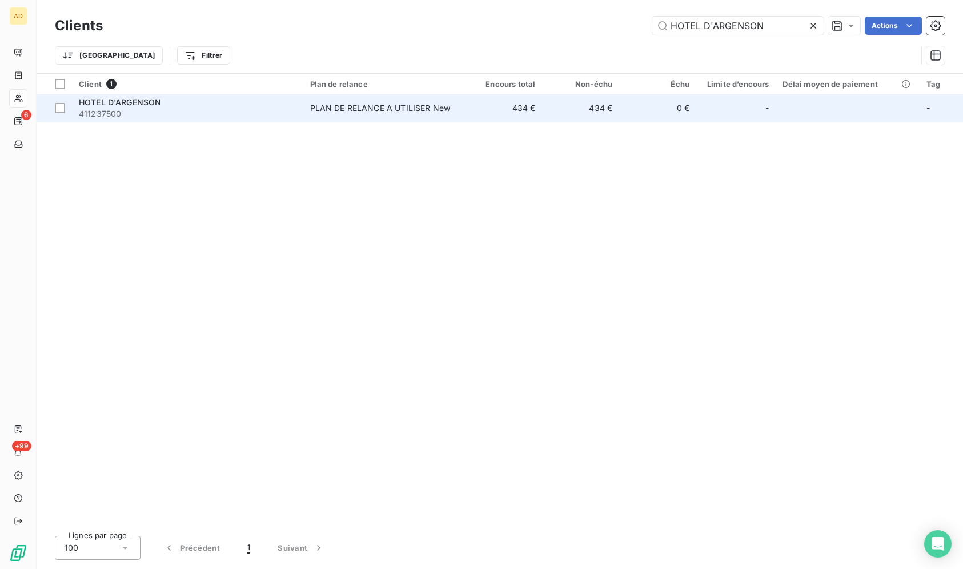
click at [587, 109] on td "434 €" at bounding box center [580, 107] width 77 height 27
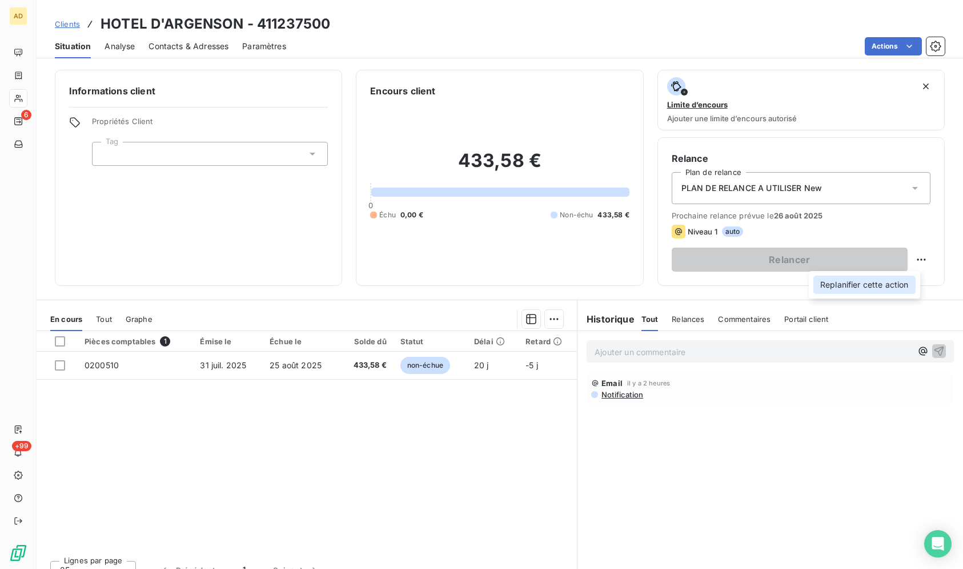
click at [856, 285] on div "Replanifier cette action" at bounding box center [865, 284] width 102 height 18
select select "7"
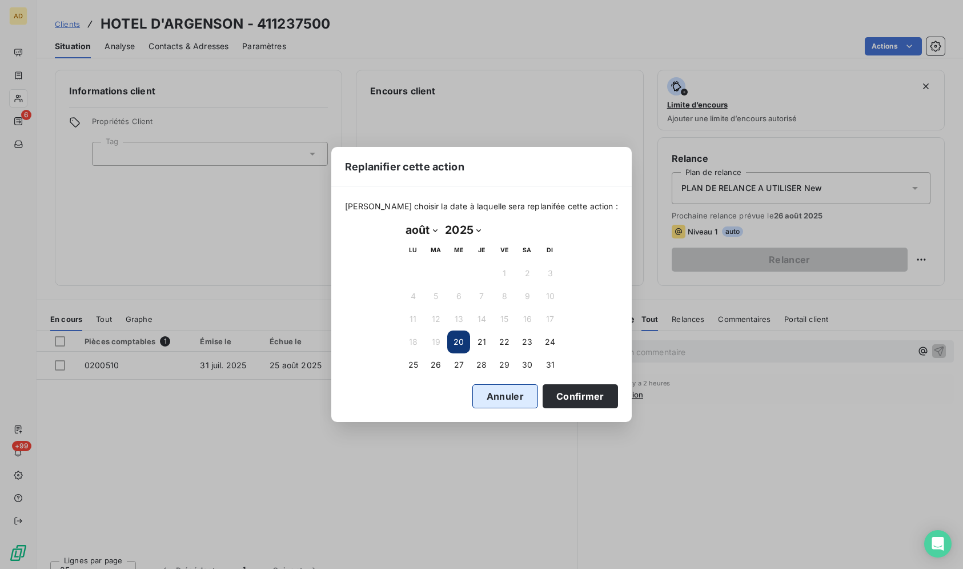
click at [507, 399] on button "Annuler" at bounding box center [506, 396] width 66 height 24
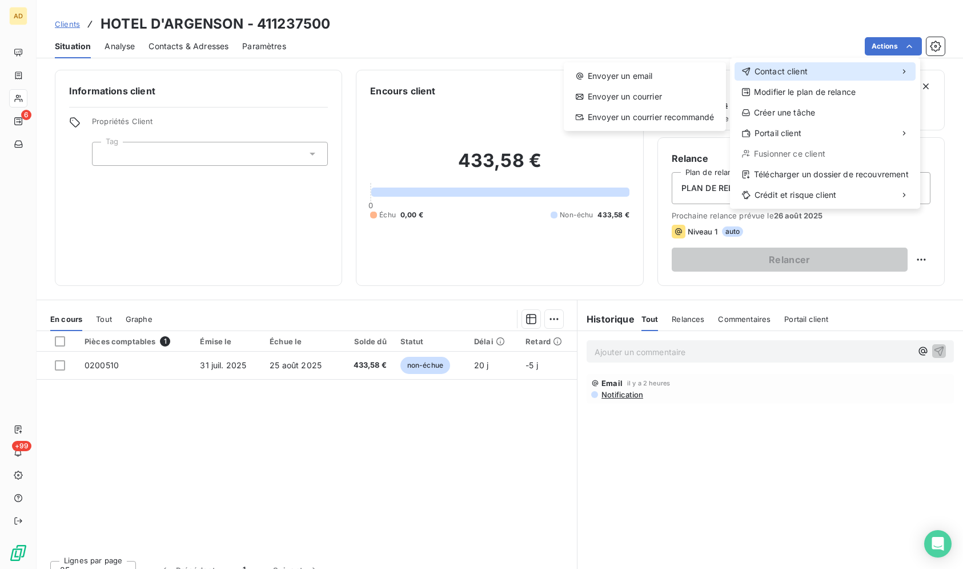
click at [838, 77] on div "Contact client" at bounding box center [825, 71] width 181 height 18
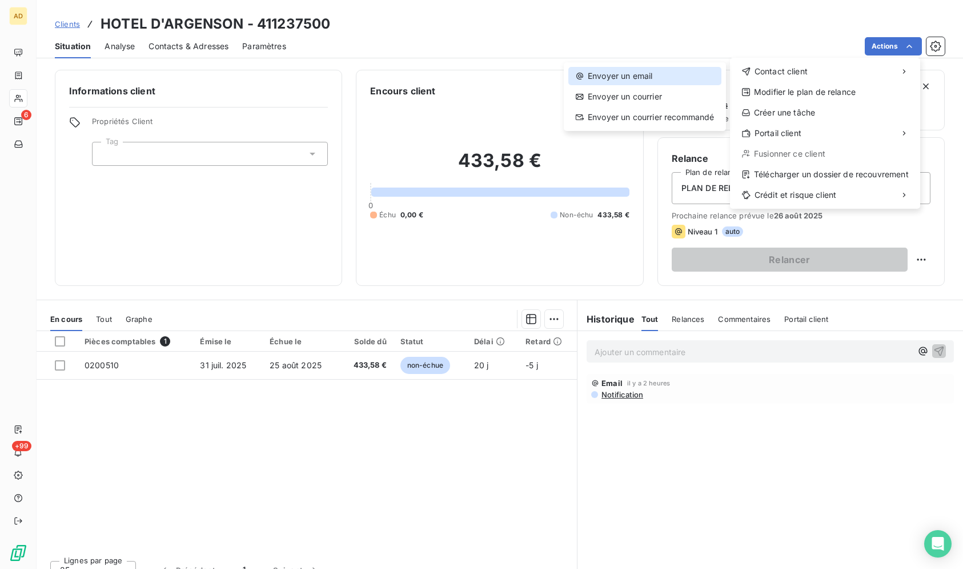
click at [623, 73] on div "Envoyer un email" at bounding box center [645, 76] width 153 height 18
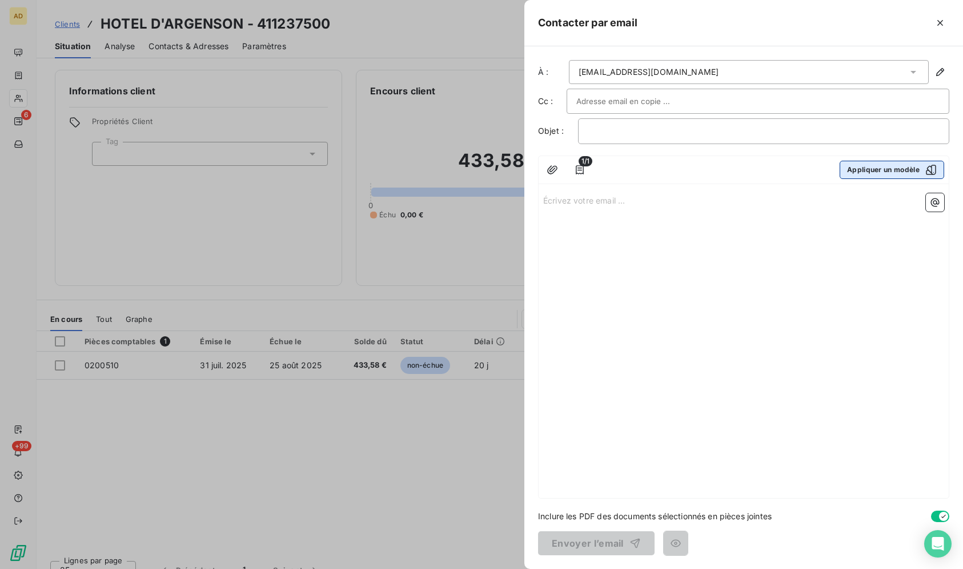
click at [883, 170] on button "Appliquer un modèle" at bounding box center [892, 170] width 105 height 18
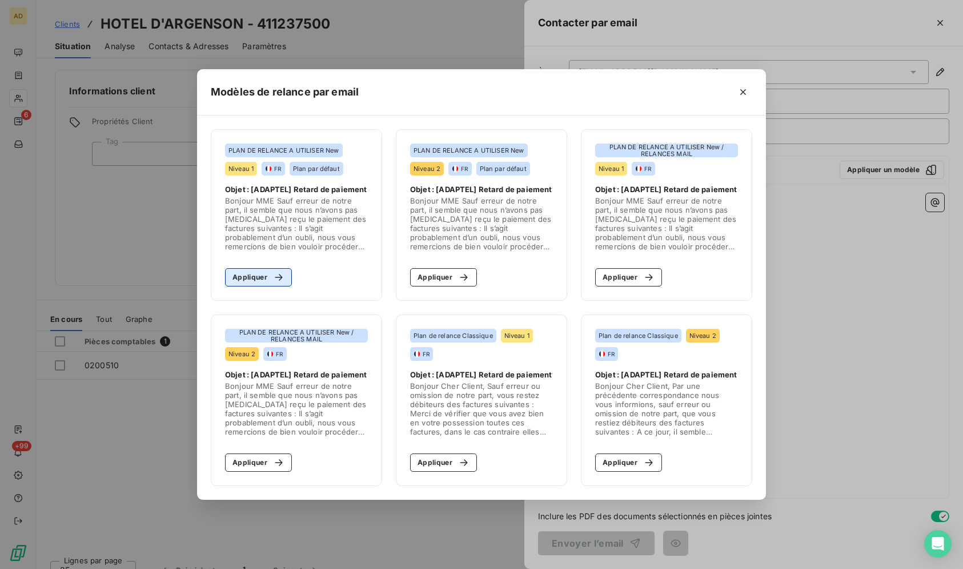
click at [256, 278] on button "Appliquer" at bounding box center [258, 277] width 67 height 18
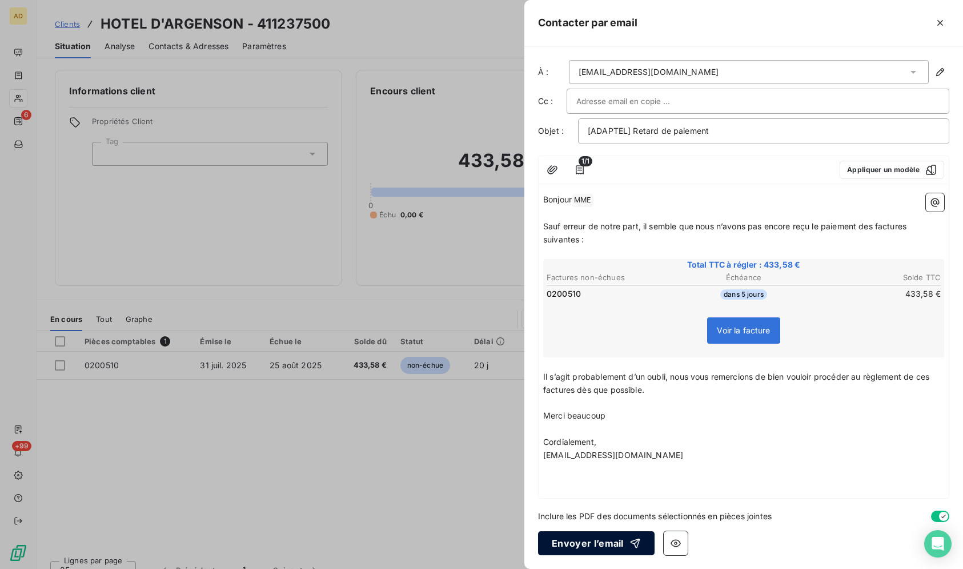
click at [578, 539] on button "Envoyer l’email" at bounding box center [596, 543] width 117 height 24
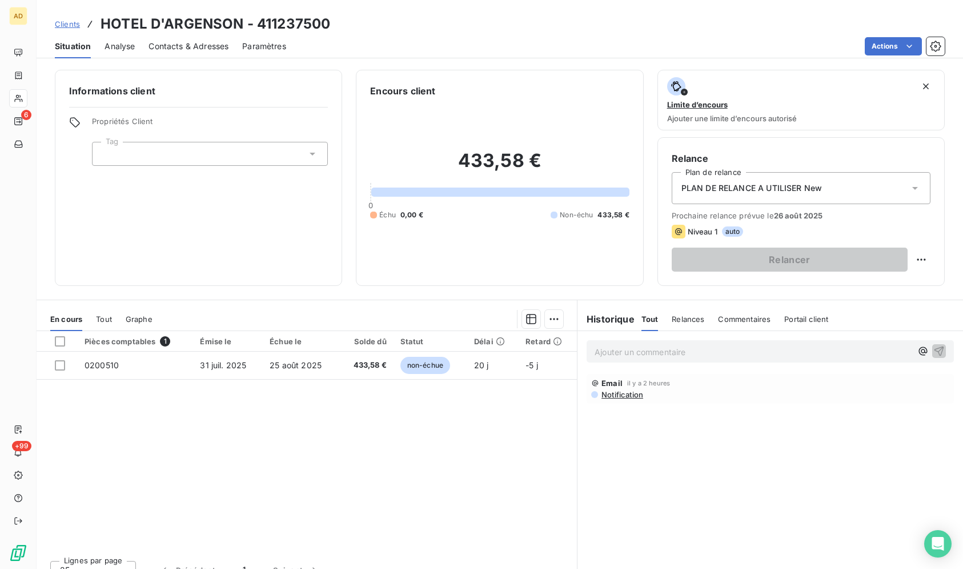
click at [401, 24] on div "Clients HOTEL D'ARGENSON - 411237500" at bounding box center [500, 24] width 927 height 21
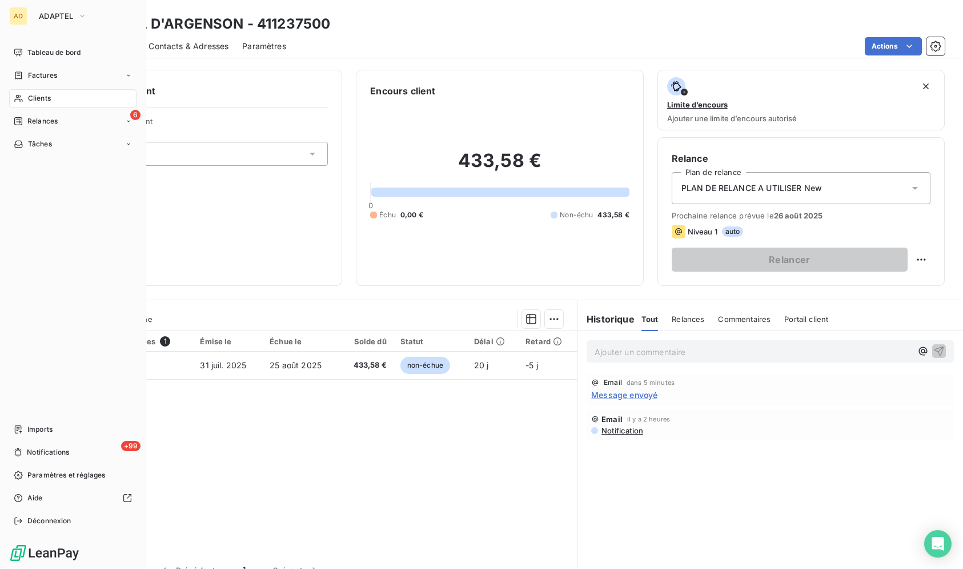
click at [30, 97] on span "Clients" at bounding box center [39, 98] width 23 height 10
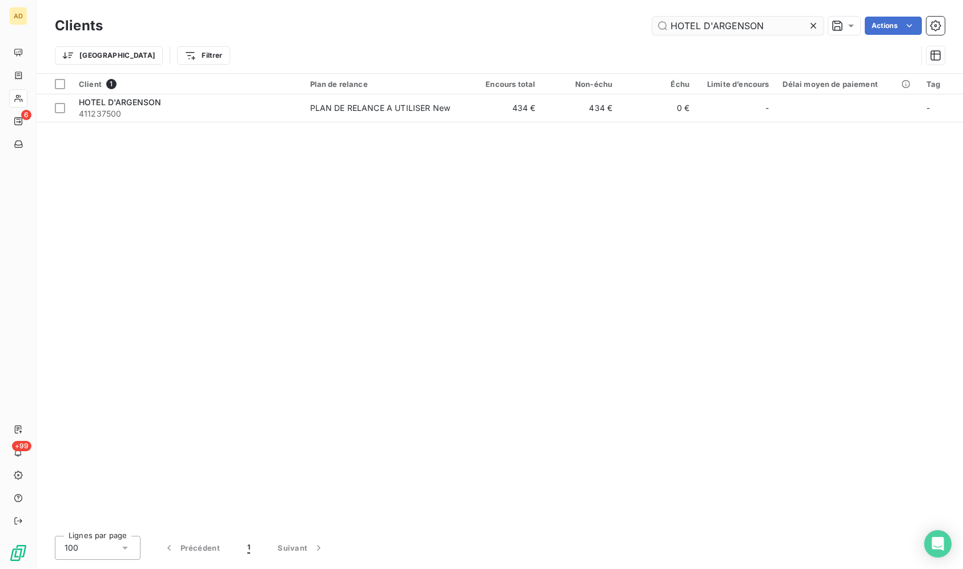
click at [807, 28] on input "HOTEL D'ARGENSON" at bounding box center [738, 26] width 171 height 18
click at [815, 21] on icon at bounding box center [813, 25] width 11 height 11
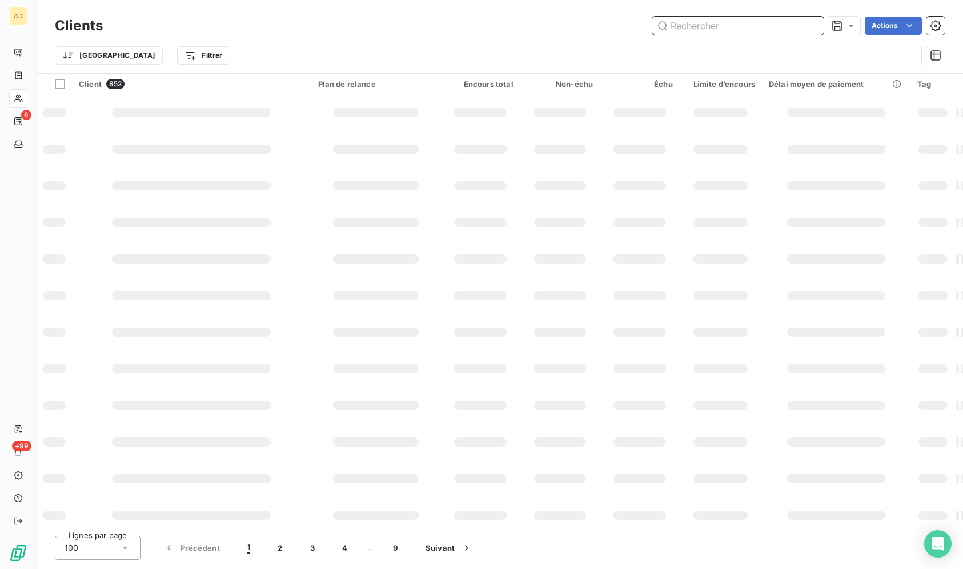
click at [799, 29] on input "text" at bounding box center [738, 26] width 171 height 18
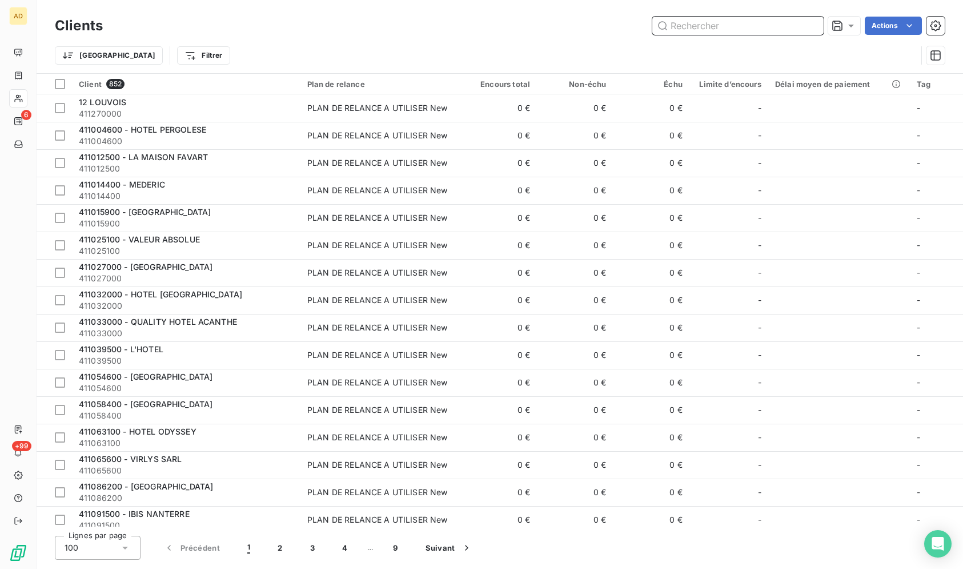
click at [799, 29] on input "text" at bounding box center [738, 26] width 171 height 18
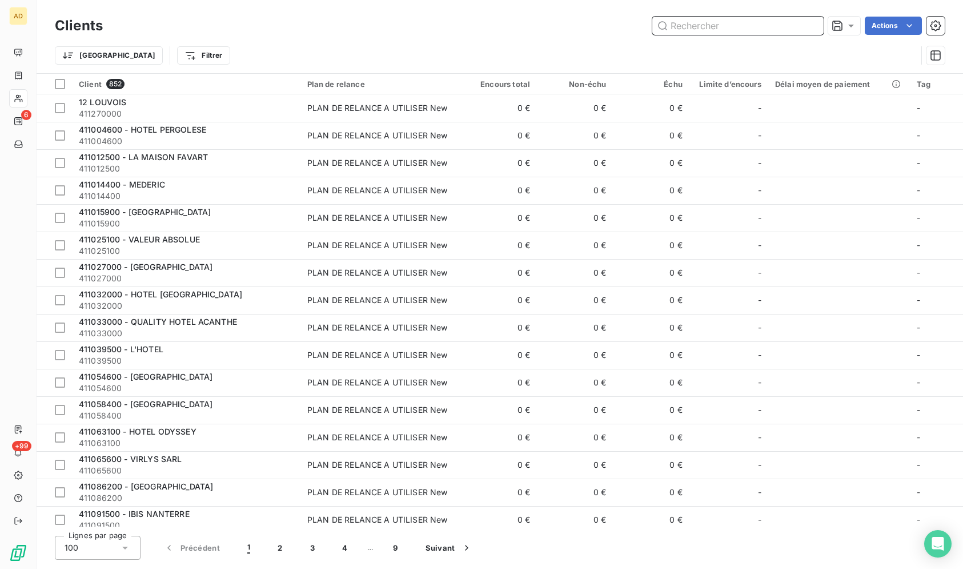
click at [799, 29] on input "text" at bounding box center [738, 26] width 171 height 18
click at [794, 22] on input "text" at bounding box center [738, 26] width 171 height 18
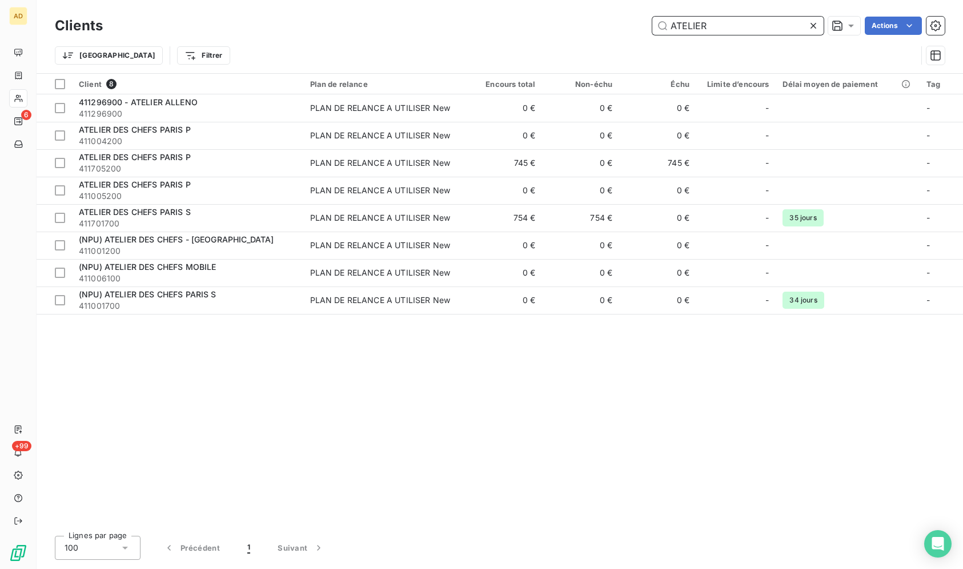
type input "ATELIER"
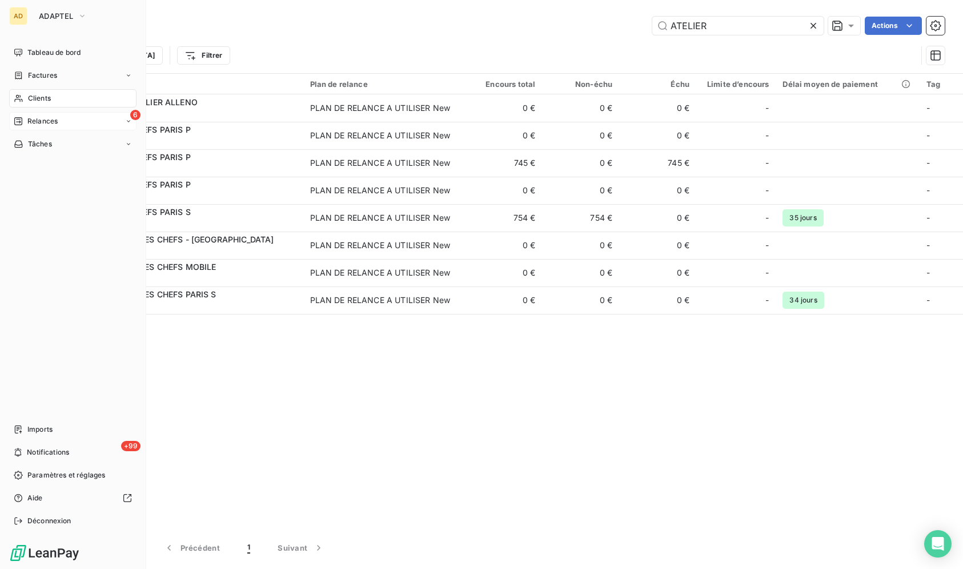
click at [27, 126] on div "Relances" at bounding box center [36, 121] width 44 height 10
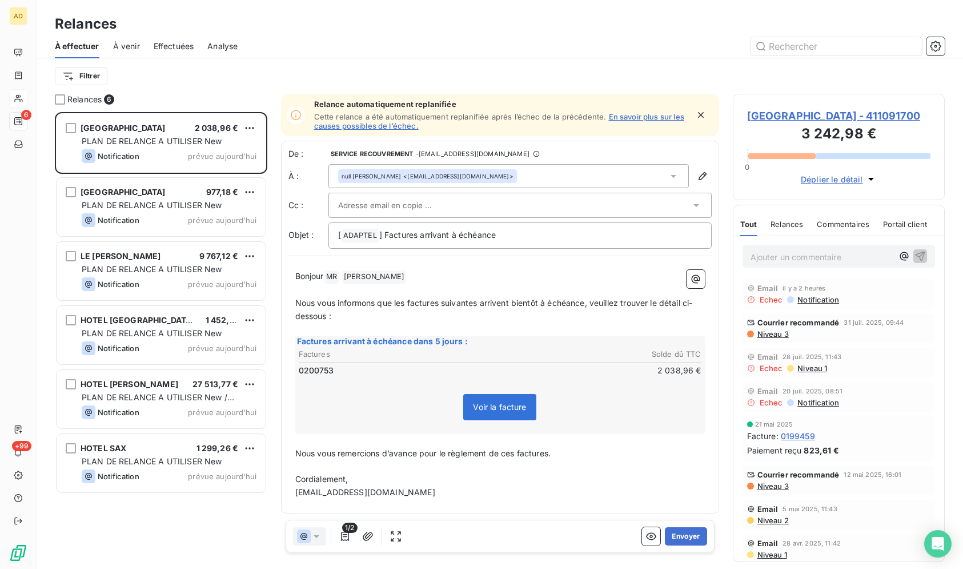
scroll to position [447, 202]
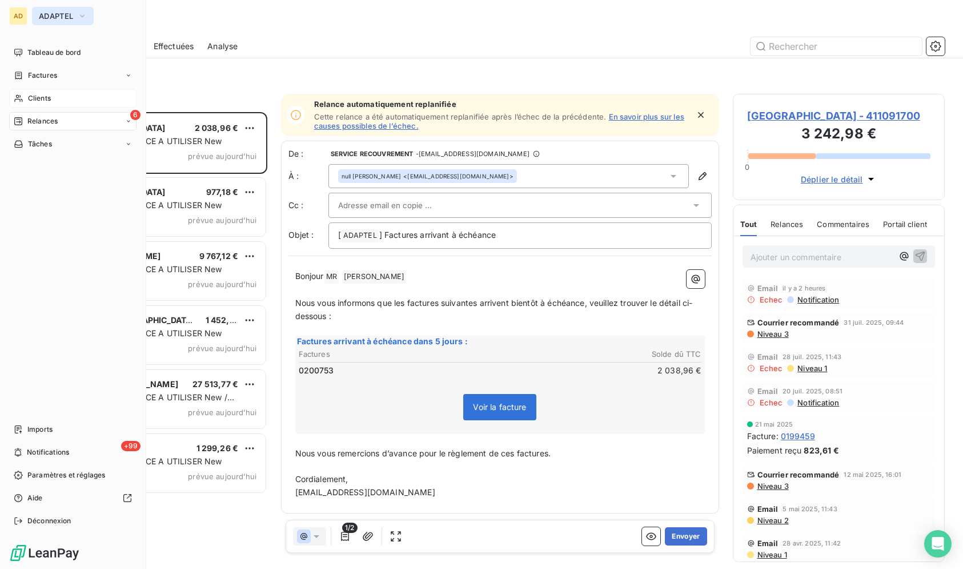
click at [59, 18] on span "ADAPTEL" at bounding box center [56, 15] width 34 height 9
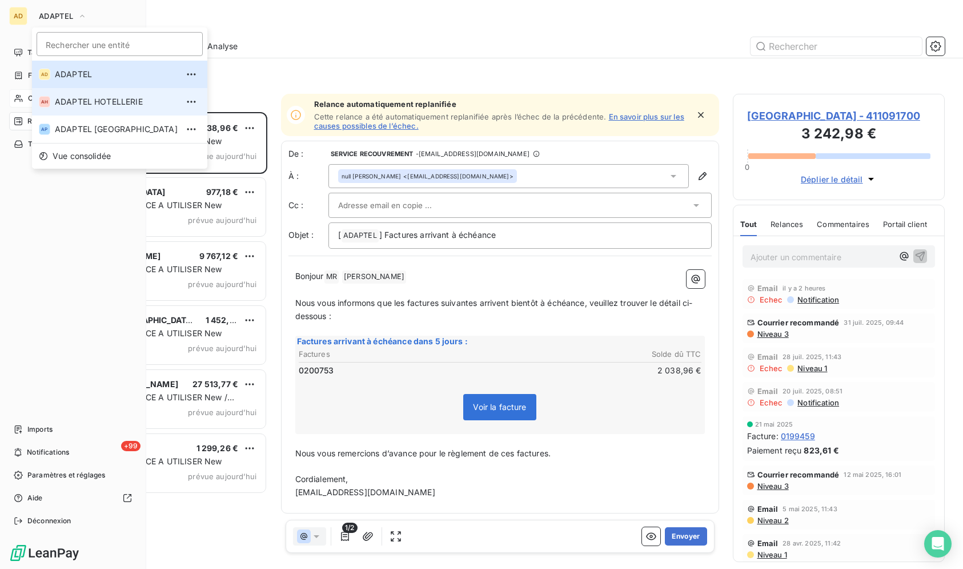
click at [118, 107] on li "AH ADAPTEL HOTELLERIE" at bounding box center [119, 101] width 175 height 27
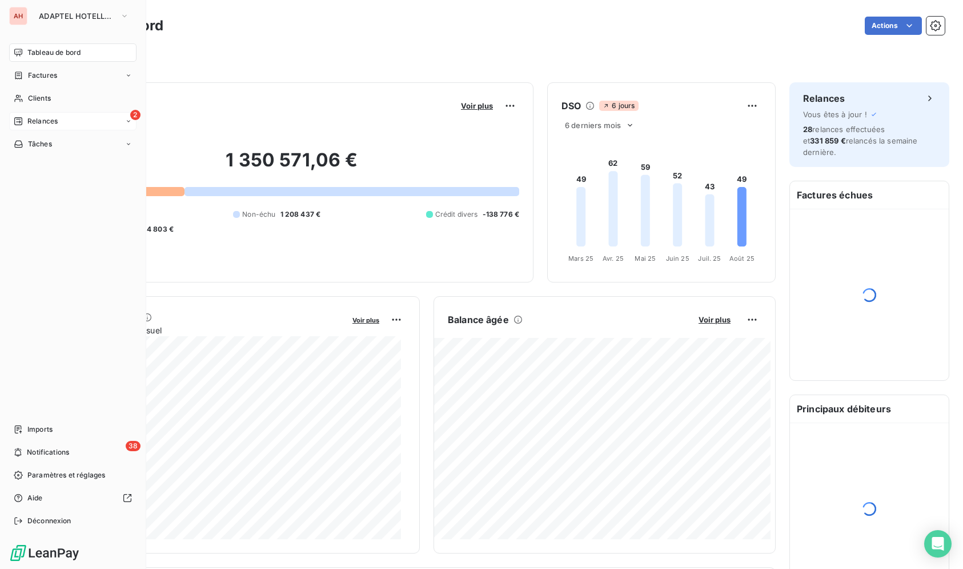
click at [21, 119] on icon at bounding box center [18, 121] width 9 height 9
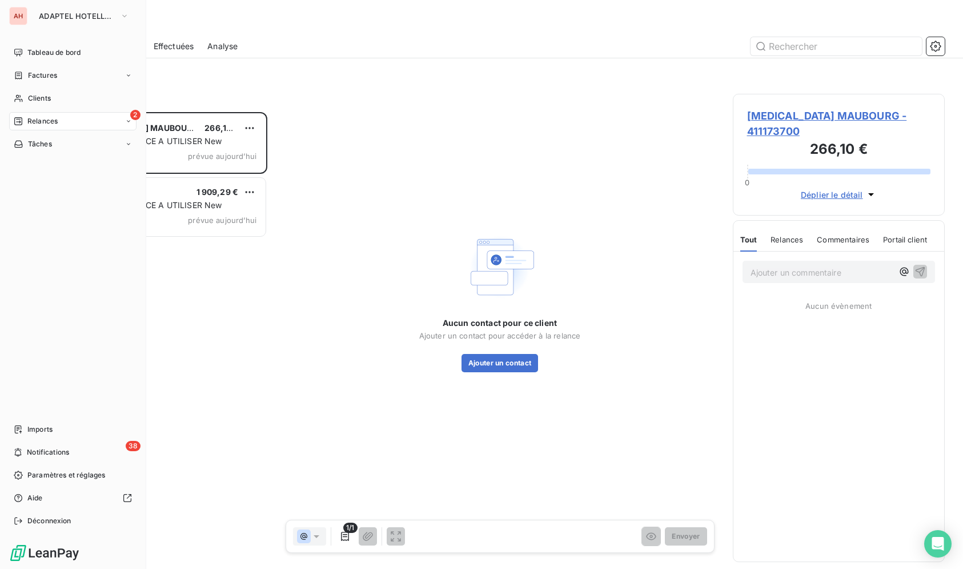
scroll to position [447, 202]
click at [38, 15] on button "ADAPTEL HOTELLERIE" at bounding box center [84, 16] width 104 height 18
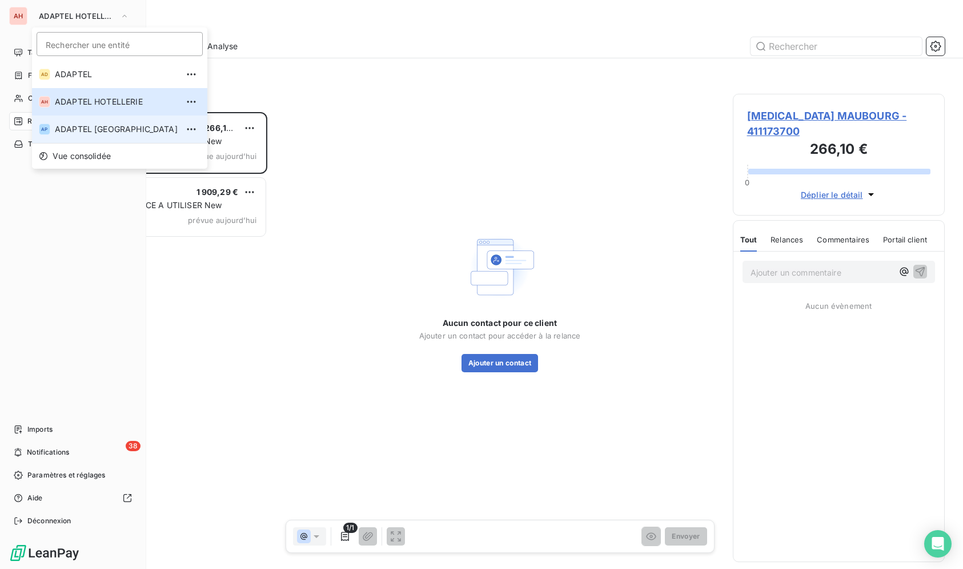
drag, startPoint x: 96, startPoint y: 138, endPoint x: 97, endPoint y: 131, distance: 6.3
click at [97, 131] on li "AP ADAPTEL PARIS" at bounding box center [119, 128] width 175 height 27
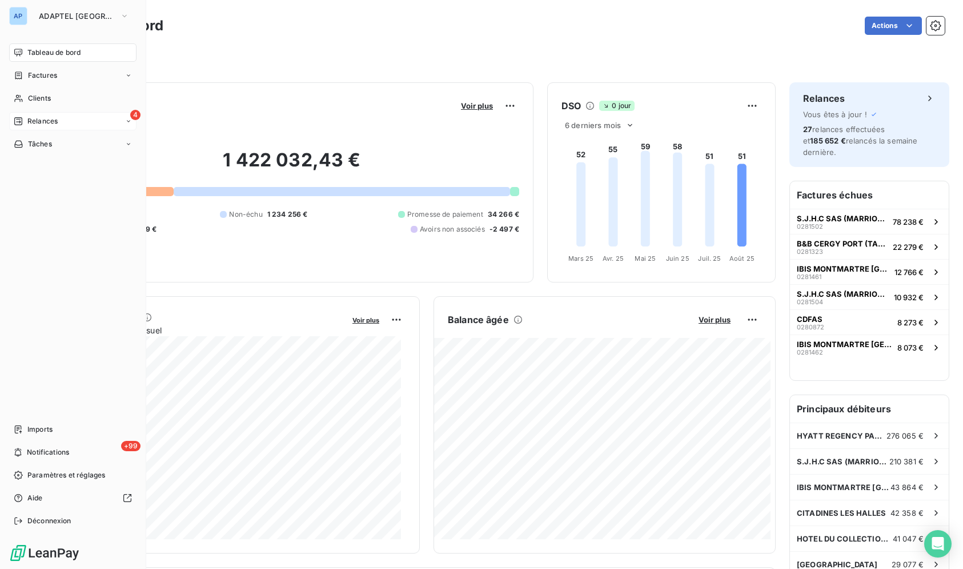
click at [28, 128] on div "4 Relances" at bounding box center [72, 121] width 127 height 18
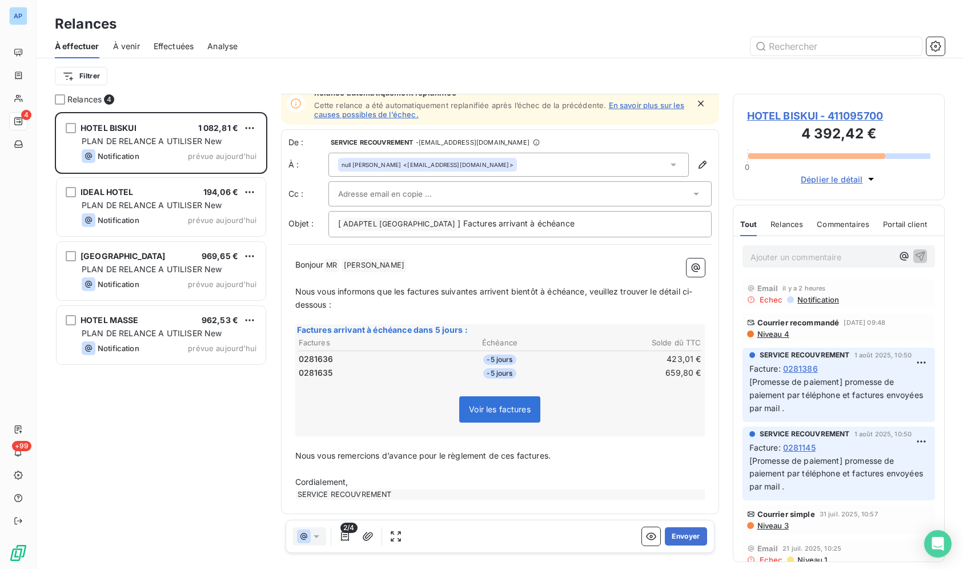
scroll to position [447, 202]
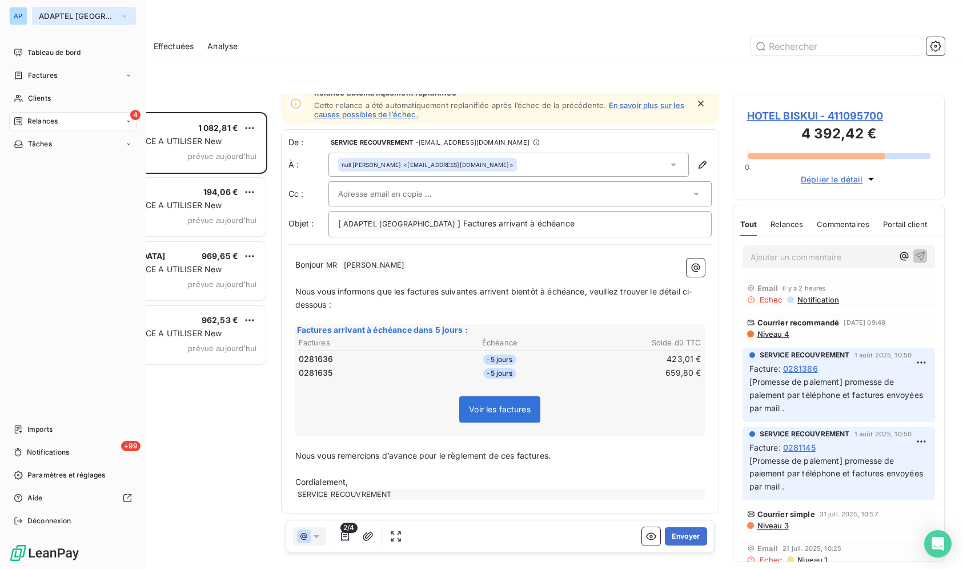
click at [36, 15] on button "ADAPTEL PARIS" at bounding box center [84, 16] width 104 height 18
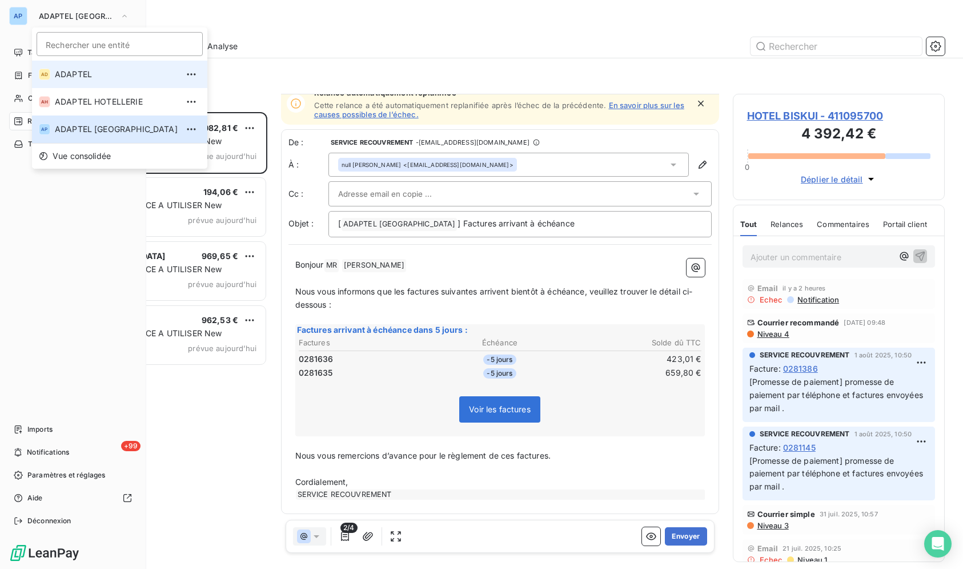
click at [69, 85] on li "AD ADAPTEL" at bounding box center [119, 74] width 175 height 27
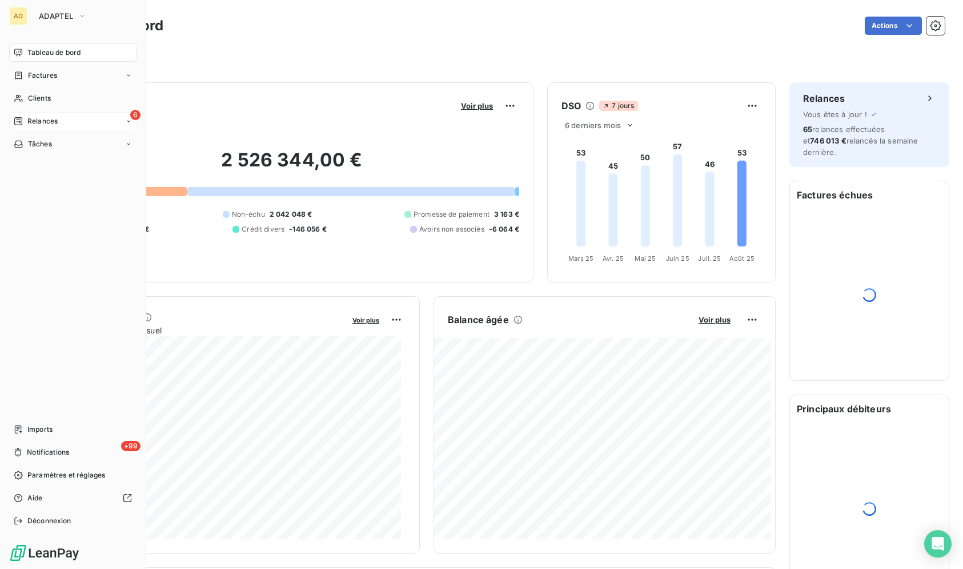
click at [27, 120] on div "Relances" at bounding box center [36, 121] width 44 height 10
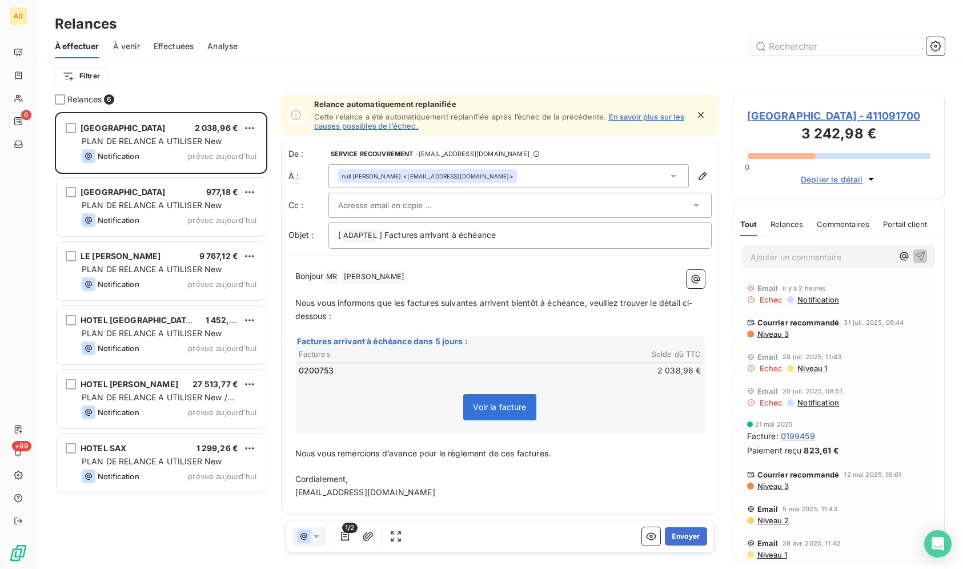
scroll to position [447, 202]
click at [792, 118] on span "[GEOGRAPHIC_DATA] - 411091700" at bounding box center [839, 115] width 184 height 15
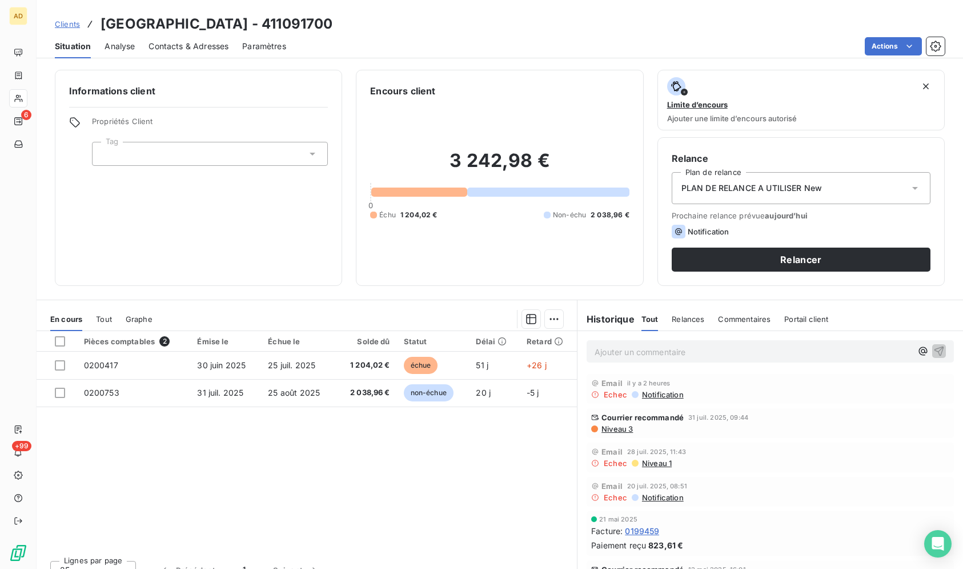
click at [203, 47] on span "Contacts & Adresses" at bounding box center [189, 46] width 80 height 11
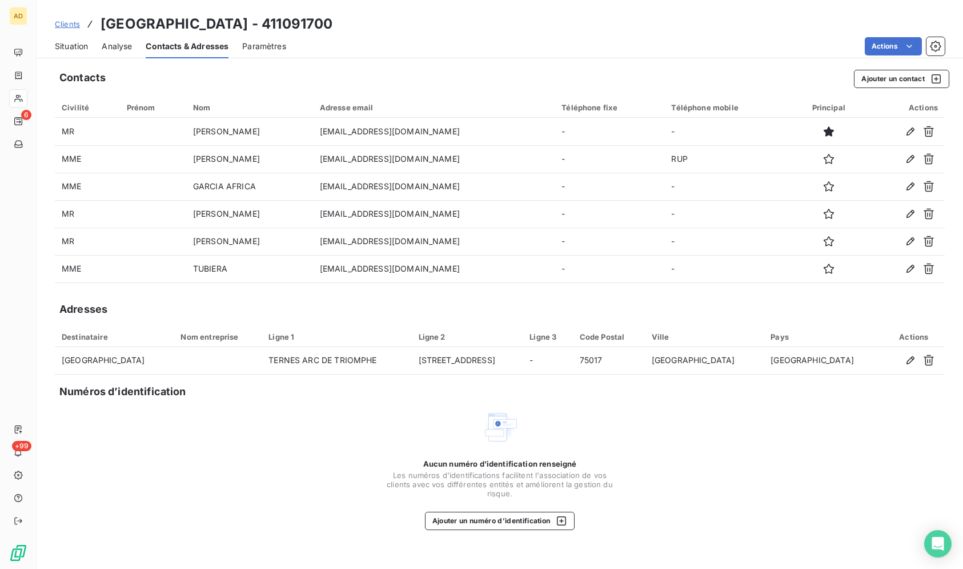
click at [76, 53] on div "Situation" at bounding box center [71, 46] width 33 height 24
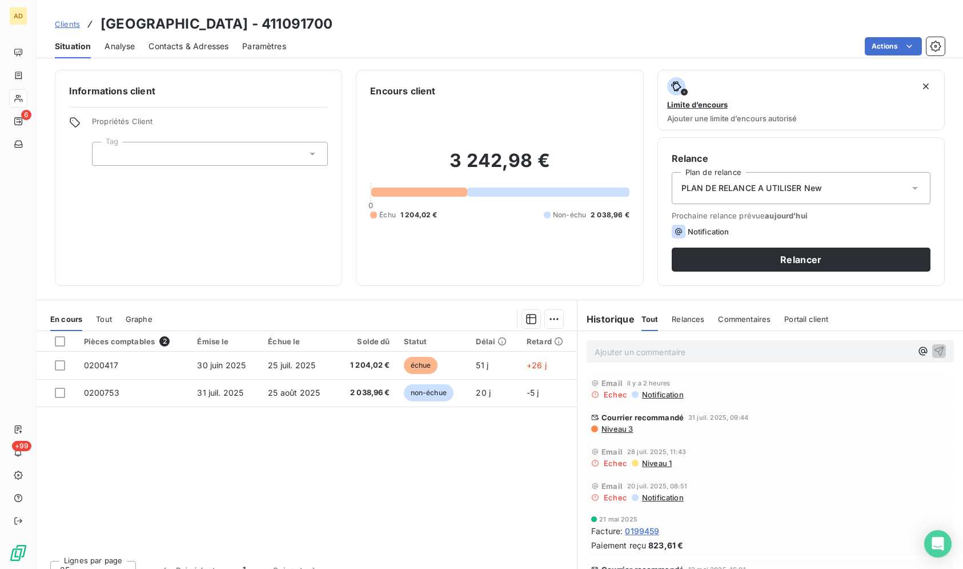
click at [334, 213] on div "Informations client Propriétés Client Tag" at bounding box center [198, 178] width 287 height 216
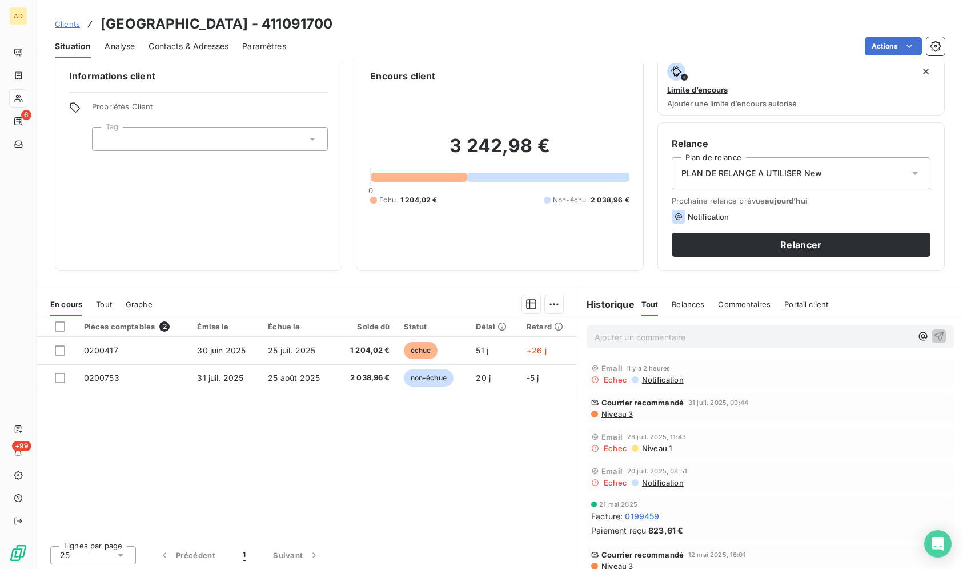
scroll to position [17, 0]
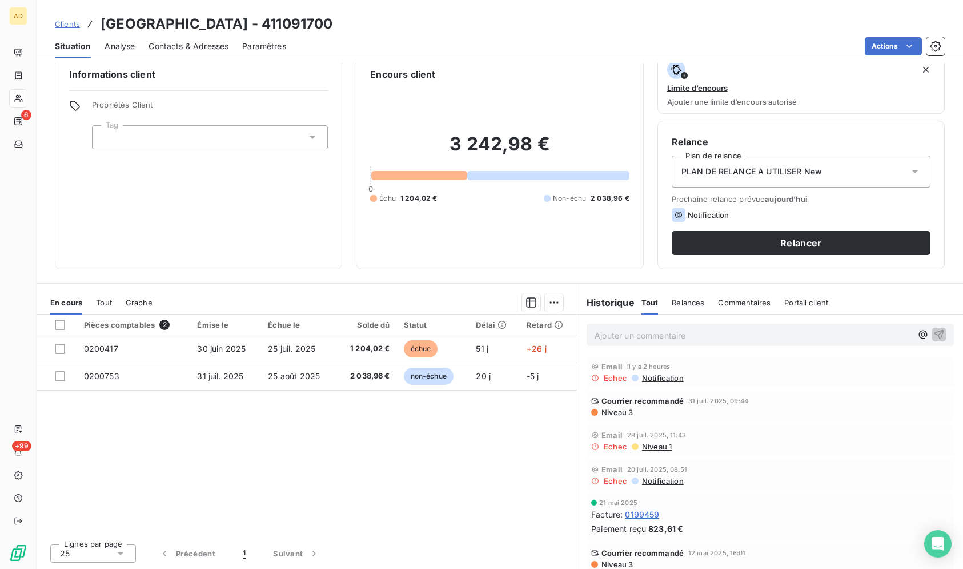
click at [469, 29] on div "Clients [GEOGRAPHIC_DATA] - 411091700" at bounding box center [500, 24] width 927 height 21
click at [273, 85] on div "Informations client Propriétés Client Tag" at bounding box center [198, 161] width 287 height 216
click at [273, 84] on div "Informations client Propriétés Client Tag" at bounding box center [198, 161] width 287 height 216
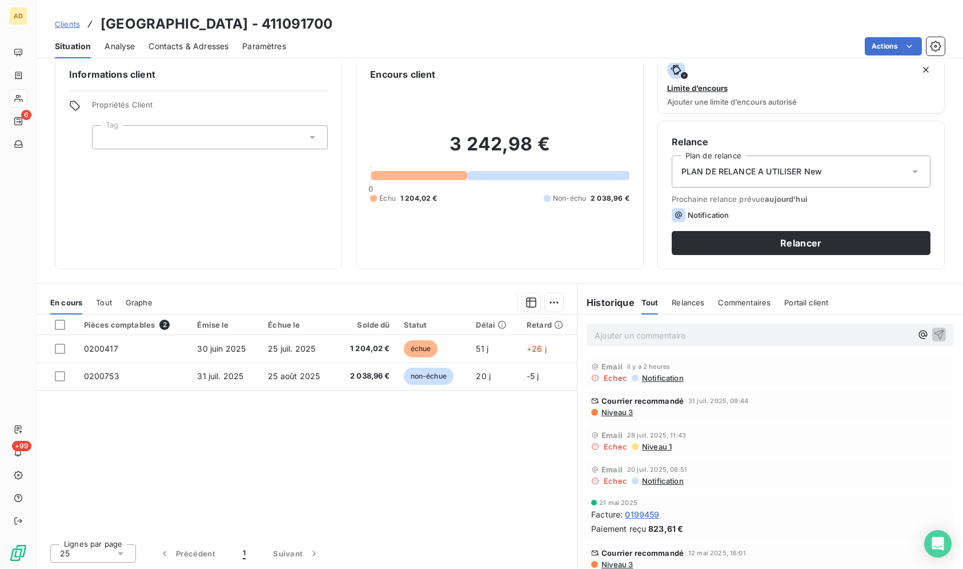
click at [273, 84] on div "Informations client Propriétés Client Tag" at bounding box center [198, 161] width 287 height 216
click at [462, 32] on div "Clients [GEOGRAPHIC_DATA] - 411091700" at bounding box center [500, 24] width 927 height 21
click at [462, 33] on div "Clients [GEOGRAPHIC_DATA] - 411091700" at bounding box center [500, 24] width 927 height 21
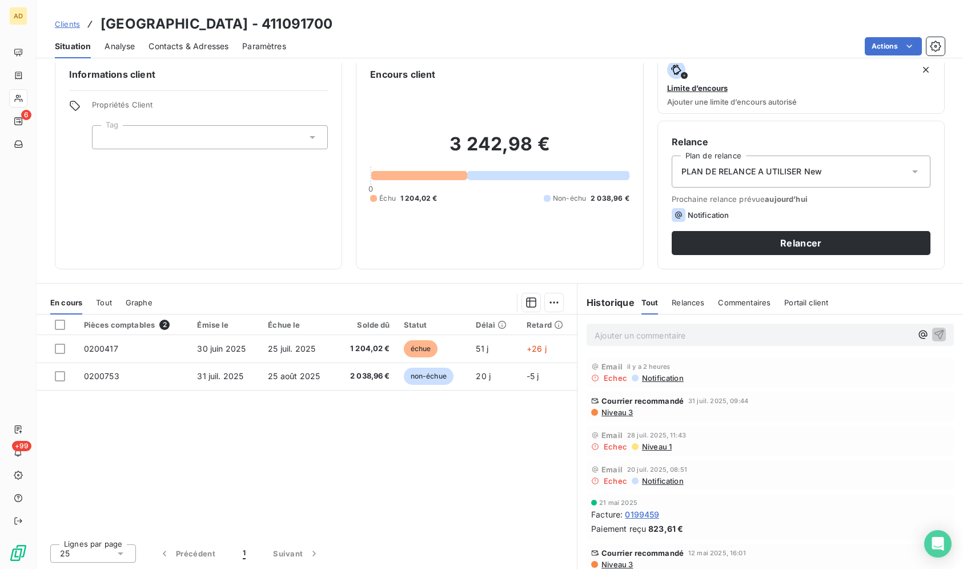
click at [462, 33] on div "Clients [GEOGRAPHIC_DATA] - 411091700" at bounding box center [500, 24] width 927 height 21
click at [609, 162] on h2 "3 242,98 €" at bounding box center [499, 150] width 259 height 34
click at [810, 249] on button "Relancer" at bounding box center [801, 243] width 259 height 24
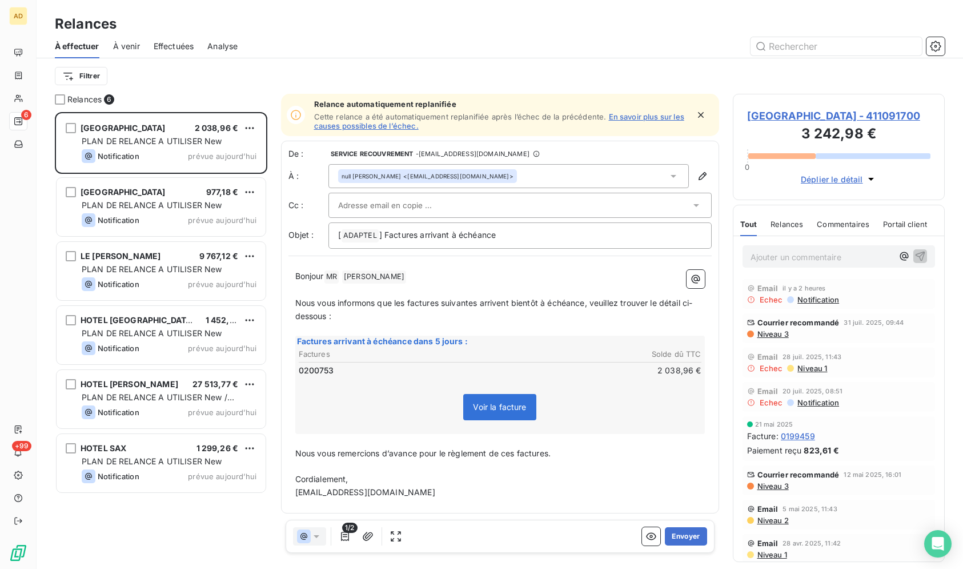
scroll to position [447, 202]
click at [810, 249] on div "Ajouter un commentaire ﻿" at bounding box center [822, 256] width 143 height 15
click at [522, 64] on div "Filtrer" at bounding box center [500, 75] width 890 height 35
click at [534, 60] on div "Filtrer" at bounding box center [500, 75] width 890 height 35
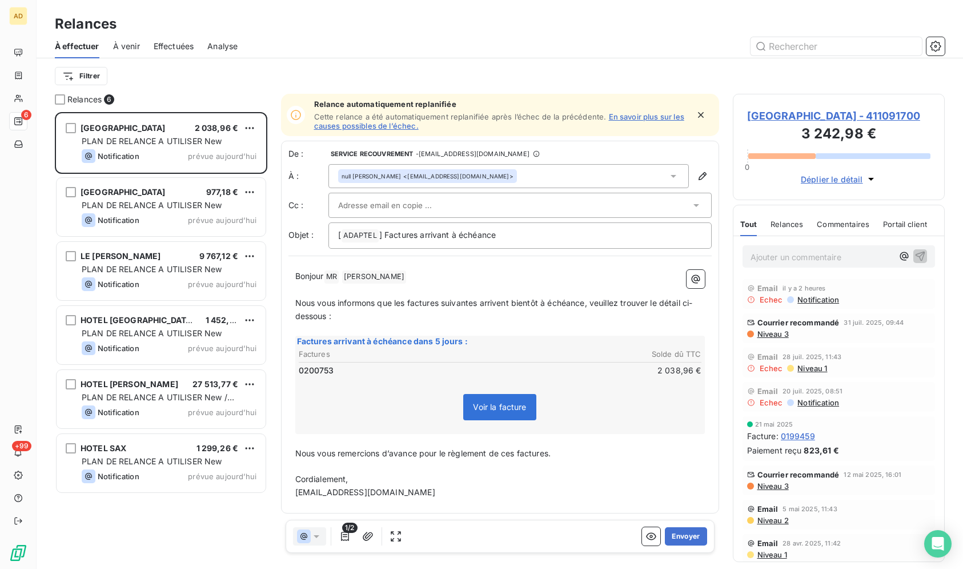
click at [534, 57] on div "À effectuer À venir Effectuées Analyse" at bounding box center [500, 46] width 927 height 24
click at [566, 45] on div at bounding box center [598, 46] width 694 height 18
click at [585, 84] on div "Filtrer" at bounding box center [500, 76] width 890 height 22
click at [605, 97] on div "Relance automatiquement replanifiée Cette relance a été automatiquement replani…" at bounding box center [500, 115] width 438 height 42
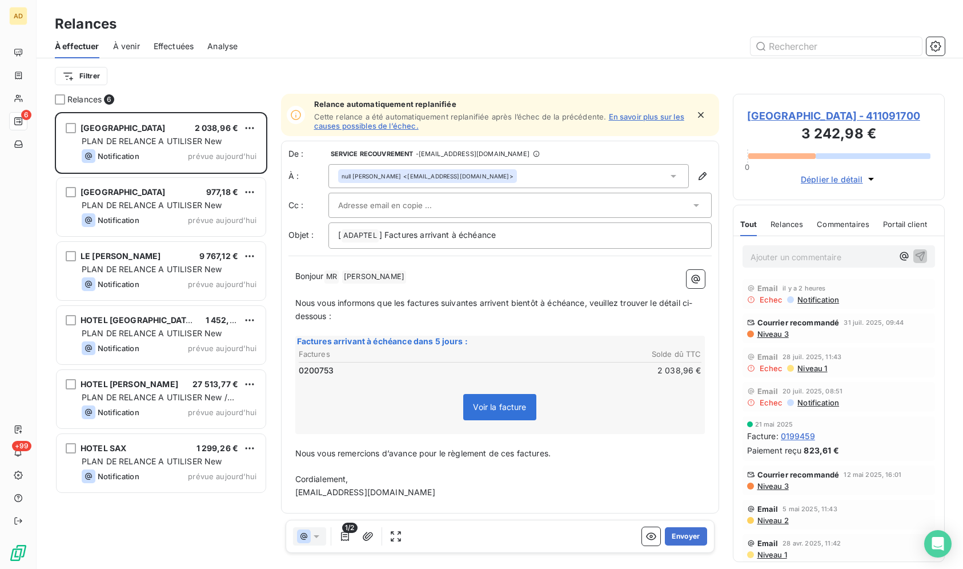
click at [757, 71] on div "Filtrer" at bounding box center [500, 76] width 890 height 22
click at [589, 55] on div at bounding box center [598, 46] width 694 height 18
click at [641, 35] on div "À effectuer À venir Effectuées Analyse" at bounding box center [500, 46] width 927 height 24
click at [709, 50] on div at bounding box center [598, 46] width 694 height 18
click at [569, 25] on div "Relances" at bounding box center [500, 24] width 927 height 21
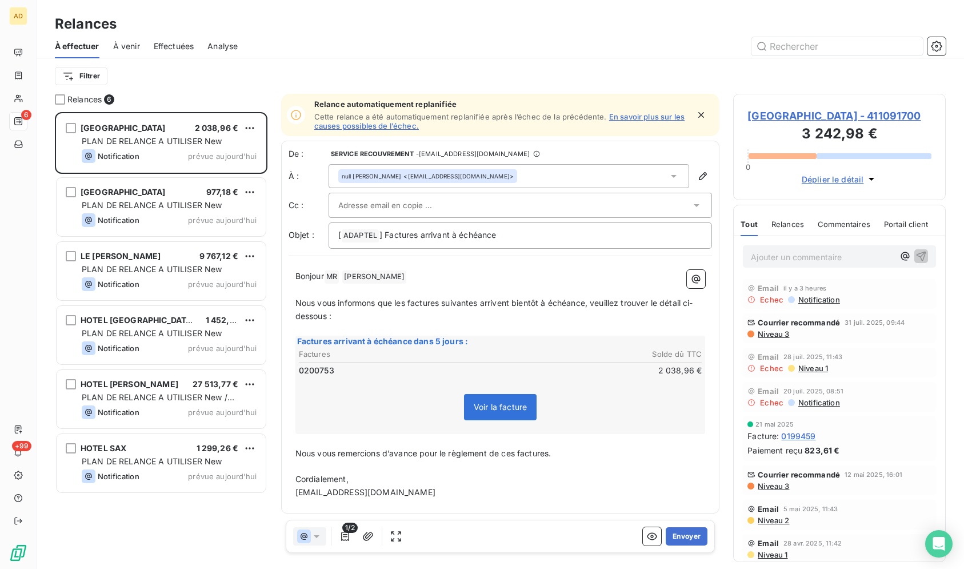
click at [569, 20] on div "Relances" at bounding box center [500, 24] width 927 height 21
click at [536, 19] on div "Relances" at bounding box center [500, 24] width 927 height 21
click at [567, 46] on div at bounding box center [598, 46] width 694 height 18
click at [567, 47] on div at bounding box center [598, 46] width 694 height 18
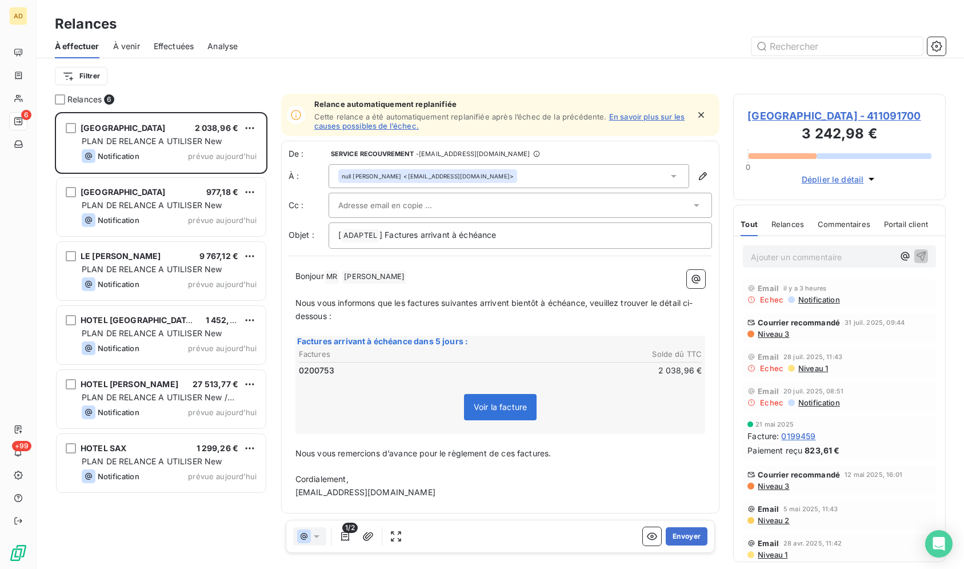
click at [569, 54] on div at bounding box center [598, 46] width 694 height 18
click at [418, 40] on div at bounding box center [598, 46] width 694 height 18
click at [587, 53] on div at bounding box center [598, 46] width 694 height 18
click at [599, 71] on div "Filtrer" at bounding box center [500, 76] width 891 height 22
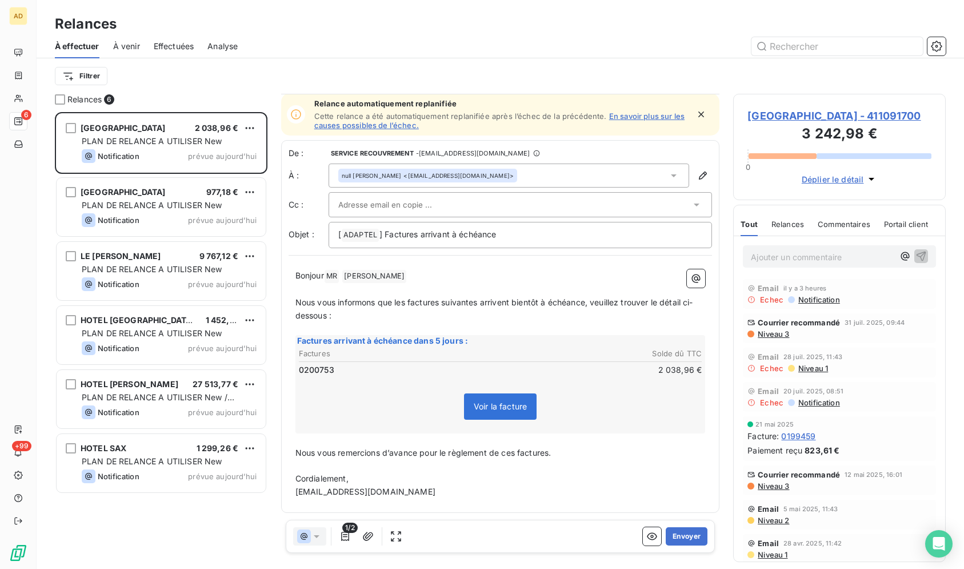
click at [611, 37] on div "À effectuer À venir Effectuées Analyse" at bounding box center [500, 46] width 927 height 24
click at [579, 38] on div at bounding box center [598, 46] width 694 height 18
click at [611, 42] on div at bounding box center [598, 46] width 694 height 18
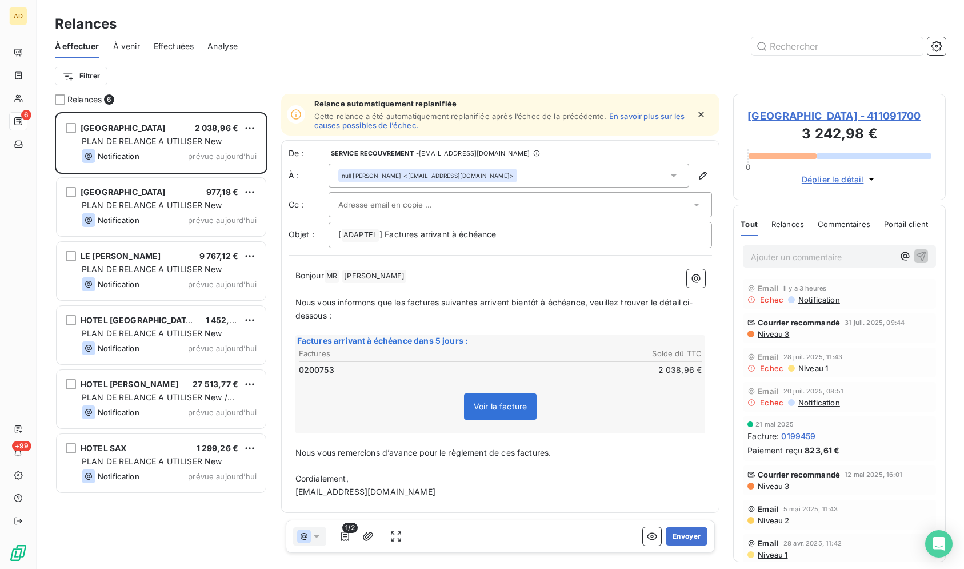
click at [611, 42] on div at bounding box center [598, 46] width 694 height 18
click at [579, 50] on div at bounding box center [598, 46] width 694 height 18
click at [564, 62] on div "Filtrer" at bounding box center [500, 75] width 891 height 35
click at [632, 68] on div "Filtrer" at bounding box center [500, 76] width 891 height 22
click at [379, 50] on div at bounding box center [598, 46] width 694 height 18
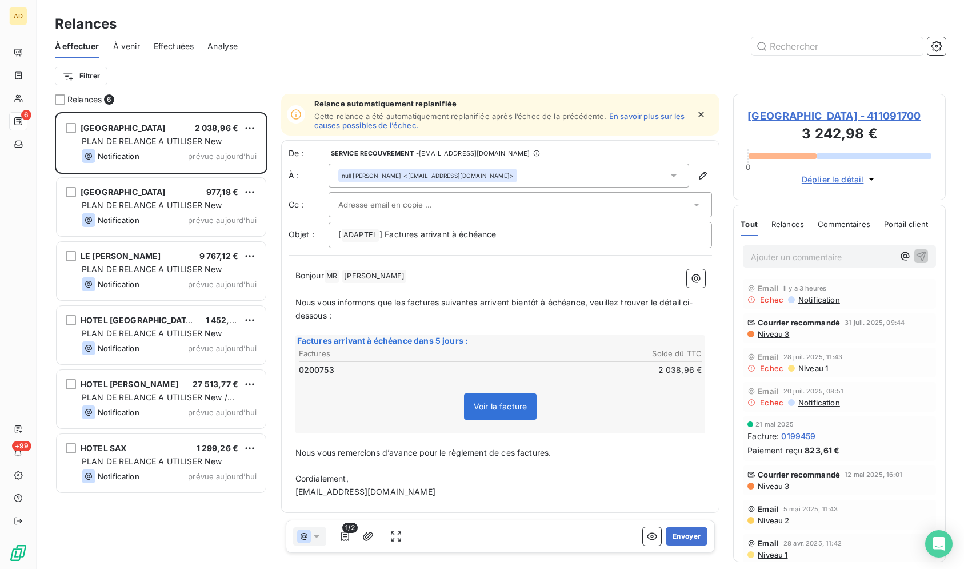
click at [379, 50] on div at bounding box center [598, 46] width 694 height 18
click at [485, 63] on div "Filtrer" at bounding box center [500, 75] width 891 height 35
click at [497, 55] on div "À effectuer À venir Effectuées Analyse" at bounding box center [500, 46] width 927 height 24
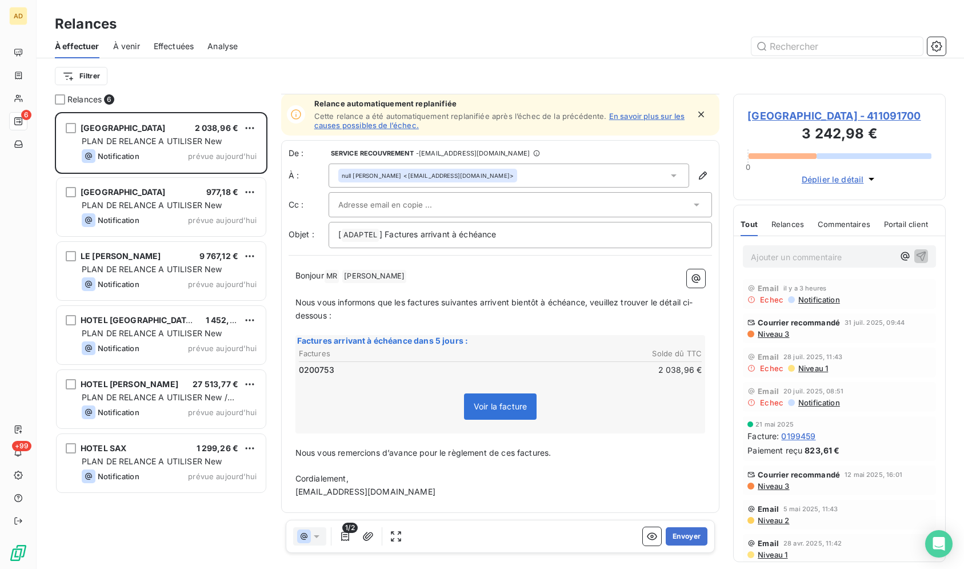
click at [497, 55] on div "À effectuer À venir Effectuées Analyse" at bounding box center [500, 46] width 927 height 24
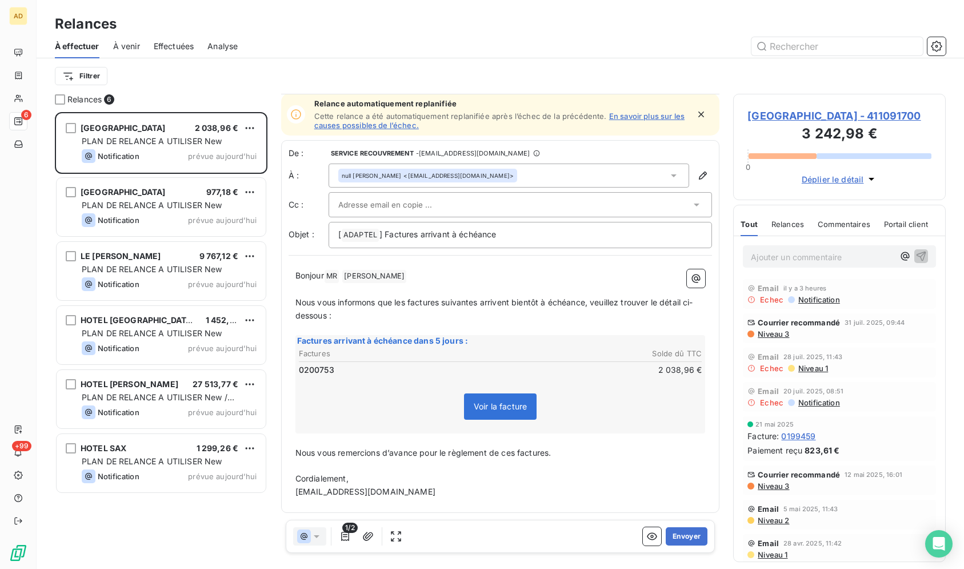
click at [497, 55] on div "À effectuer À venir Effectuées Analyse" at bounding box center [500, 46] width 927 height 24
click at [498, 45] on div at bounding box center [598, 46] width 694 height 18
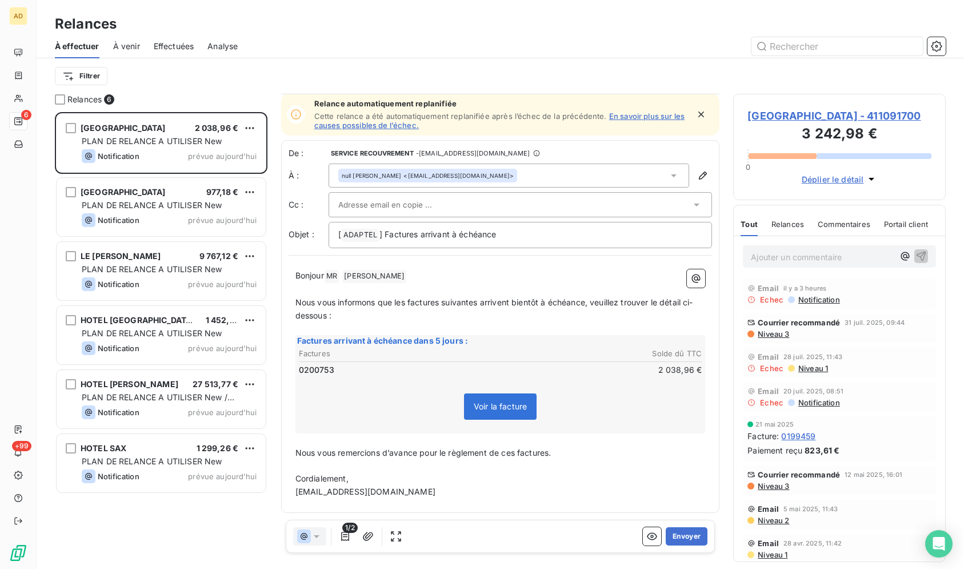
click at [498, 45] on div at bounding box center [598, 46] width 694 height 18
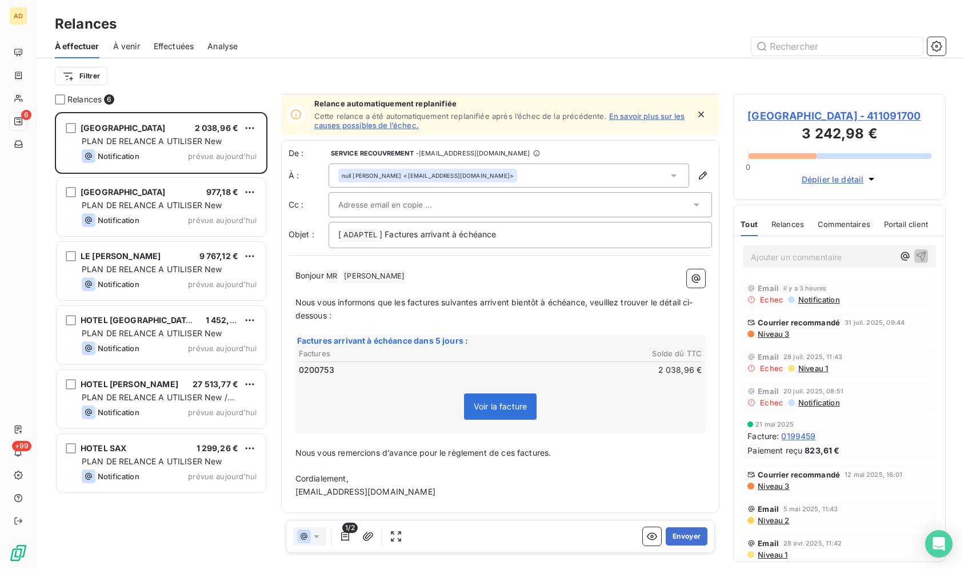
click at [498, 45] on div at bounding box center [598, 46] width 694 height 18
click at [441, 11] on div "Relances À effectuer À venir Effectuées Analyse Filtrer" at bounding box center [500, 47] width 927 height 94
click at [117, 521] on div "[GEOGRAPHIC_DATA] 2 038,96 € PLAN DE RELANCE A UTILISER New Notification prévue…" at bounding box center [161, 340] width 213 height 457
click at [511, 41] on div at bounding box center [598, 46] width 694 height 18
click at [598, 55] on div at bounding box center [598, 46] width 694 height 18
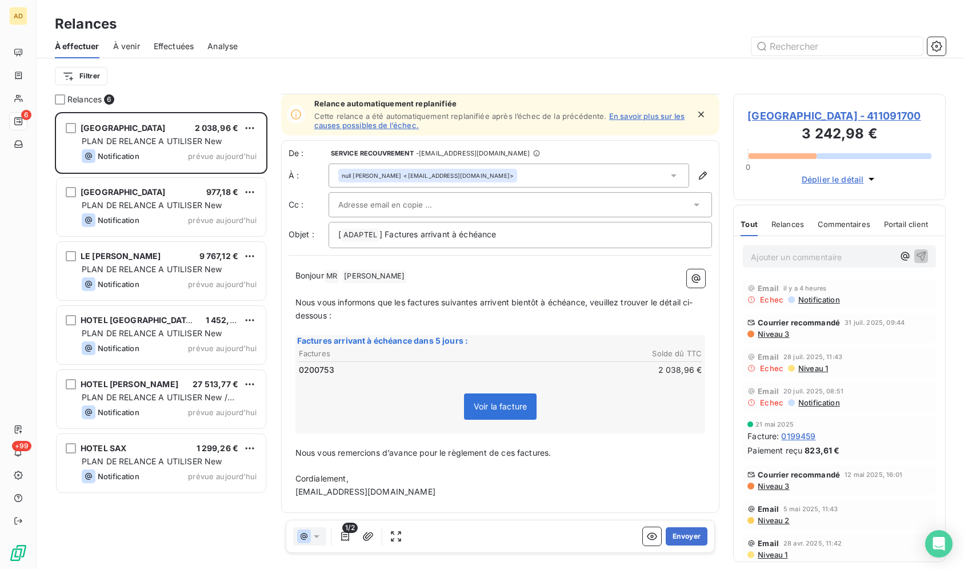
click at [537, 71] on div "Filtrer" at bounding box center [500, 76] width 891 height 22
click at [551, 17] on div "Relances" at bounding box center [500, 24] width 927 height 21
click at [483, 58] on div "À effectuer À venir Effectuées Analyse" at bounding box center [500, 46] width 927 height 24
click at [573, 69] on div "Filtrer" at bounding box center [500, 76] width 891 height 22
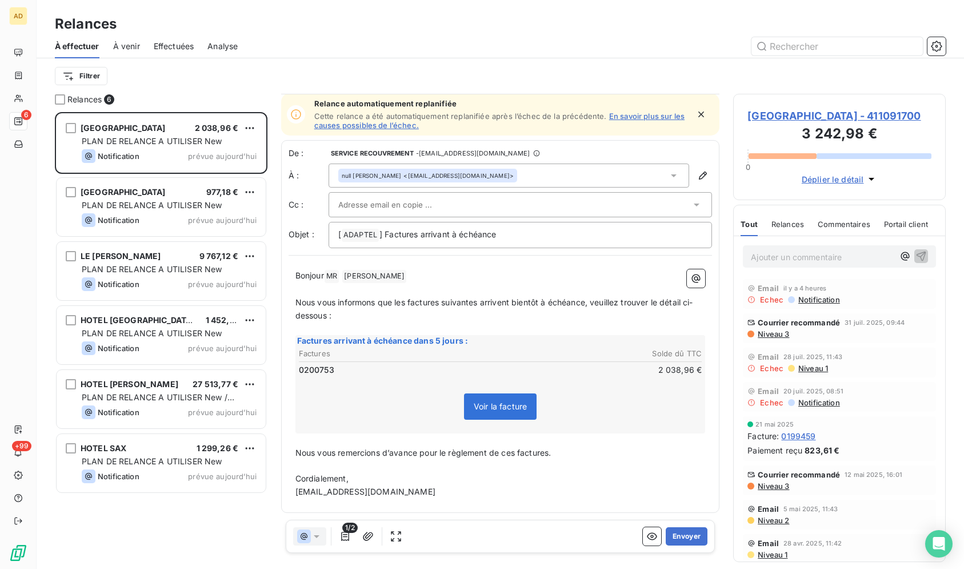
click at [573, 69] on div "Filtrer" at bounding box center [500, 76] width 891 height 22
click at [572, 61] on div "À effectuer À venir Effectuées Analyse Filtrer" at bounding box center [500, 63] width 927 height 59
click at [564, 62] on div "Filtrer" at bounding box center [500, 75] width 891 height 35
click at [563, 63] on div "Filtrer" at bounding box center [500, 75] width 891 height 35
click at [543, 75] on div "Filtrer" at bounding box center [500, 76] width 891 height 22
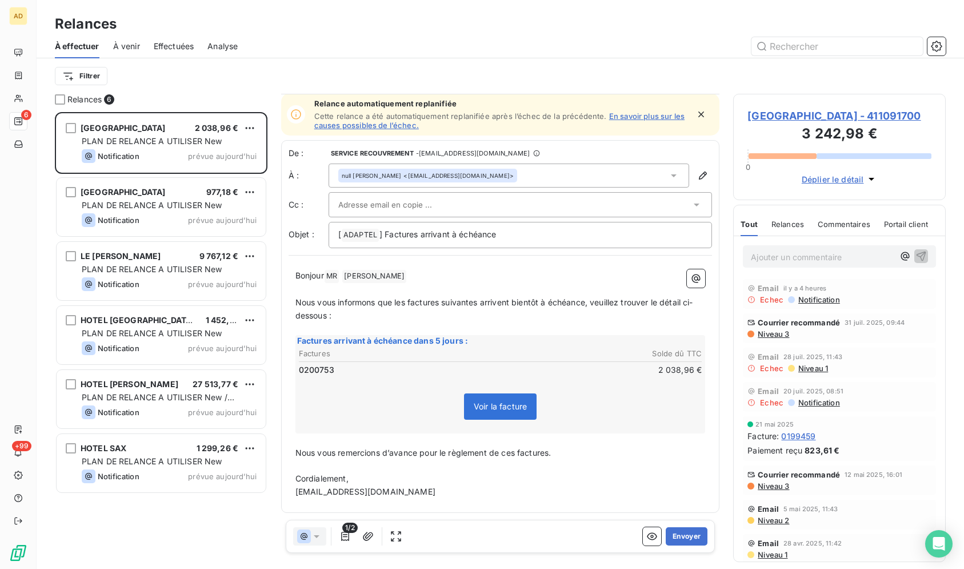
click at [543, 75] on div "Filtrer" at bounding box center [500, 76] width 891 height 22
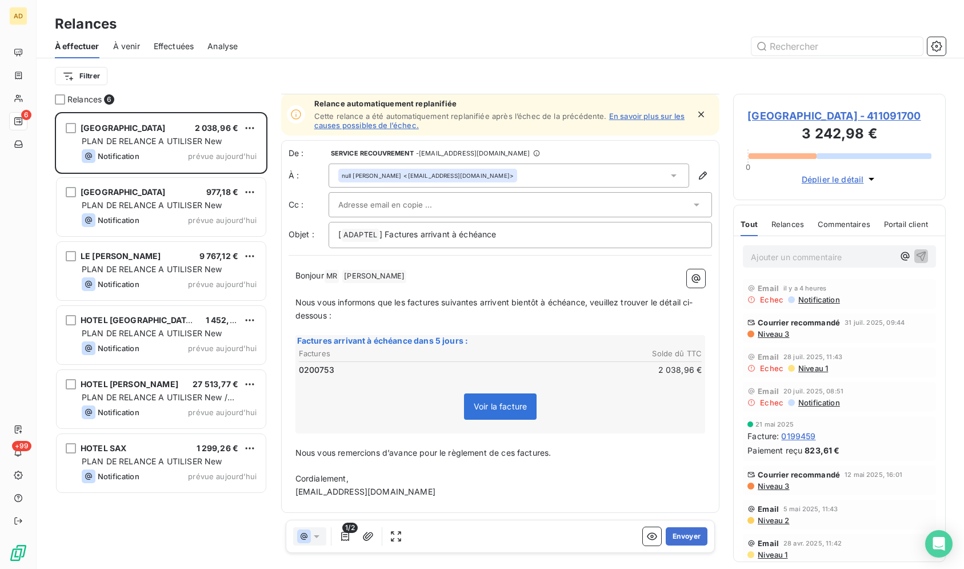
click at [543, 75] on div "Filtrer" at bounding box center [500, 76] width 891 height 22
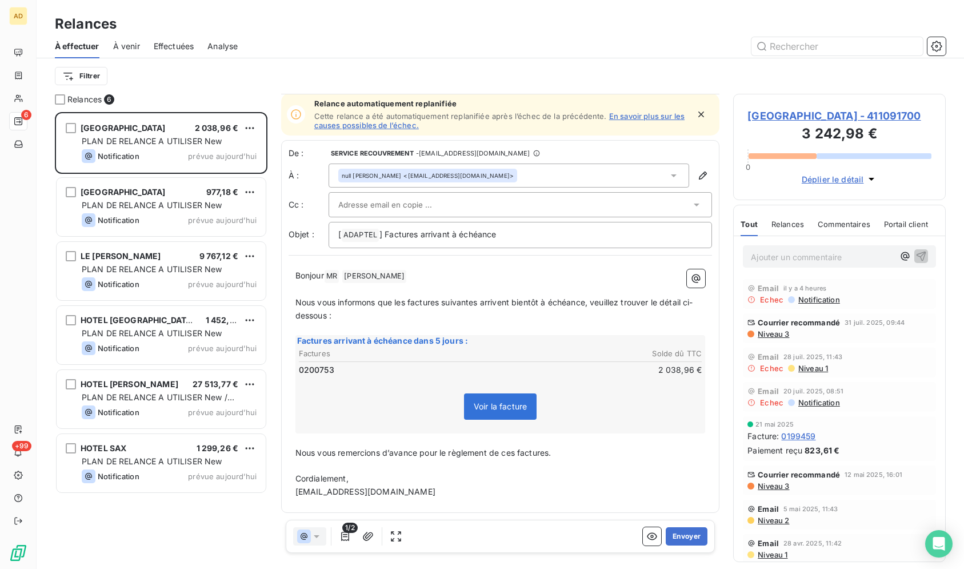
click at [543, 75] on div "Filtrer" at bounding box center [500, 76] width 891 height 22
click at [506, 70] on div "Filtrer" at bounding box center [500, 76] width 891 height 22
click at [515, 95] on div "Relances À effectuer À venir Effectuées Analyse Filtrer Relances 6 VILLA DES TE…" at bounding box center [500, 284] width 927 height 569
drag, startPoint x: 518, startPoint y: 89, endPoint x: 518, endPoint y: 106, distance: 17.7
click at [518, 106] on div "Relances À effectuer À venir Effectuées Analyse Filtrer Relances 6 VILLA DES TE…" at bounding box center [500, 284] width 927 height 569
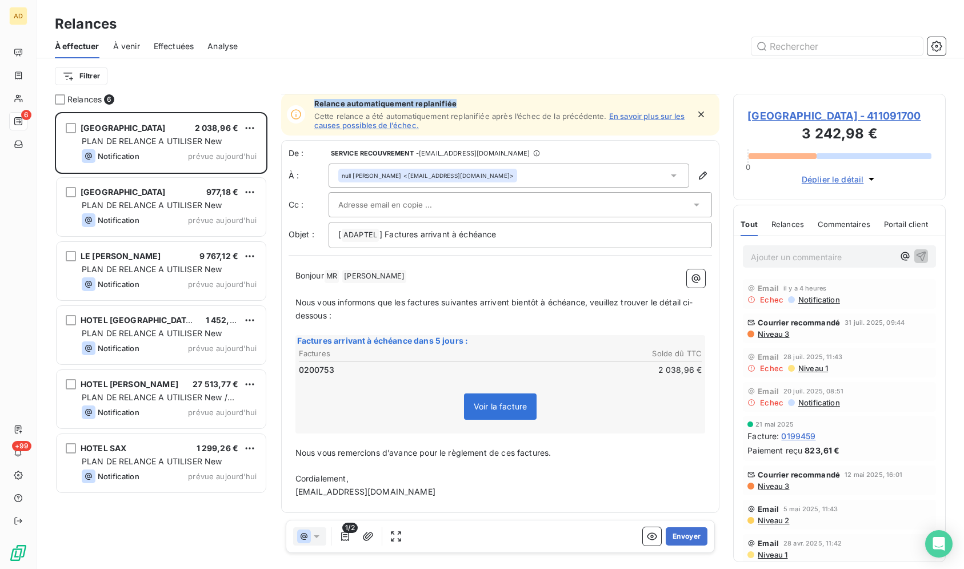
click at [522, 101] on div "Relance automatiquement replanifiée Cette relance a été automatiquement replani…" at bounding box center [500, 114] width 439 height 42
click at [530, 69] on div "Filtrer" at bounding box center [500, 76] width 891 height 22
click at [531, 72] on div "Filtrer" at bounding box center [500, 76] width 891 height 22
click at [257, 537] on div "[GEOGRAPHIC_DATA] 2 038,96 € PLAN DE RELANCE A UTILISER New Notification prévue…" at bounding box center [161, 340] width 213 height 457
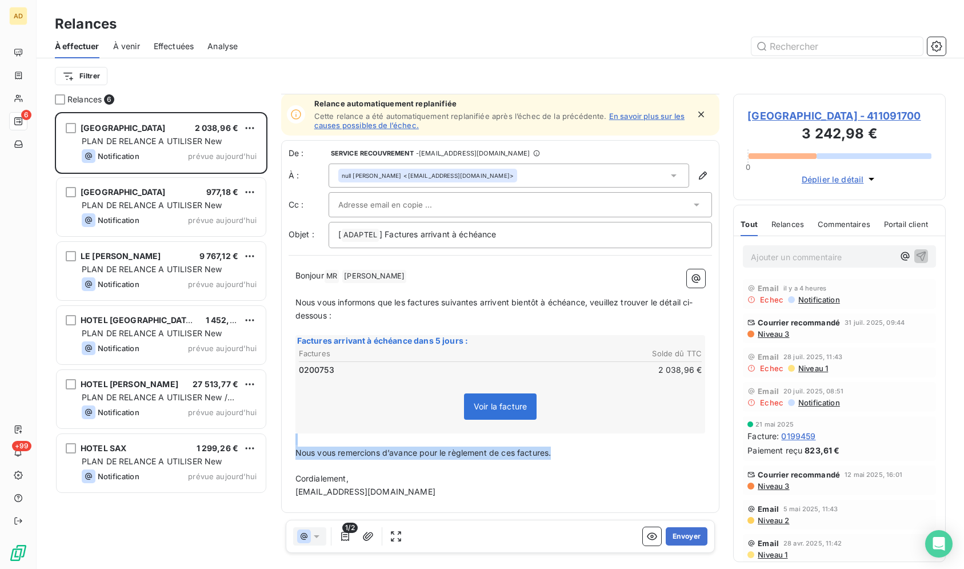
drag, startPoint x: 710, startPoint y: 431, endPoint x: 715, endPoint y: 449, distance: 18.6
click at [715, 449] on div "Relance automatiquement replanifiée Cette relance a été automatiquement replani…" at bounding box center [500, 327] width 439 height 466
click at [146, 565] on div "[GEOGRAPHIC_DATA] 2 038,96 € PLAN DE RELANCE A UTILISER New Notification prévue…" at bounding box center [161, 340] width 213 height 457
click at [574, 43] on div at bounding box center [598, 46] width 694 height 18
click at [646, 18] on div "Relances" at bounding box center [500, 24] width 927 height 21
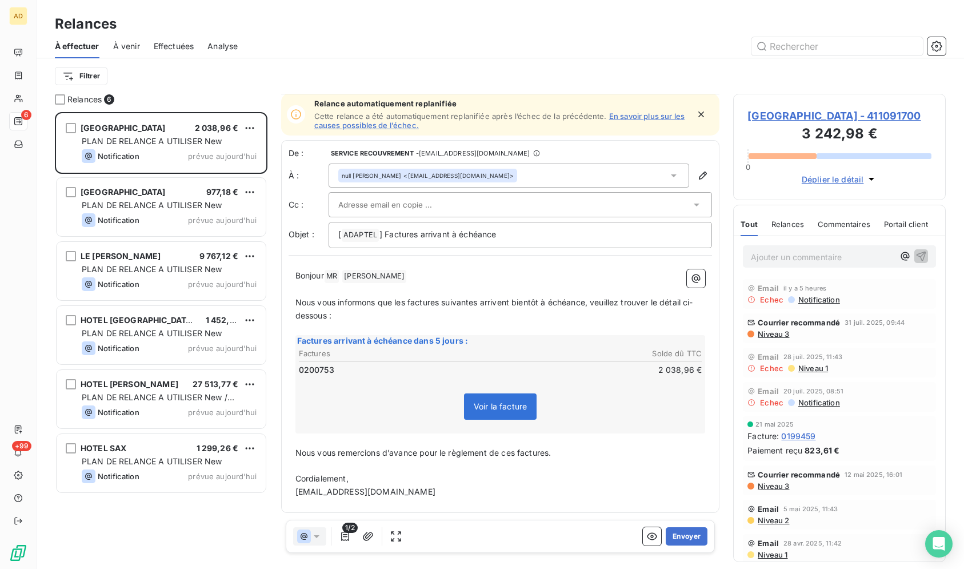
click at [648, 19] on div "Relances" at bounding box center [500, 24] width 927 height 21
click at [690, 59] on div "Filtrer" at bounding box center [500, 75] width 891 height 35
click at [727, 11] on div "Relances À effectuer À venir Effectuées Analyse Filtrer" at bounding box center [500, 47] width 927 height 94
